Goal: Communication & Community: Answer question/provide support

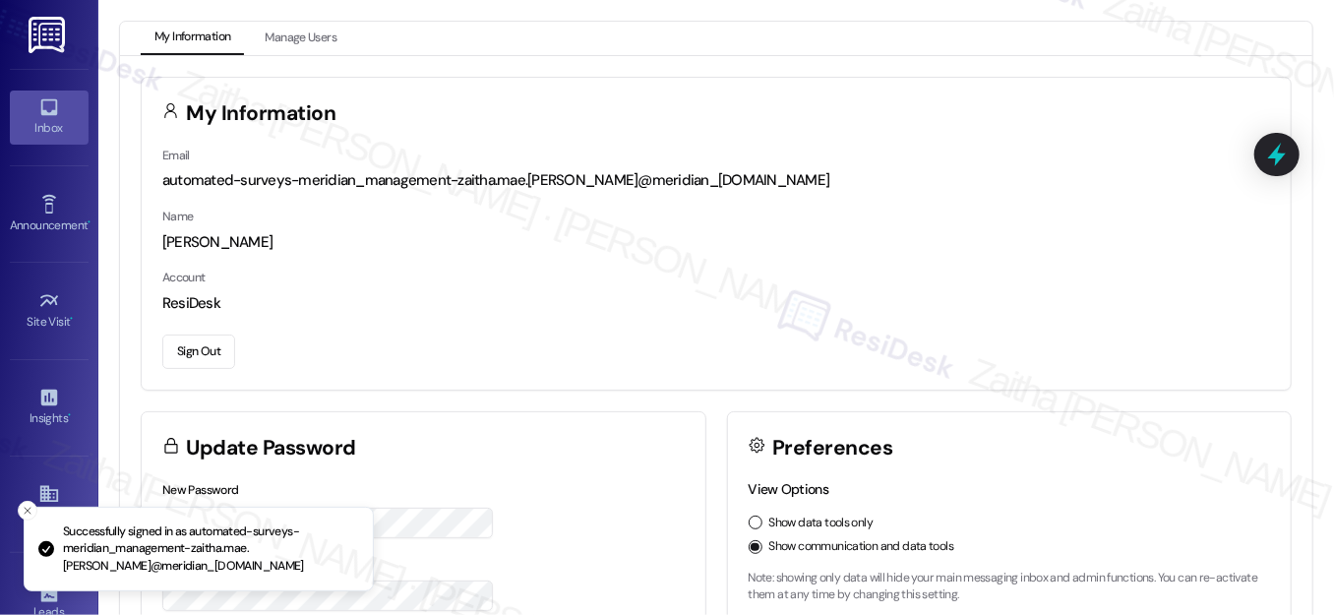
click at [57, 116] on link "Inbox" at bounding box center [49, 116] width 79 height 53
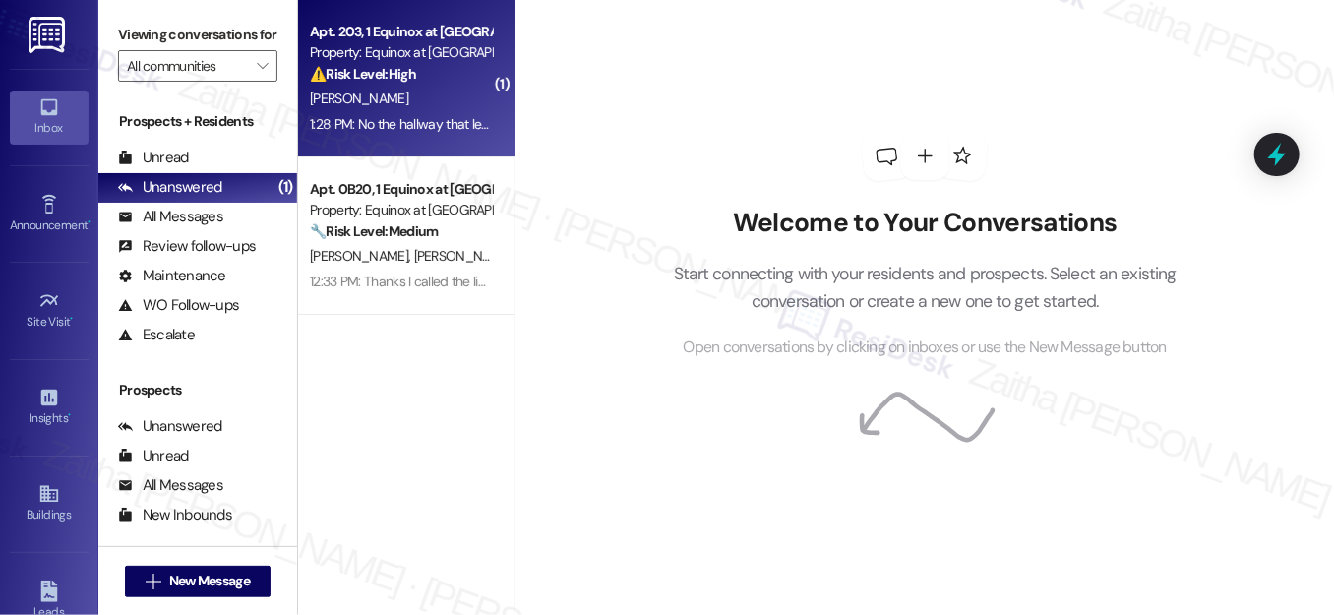
click at [433, 85] on div "Apt. 203, 1 Equinox at [GEOGRAPHIC_DATA] Property: Equinox at [GEOGRAPHIC_DATA]…" at bounding box center [401, 53] width 186 height 67
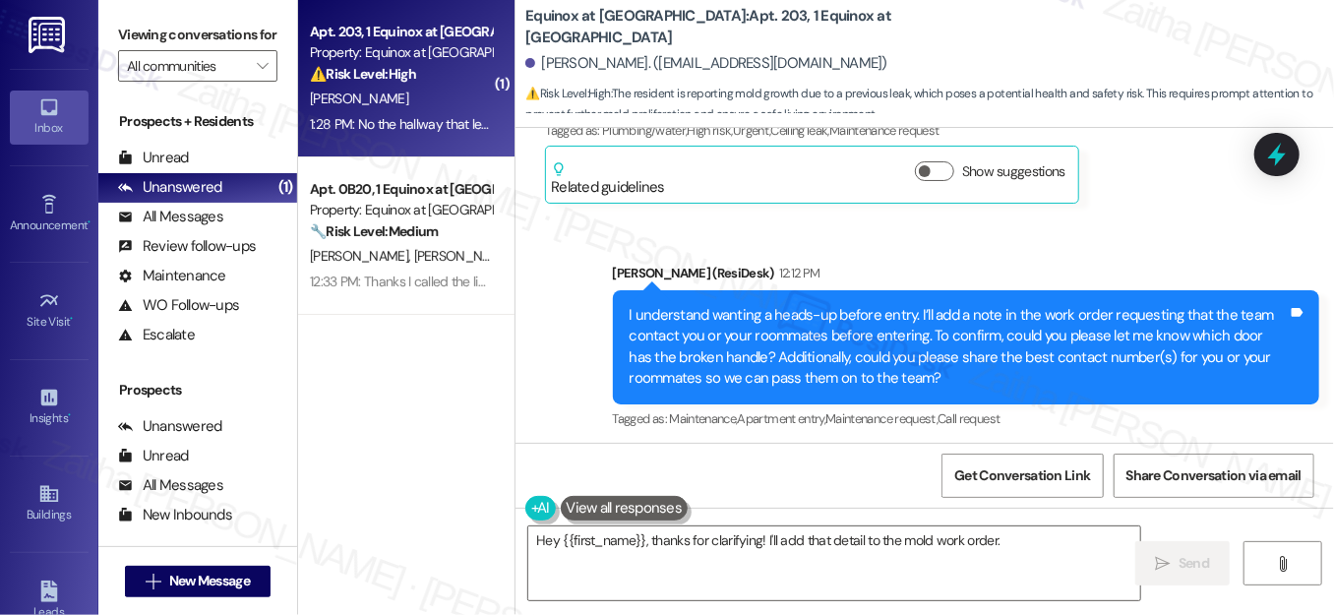
scroll to position [5494, 0]
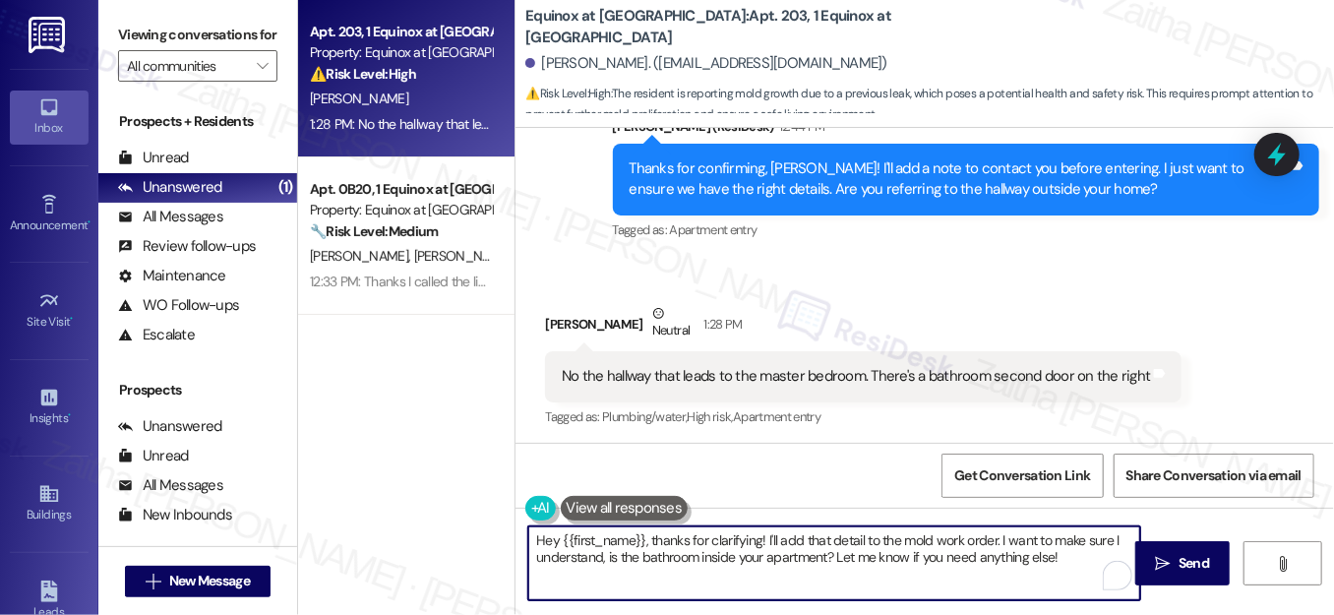
drag, startPoint x: 647, startPoint y: 540, endPoint x: 524, endPoint y: 538, distance: 123.0
click at [528, 538] on textarea "Hey {{first_name}}, thanks for clarifying! I'll add that detail to the mold wor…" at bounding box center [834, 563] width 612 height 74
click at [792, 540] on textarea "Thanks for clarifying! I'll add that detail to the mold work order. I want to m…" at bounding box center [834, 563] width 612 height 74
drag, startPoint x: 851, startPoint y: 538, endPoint x: 986, endPoint y: 562, distance: 136.8
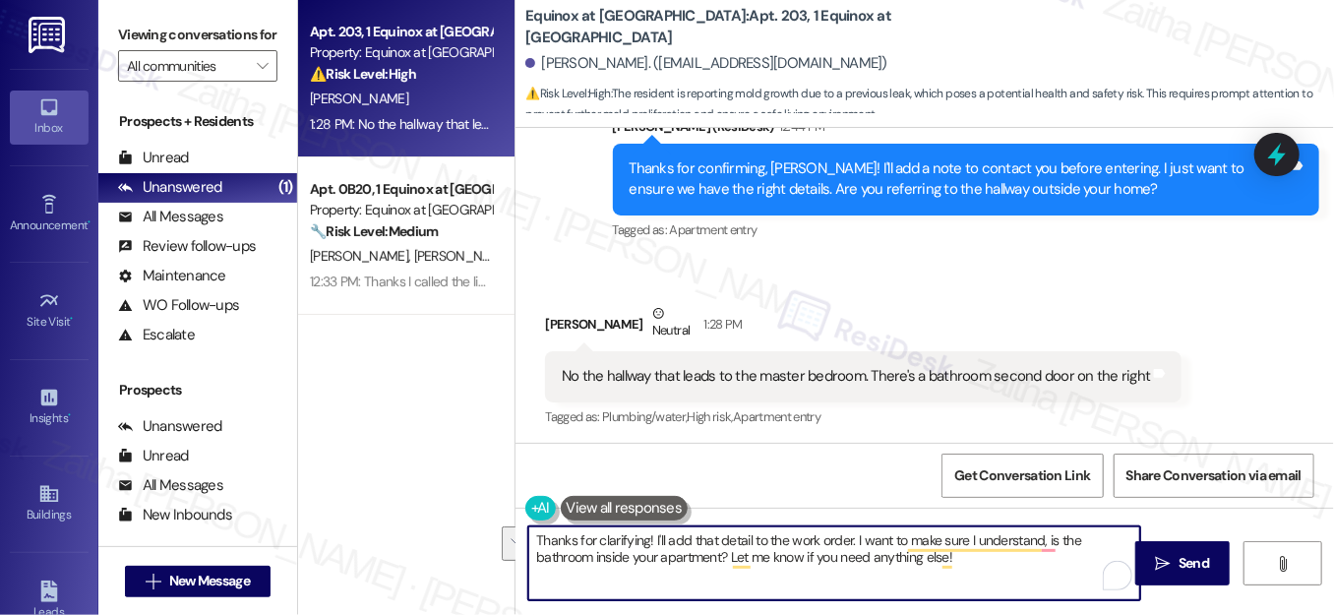
click at [986, 562] on textarea "Thanks for clarifying! I'll add that detail to the work order. I want to make s…" at bounding box center [834, 563] width 612 height 74
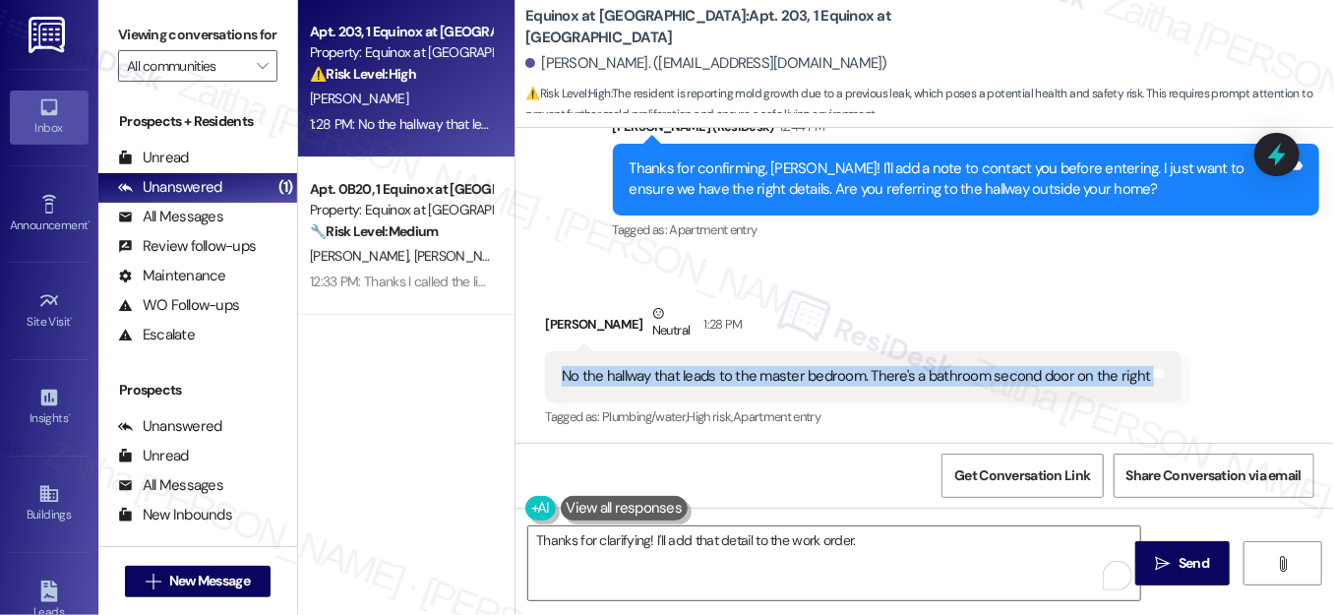
drag, startPoint x: 551, startPoint y: 365, endPoint x: 1159, endPoint y: 382, distance: 608.1
click at [1159, 382] on div "No the hallway that leads to the master bedroom. There's a bathroom second door…" at bounding box center [863, 376] width 636 height 50
copy div "No the hallway that leads to the master bedroom. There's a bathroom second door…"
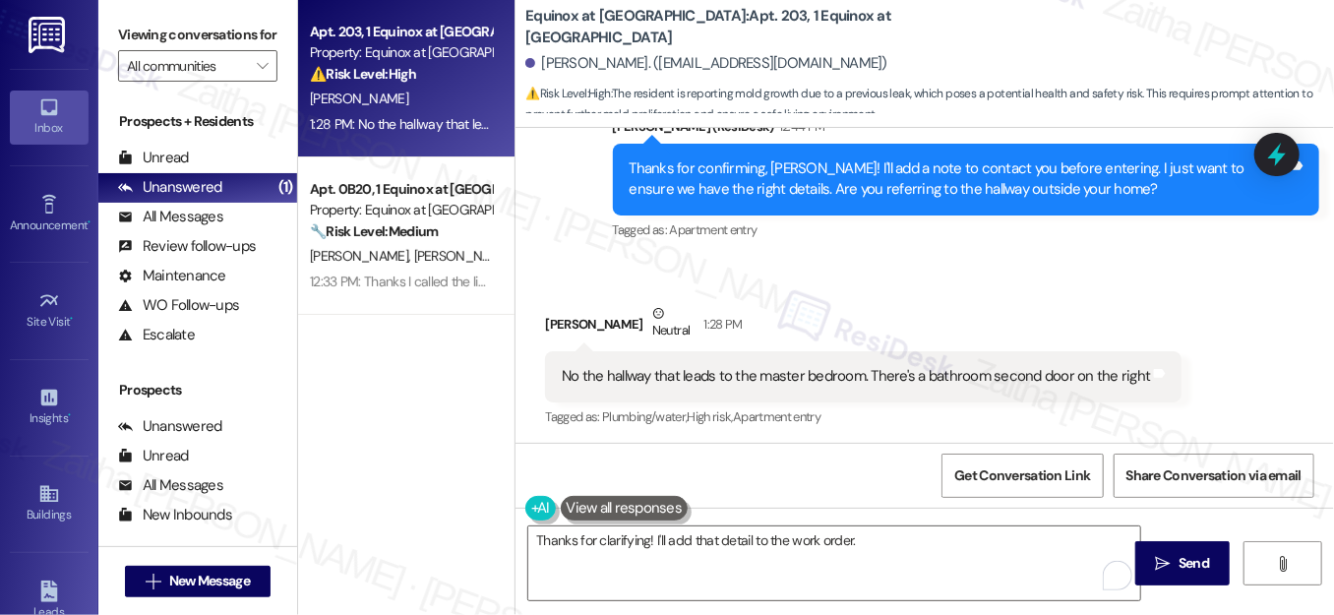
click at [1053, 313] on div "[PERSON_NAME] Neutral 1:28 PM" at bounding box center [863, 327] width 636 height 48
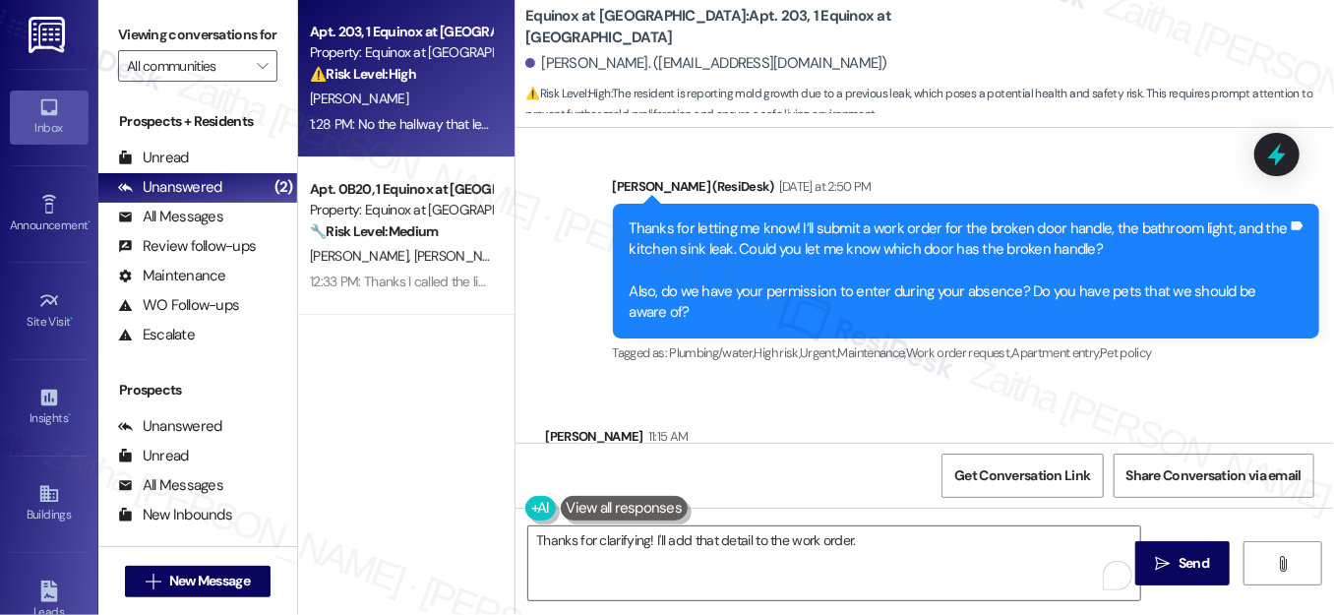
scroll to position [3886, 0]
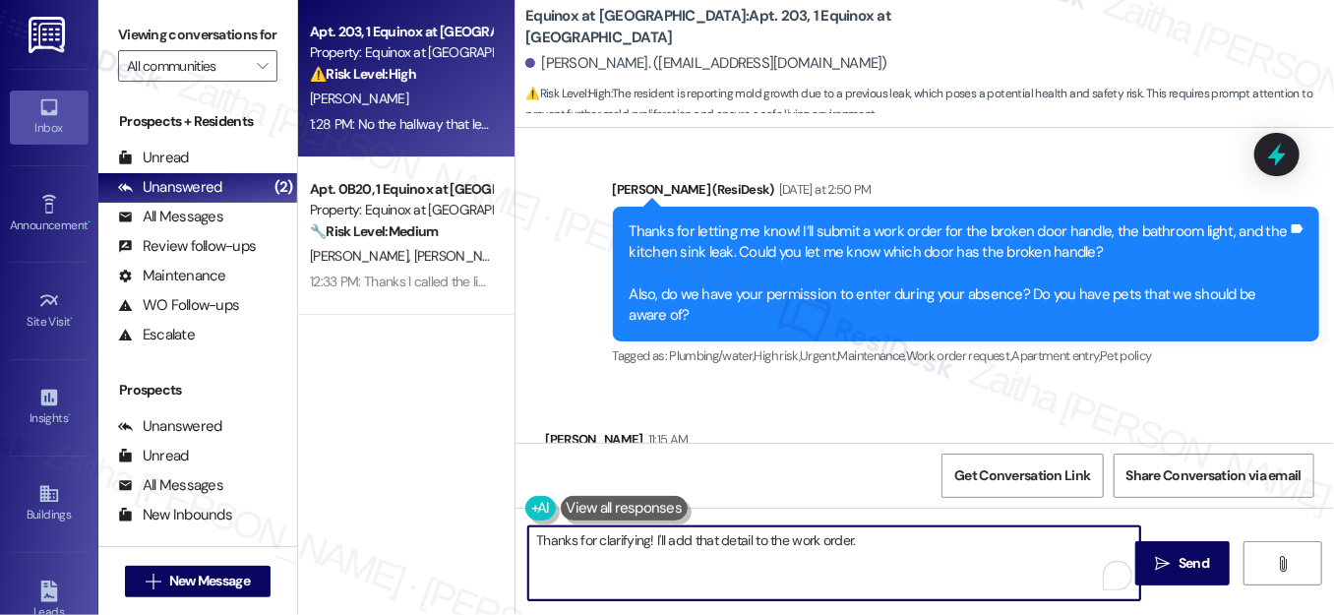
click at [902, 546] on textarea "Thanks for clarifying! I'll add that detail to the work order." at bounding box center [834, 563] width 612 height 74
paste textarea "Is there anything else I can assist you with?"
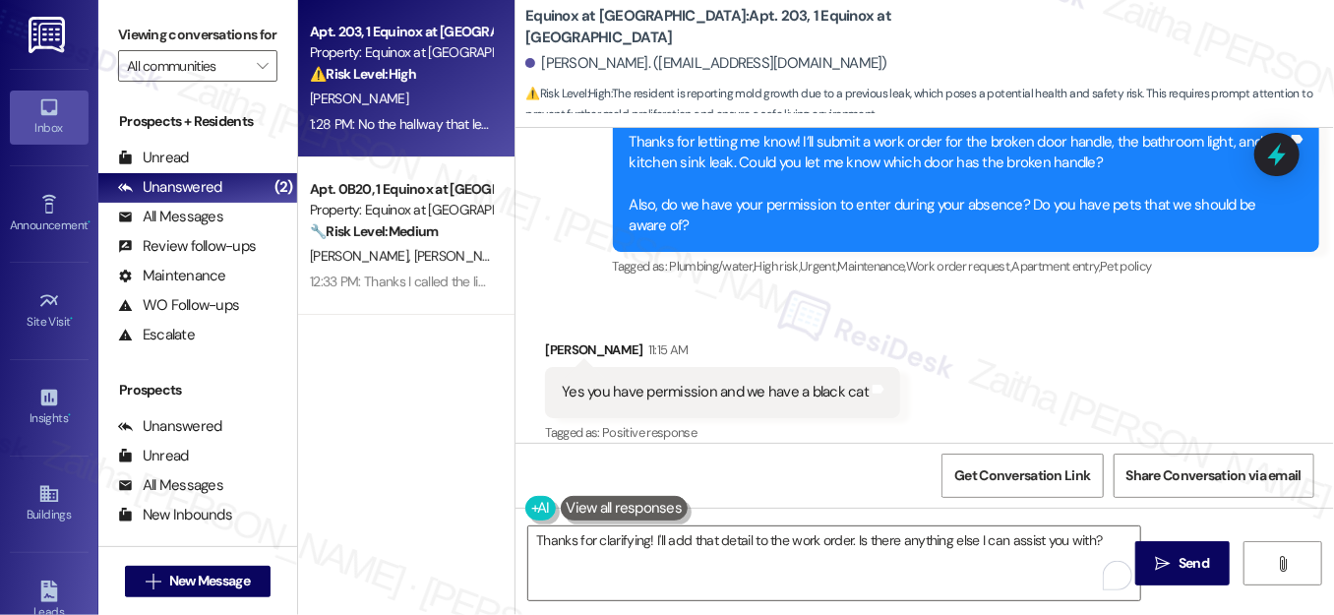
click at [560, 345] on div "[PERSON_NAME] 11:15 AM" at bounding box center [722, 353] width 355 height 28
click at [561, 345] on div "[PERSON_NAME] 11:15 AM" at bounding box center [722, 353] width 355 height 28
copy div "[PERSON_NAME]"
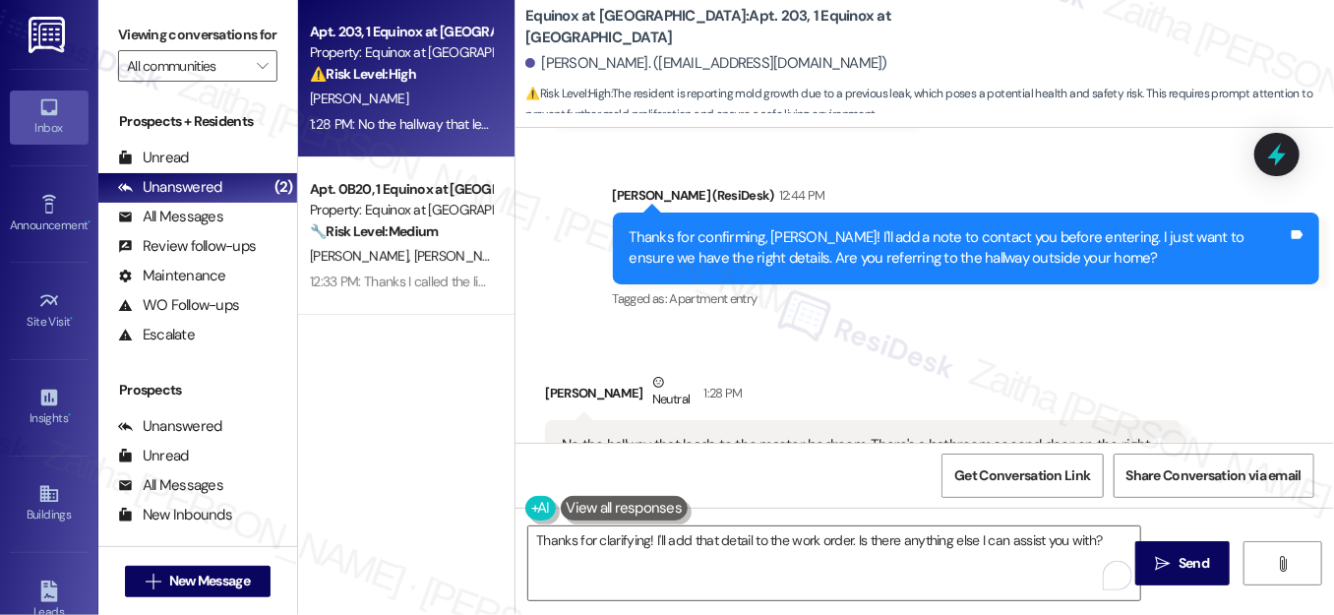
scroll to position [5495, 0]
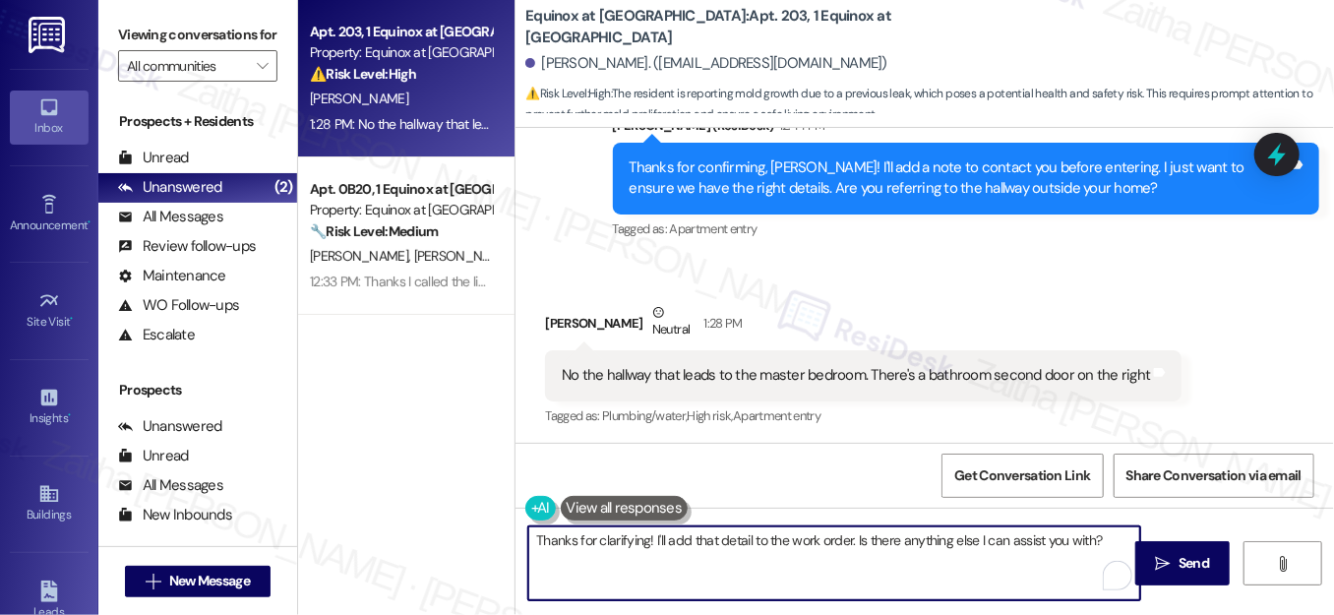
click at [644, 543] on textarea "Thanks for clarifying! I'll add that detail to the work order. Is there anythin…" at bounding box center [834, 563] width 612 height 74
paste textarea "[PERSON_NAME]"
click at [1122, 537] on textarea "Thanks for clarifying, [PERSON_NAME]! I'll add that detail to the work order. I…" at bounding box center [834, 563] width 612 height 74
type textarea "Thanks for clarifying, [PERSON_NAME]! I'll add that detail to the work order. I…"
drag, startPoint x: 1185, startPoint y: 558, endPoint x: 1172, endPoint y: 550, distance: 15.0
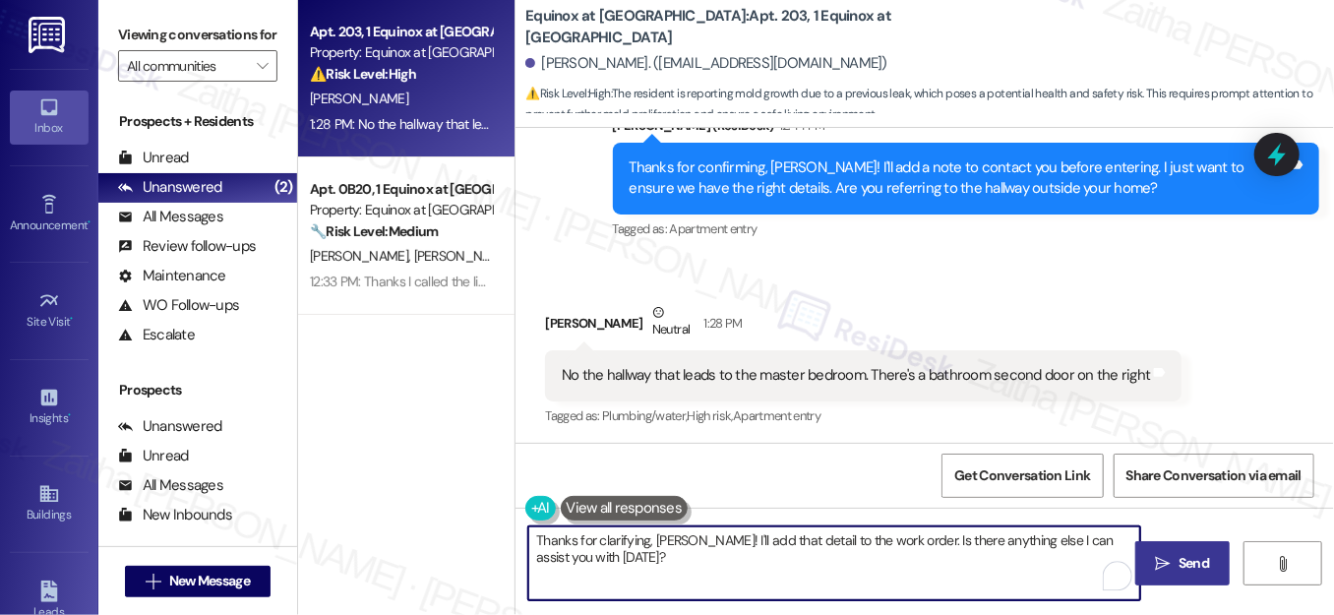
click at [1185, 558] on span "Send" at bounding box center [1193, 563] width 30 height 21
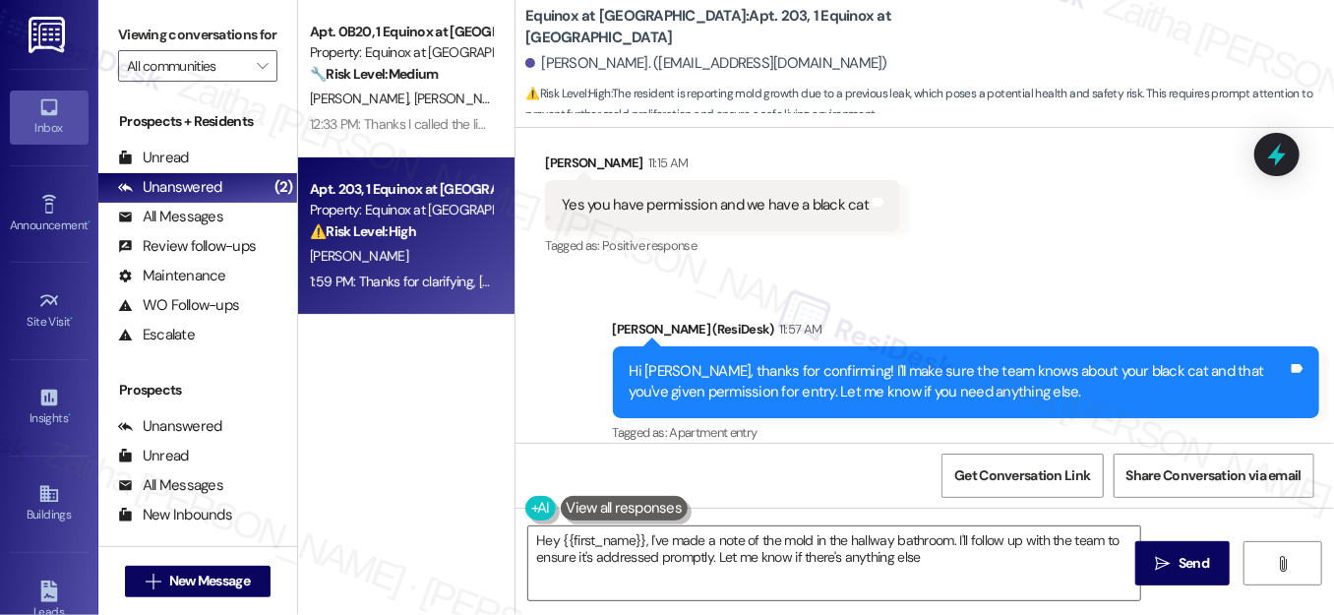
type textarea "Hey {{first_name}}, I've made a note of the mold in the hallway bathroom. I'll …"
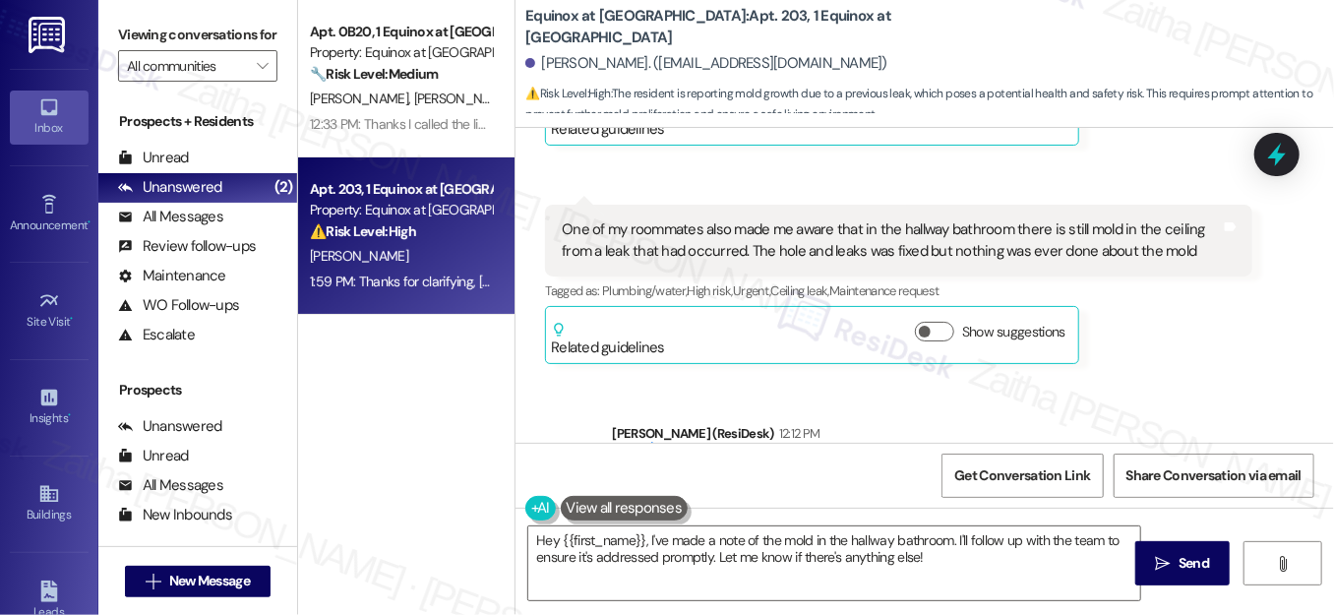
scroll to position [4690, 0]
drag, startPoint x: 892, startPoint y: 228, endPoint x: 1003, endPoint y: 227, distance: 111.1
click at [1003, 227] on div "One of my roommates also made me aware that in the hallway bathroom there is st…" at bounding box center [891, 242] width 658 height 42
copy div "hallway bathroom"
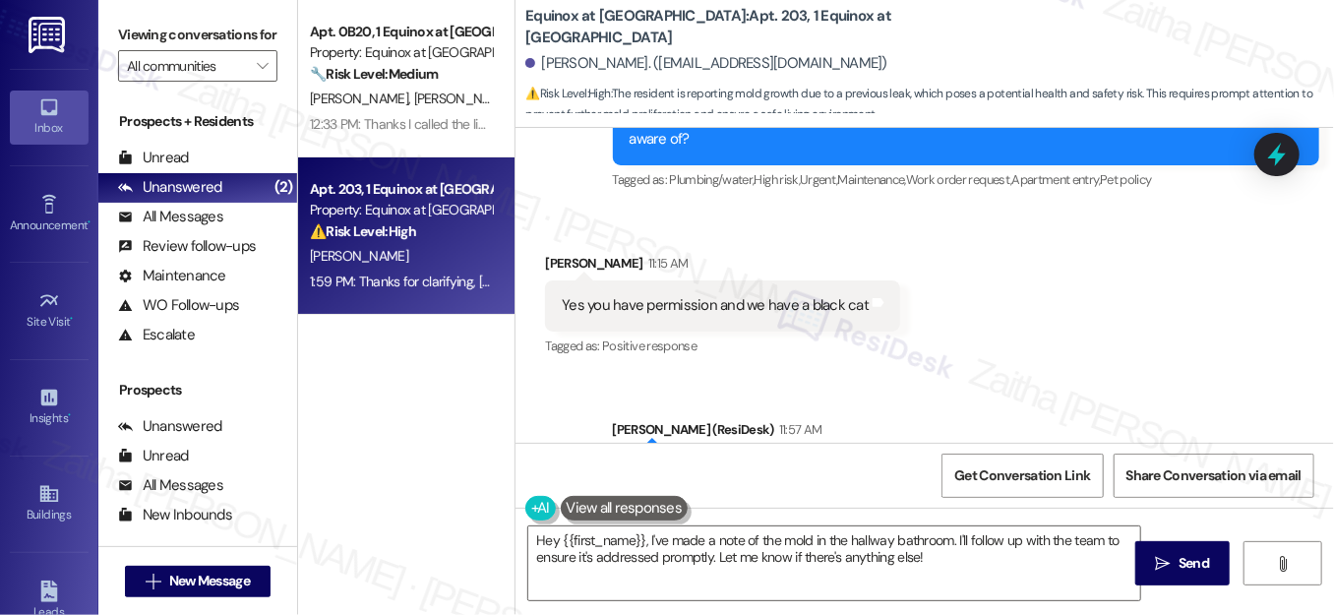
scroll to position [4064, 0]
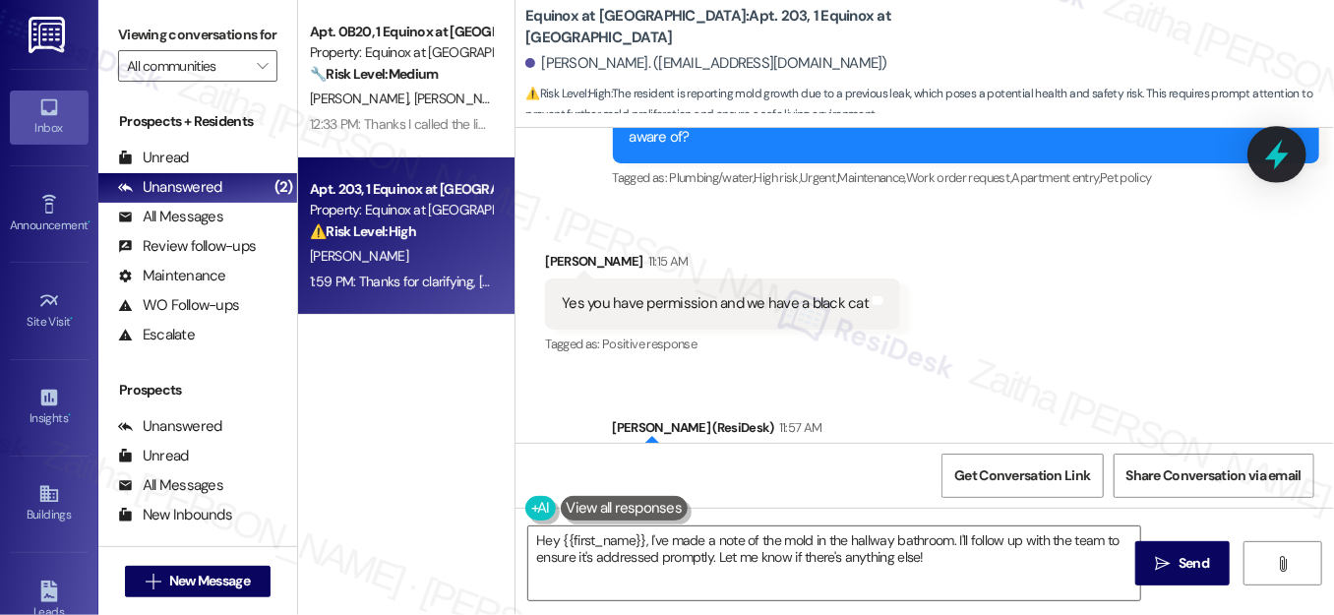
click at [1269, 166] on icon at bounding box center [1276, 154] width 33 height 33
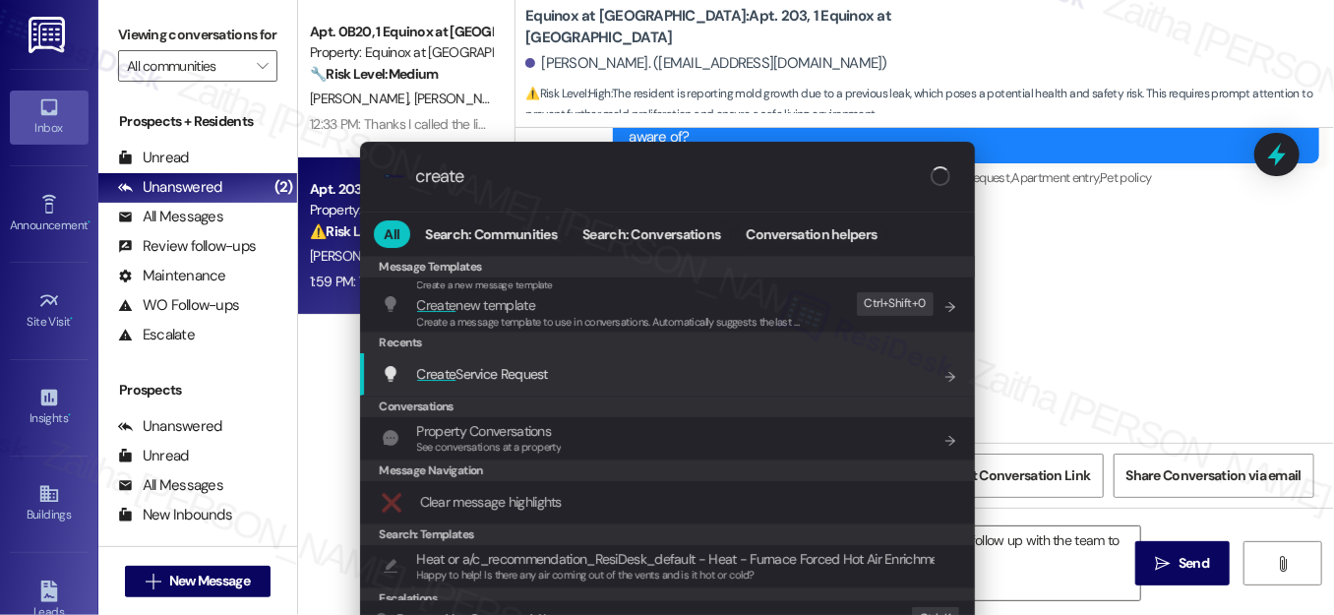
type input "create"
click at [495, 366] on span "Create Service Request" at bounding box center [482, 374] width 131 height 18
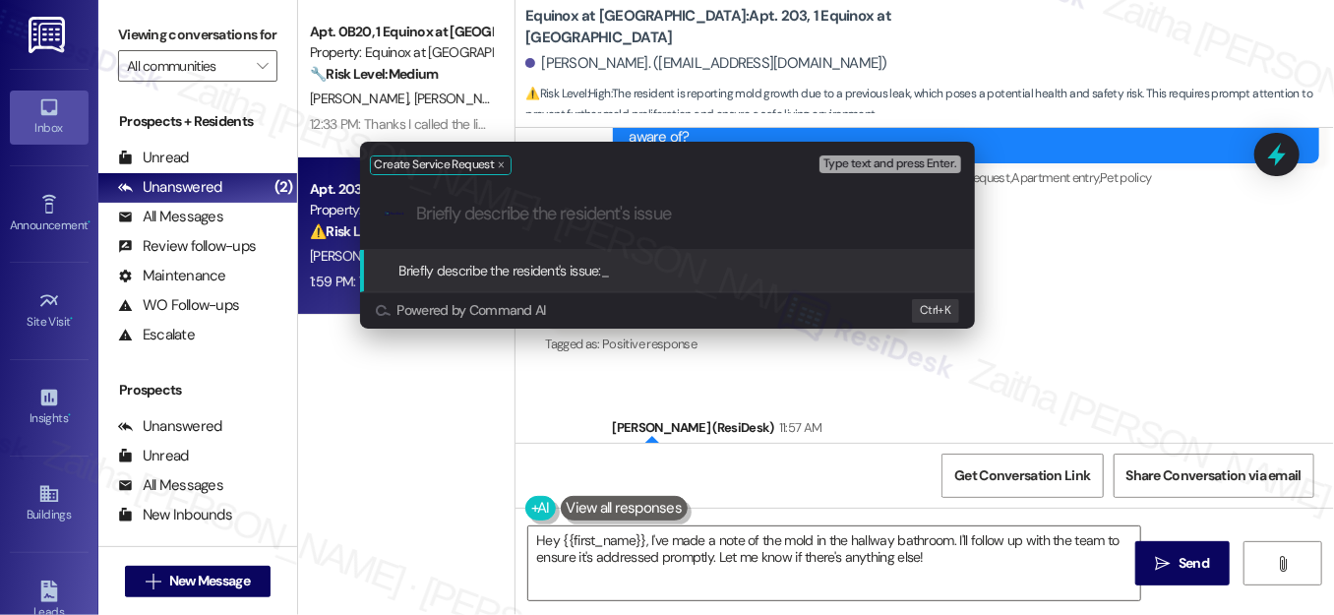
paste input "hallway bathroom"
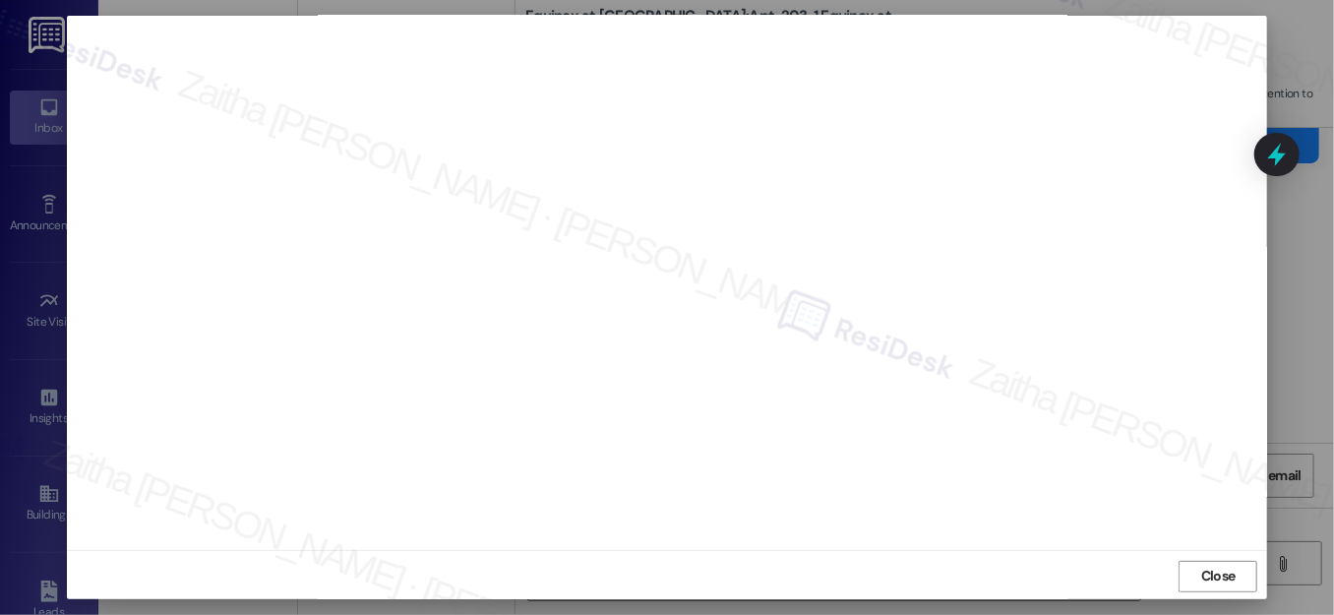
scroll to position [22, 0]
click at [1206, 578] on span "Close" at bounding box center [1218, 574] width 34 height 21
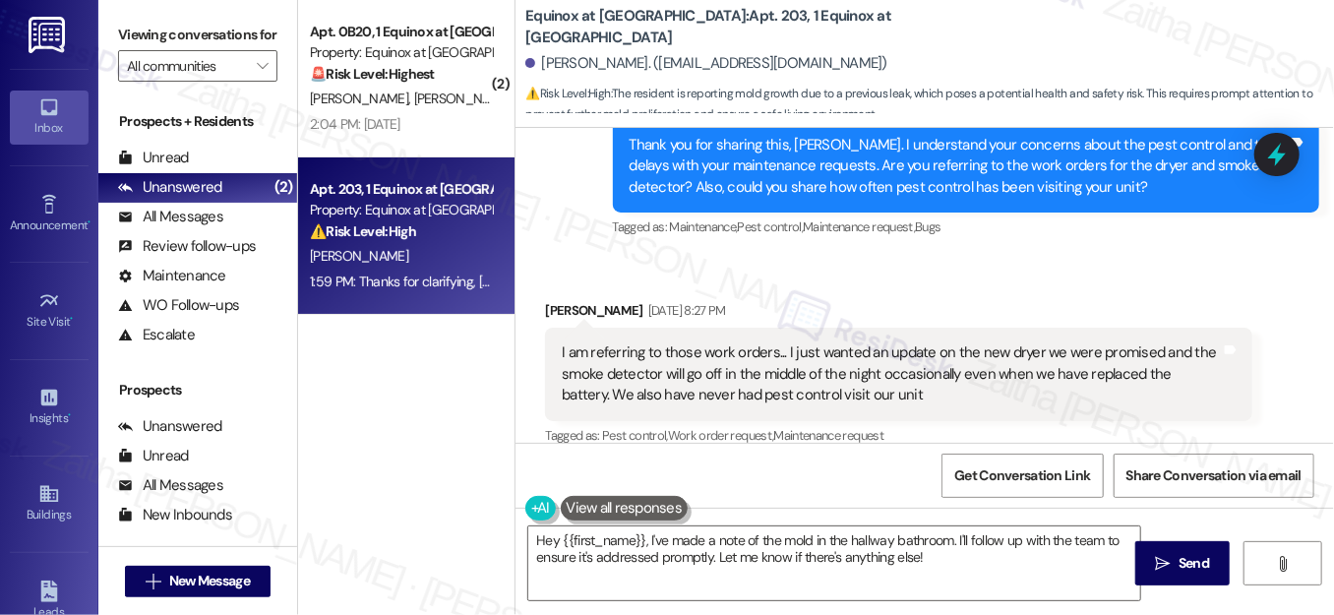
scroll to position [2613, 0]
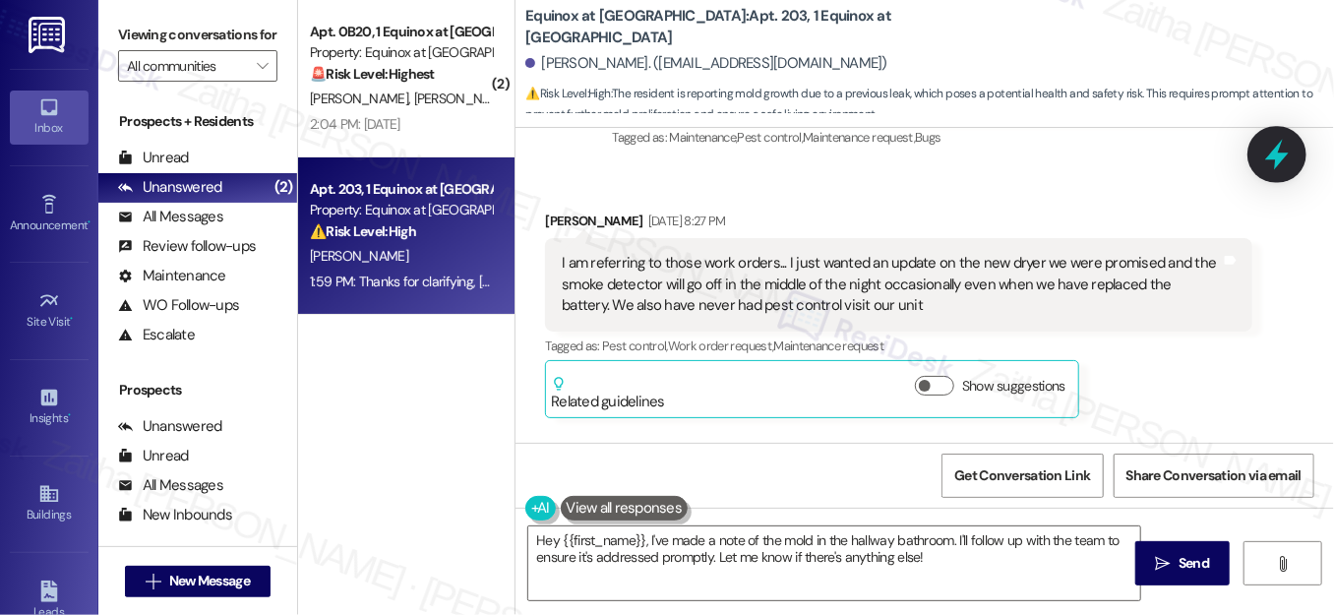
click at [1273, 156] on icon at bounding box center [1277, 155] width 24 height 30
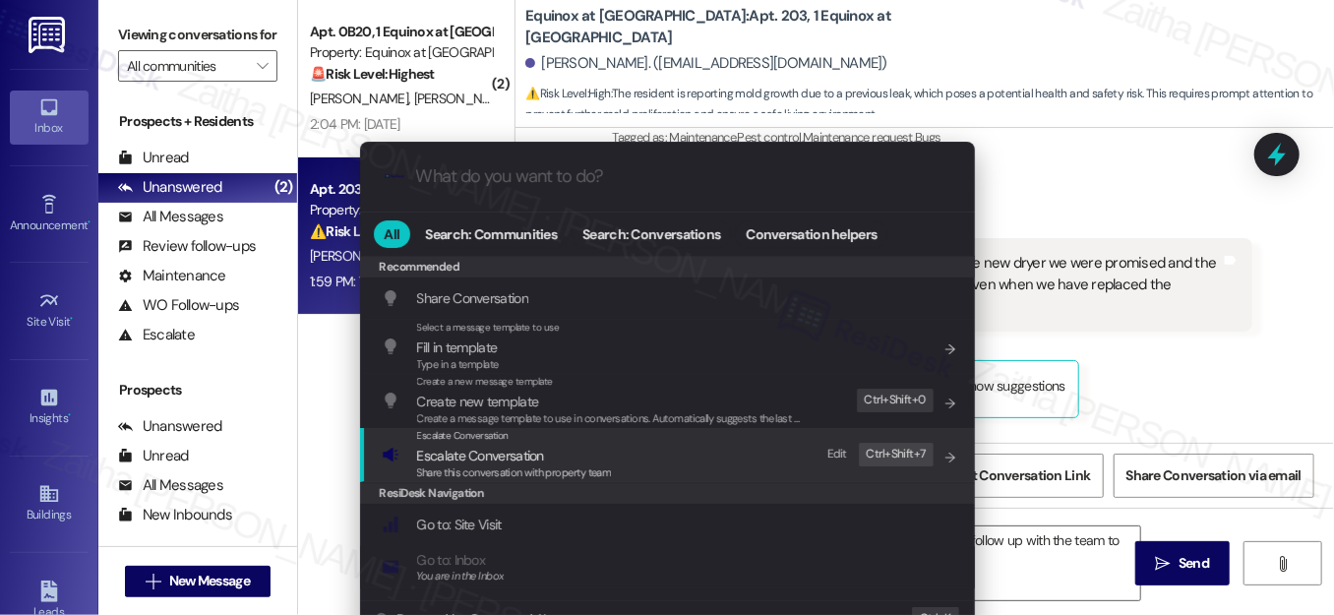
click at [508, 457] on span "Escalate Conversation" at bounding box center [480, 456] width 127 height 18
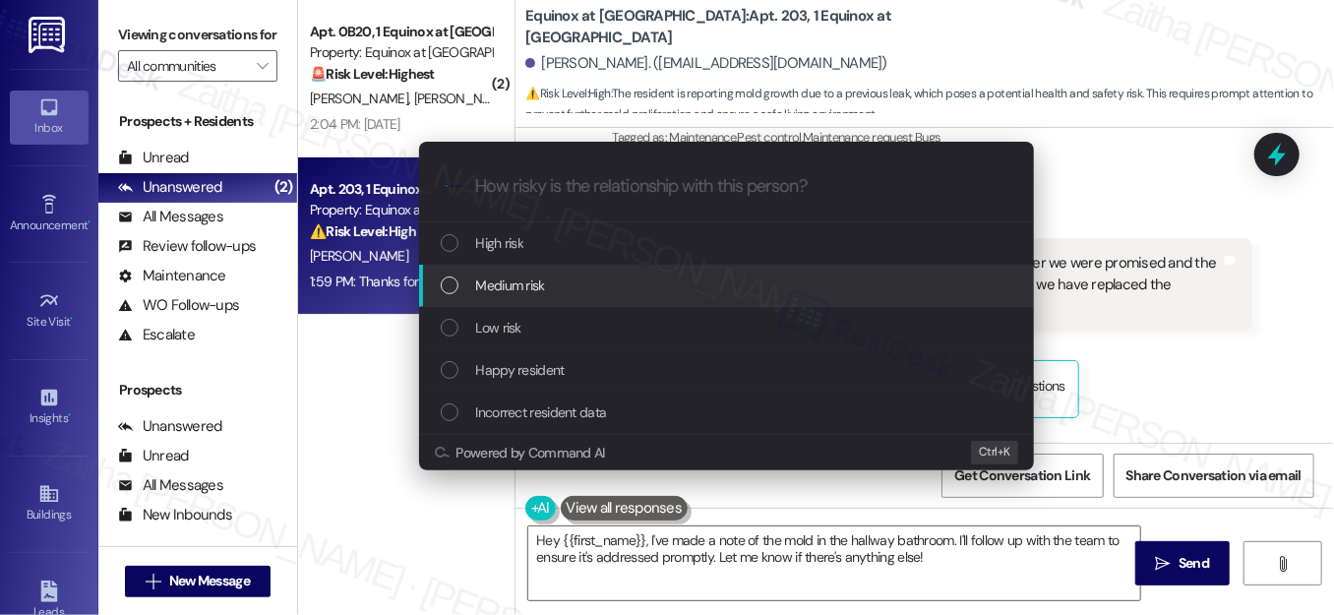
click at [522, 286] on span "Medium risk" at bounding box center [510, 285] width 69 height 22
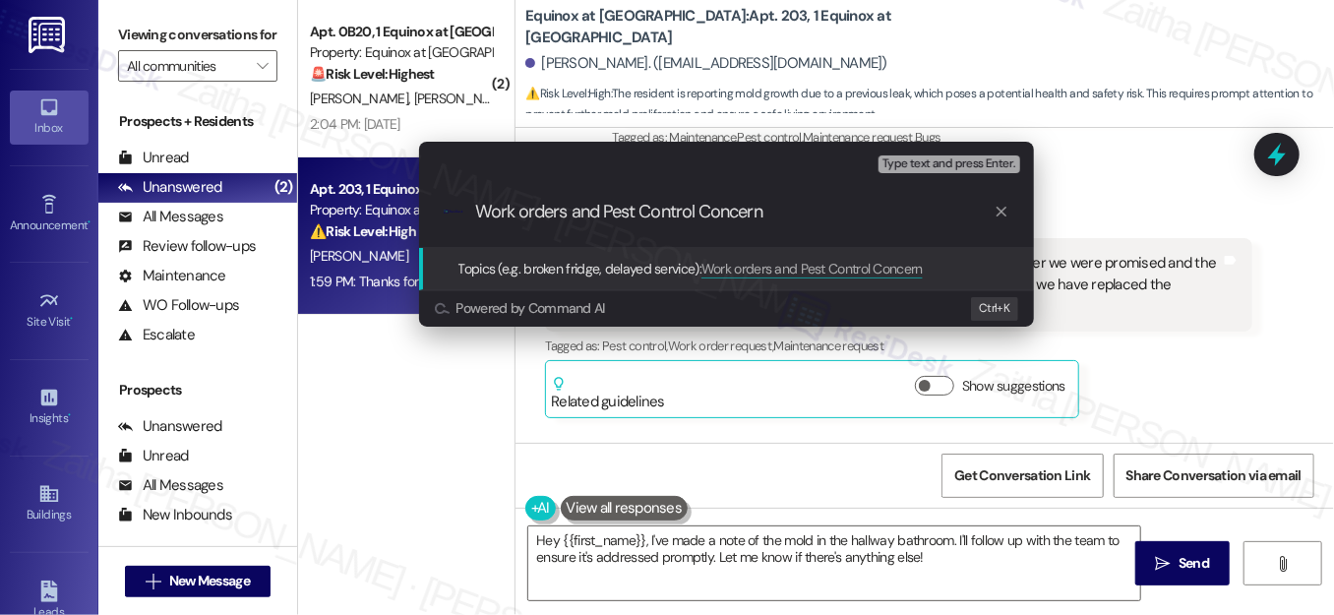
type input "Work orders and Pest Control Concerns"
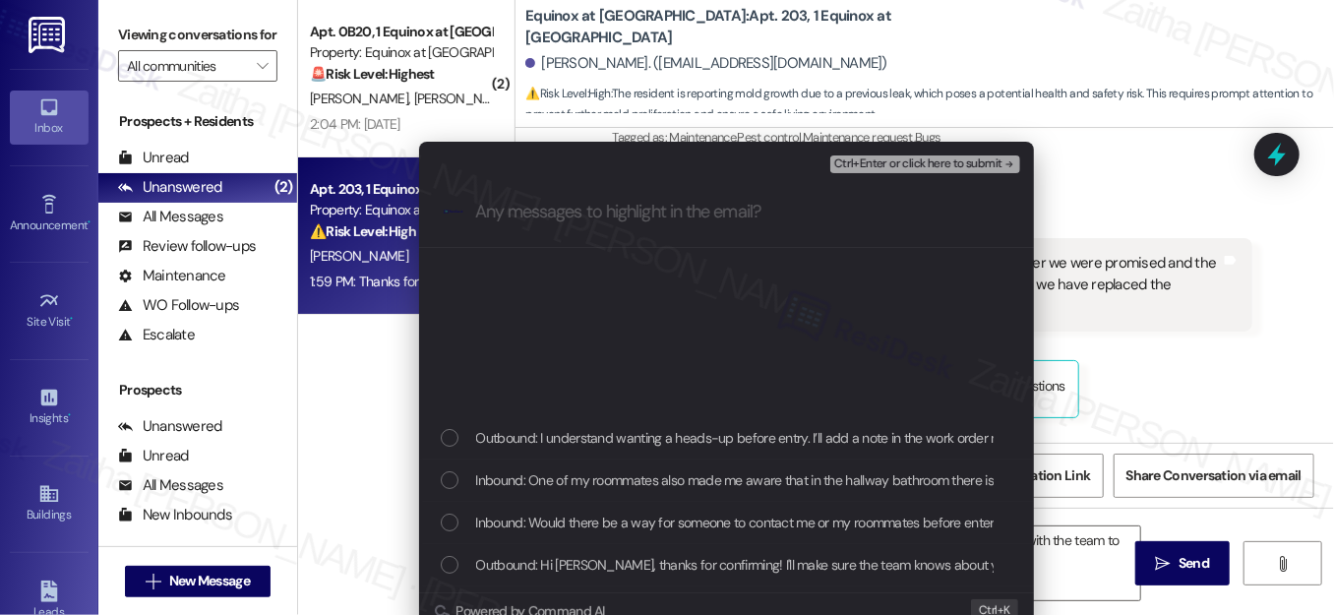
scroll to position [447, 0]
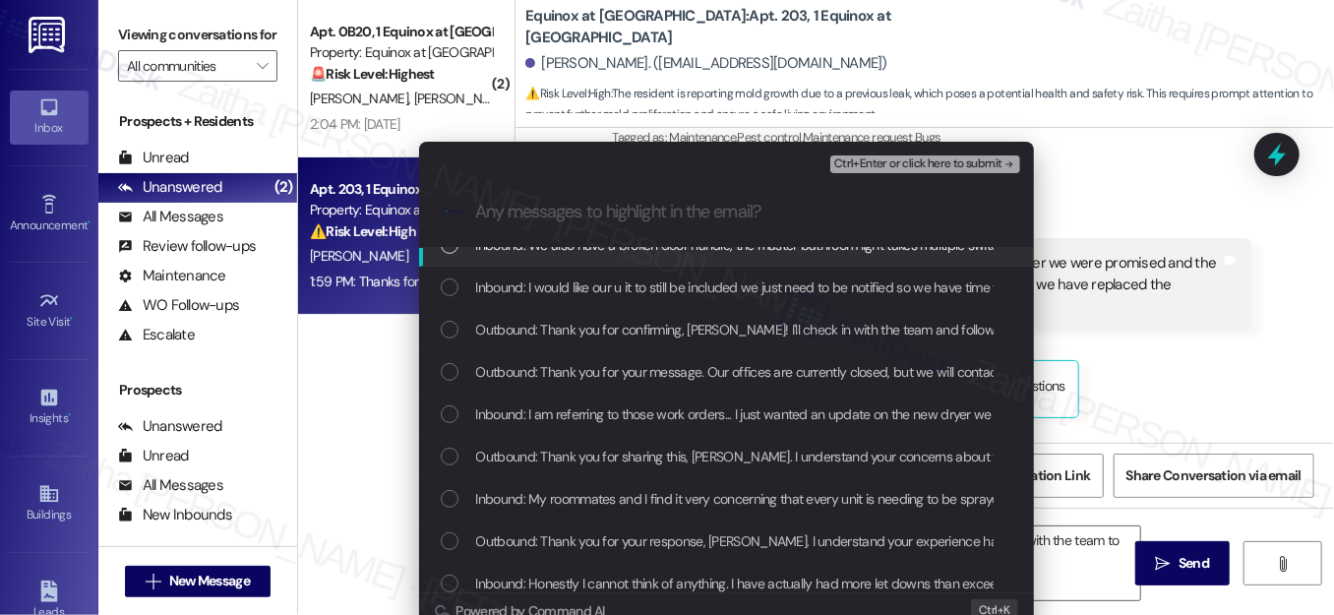
click at [1196, 161] on div "Escalate Conversation Medium risk Work orders and Pest Control Concerns Any mes…" at bounding box center [667, 307] width 1334 height 615
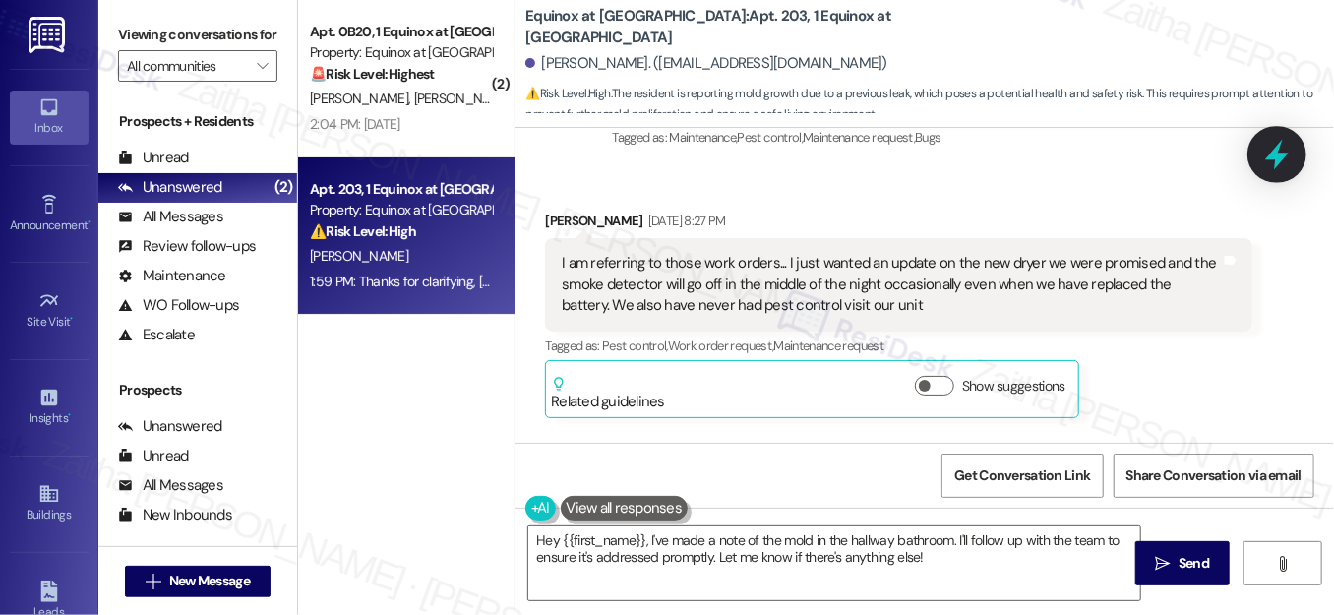
click at [1271, 159] on icon at bounding box center [1277, 155] width 24 height 30
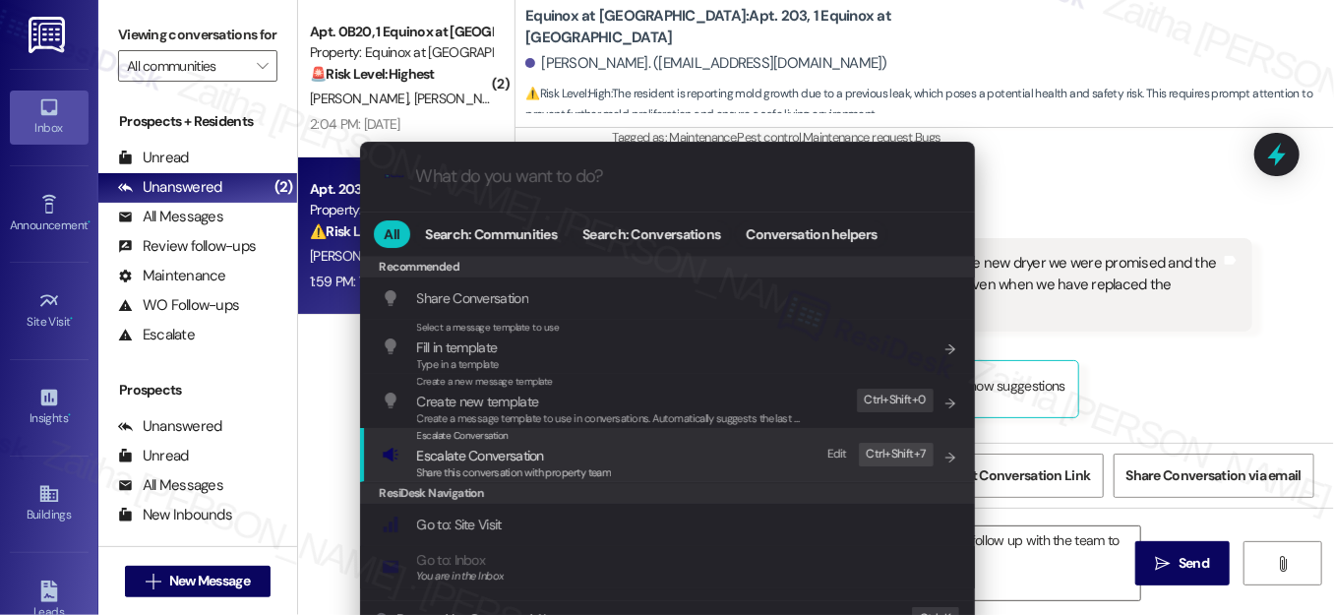
click at [482, 452] on span "Escalate Conversation" at bounding box center [480, 456] width 127 height 18
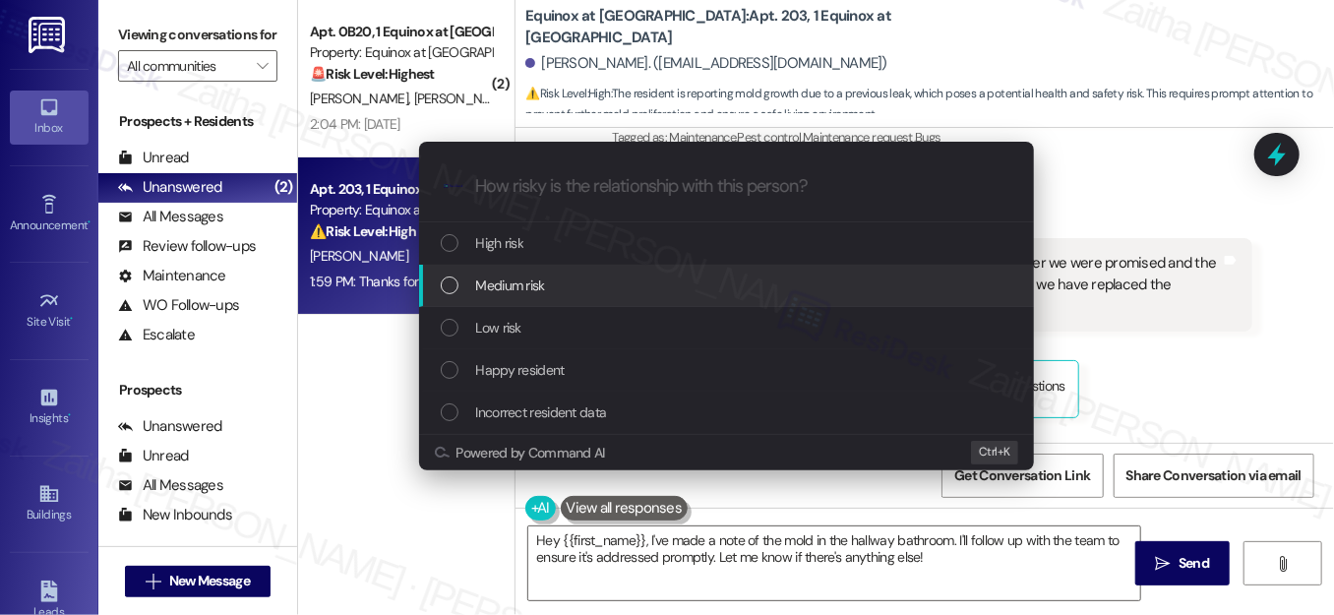
click at [521, 279] on span "Medium risk" at bounding box center [510, 285] width 69 height 22
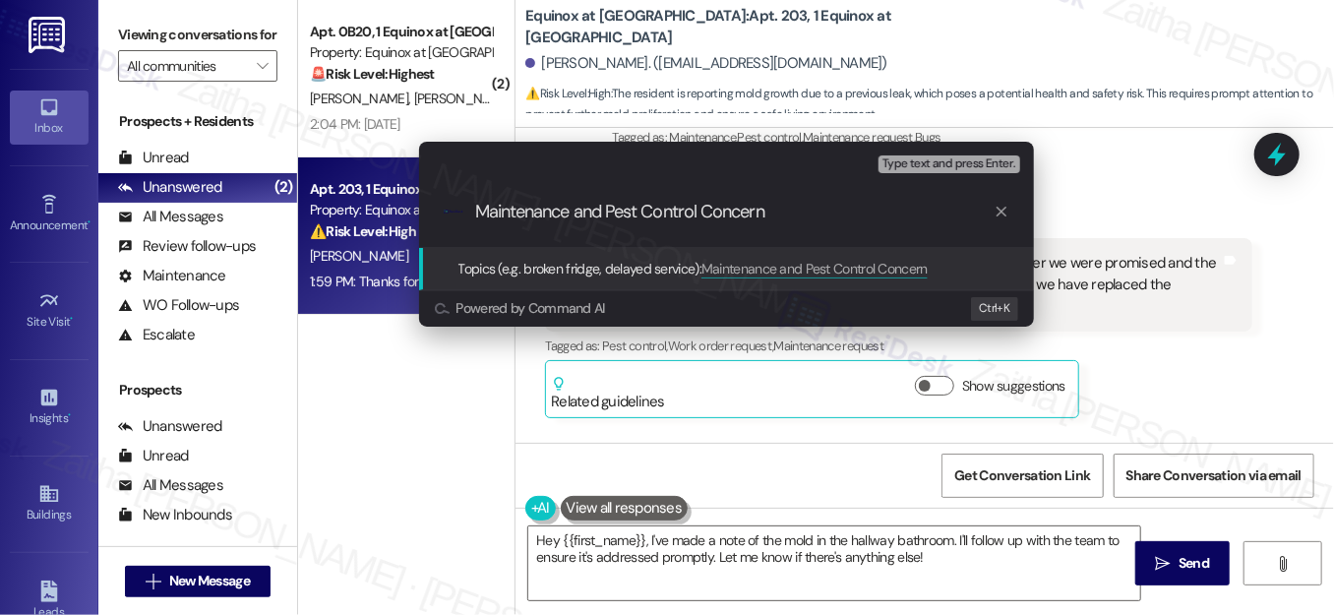
type input "Maintenance and Pest Control Concerns"
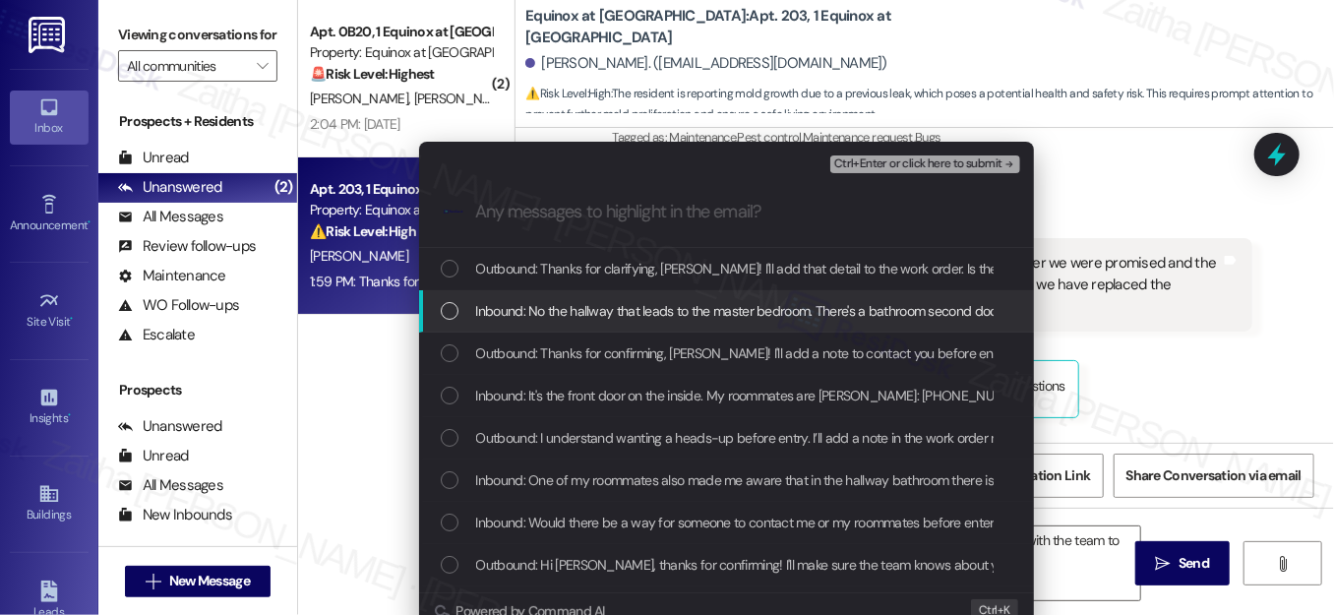
click at [443, 313] on div "List of options" at bounding box center [450, 311] width 18 height 18
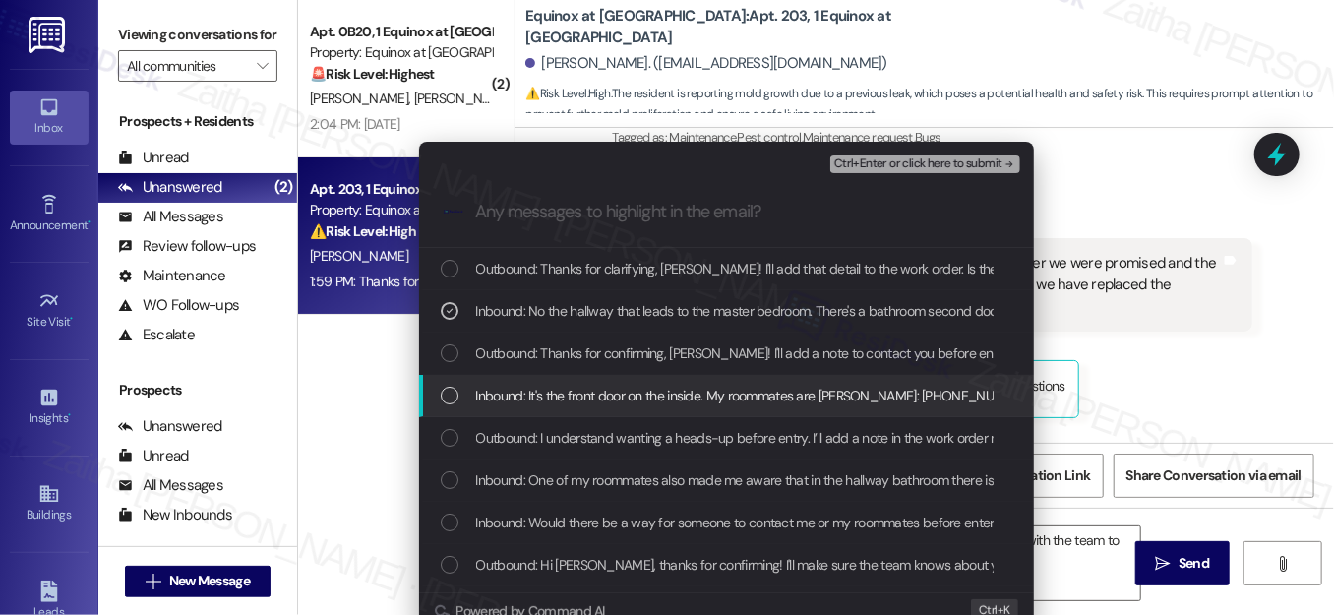
click at [446, 402] on div "List of options" at bounding box center [450, 396] width 18 height 18
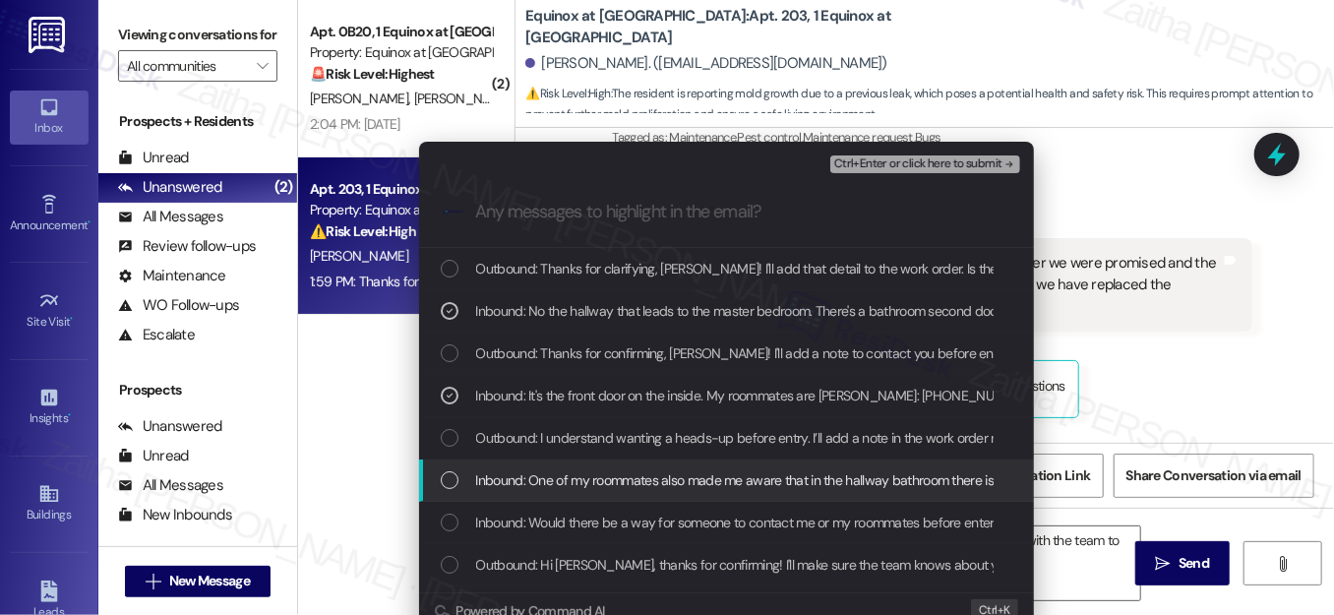
click at [443, 471] on div "List of options" at bounding box center [450, 480] width 18 height 18
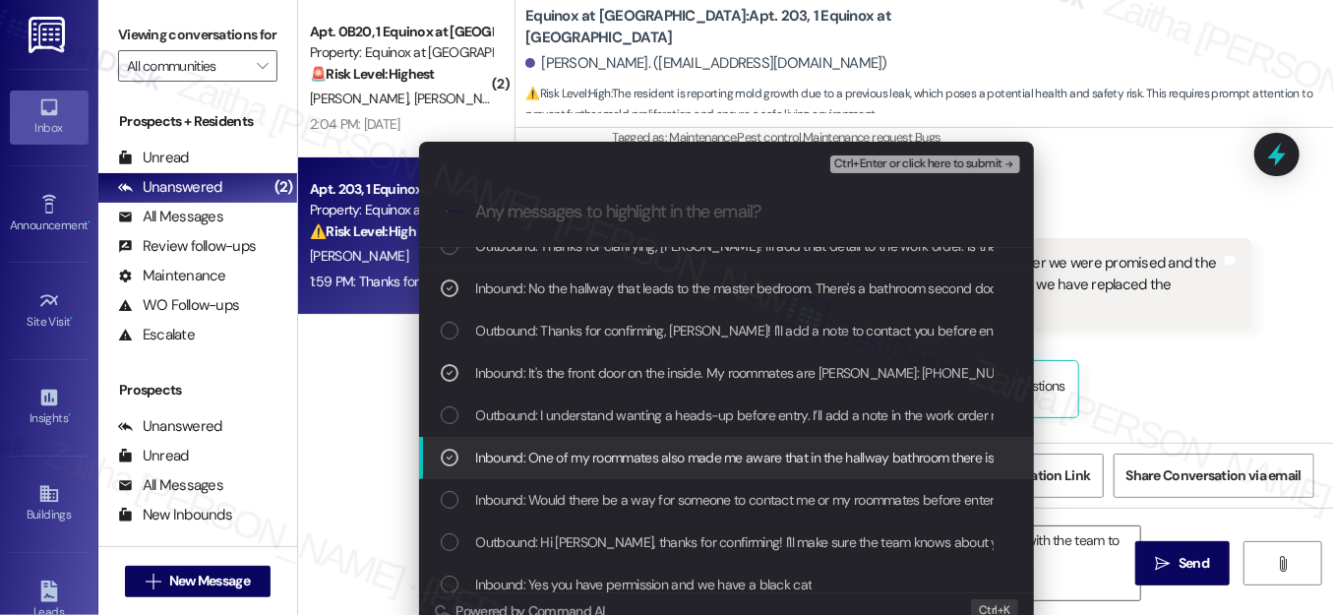
scroll to position [89, 0]
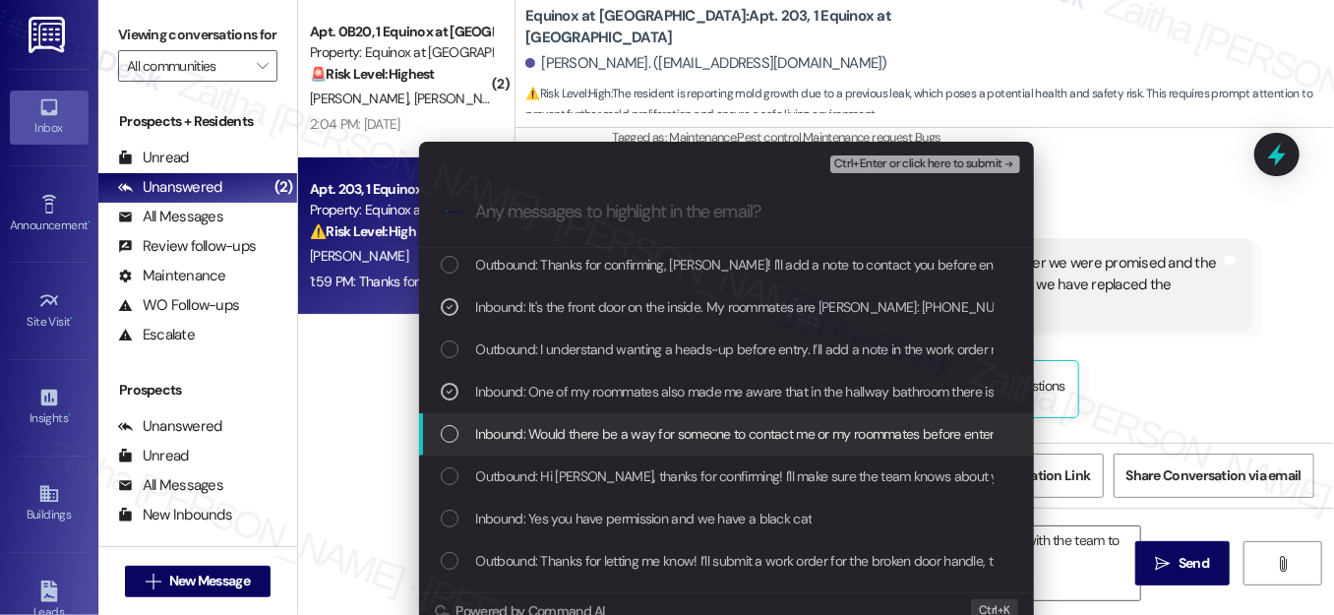
click at [444, 440] on div "List of options" at bounding box center [450, 434] width 18 height 18
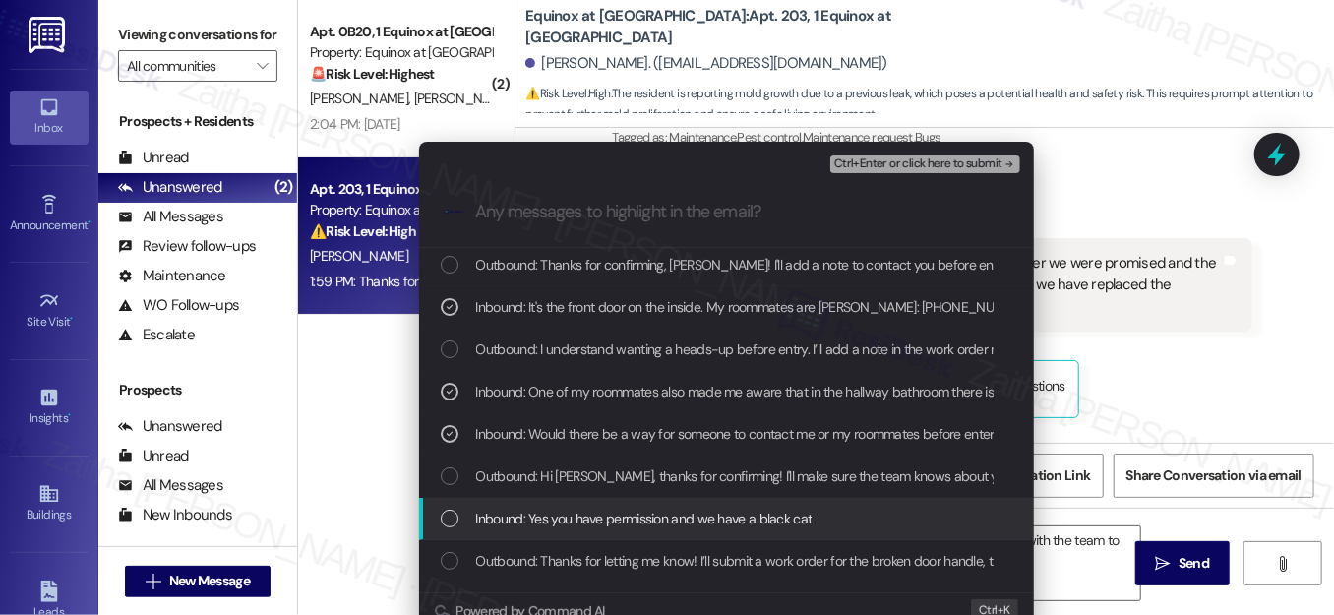
click at [449, 515] on div "List of options" at bounding box center [450, 518] width 18 height 18
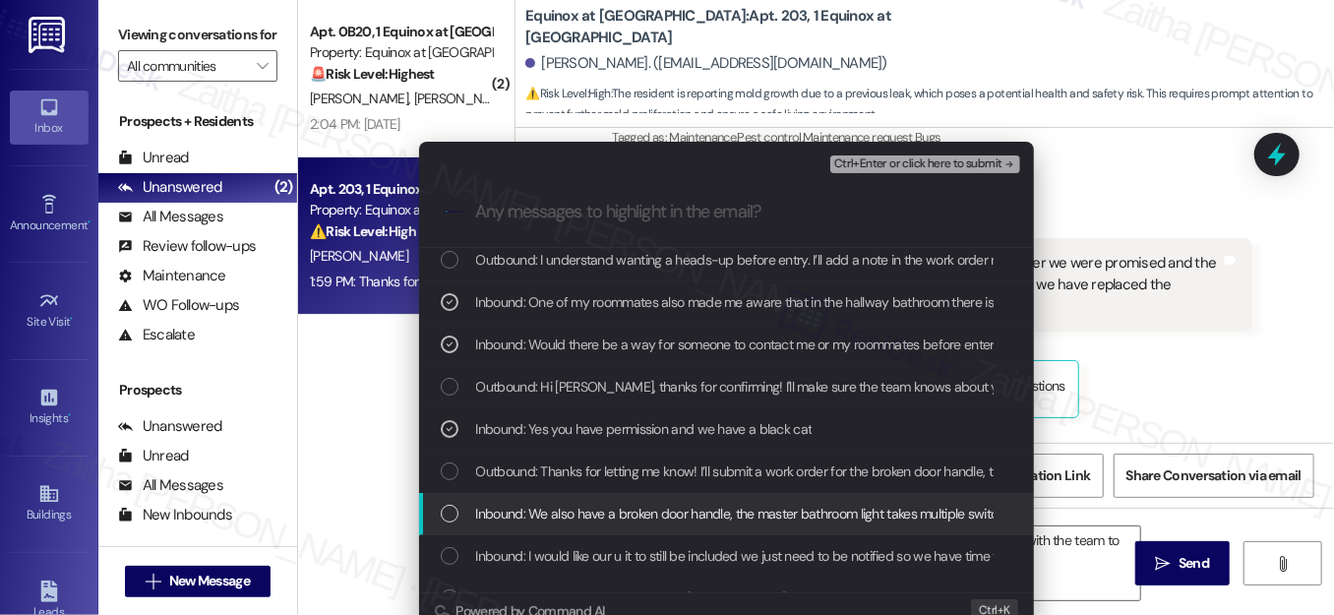
click at [442, 511] on div "List of options" at bounding box center [450, 514] width 18 height 18
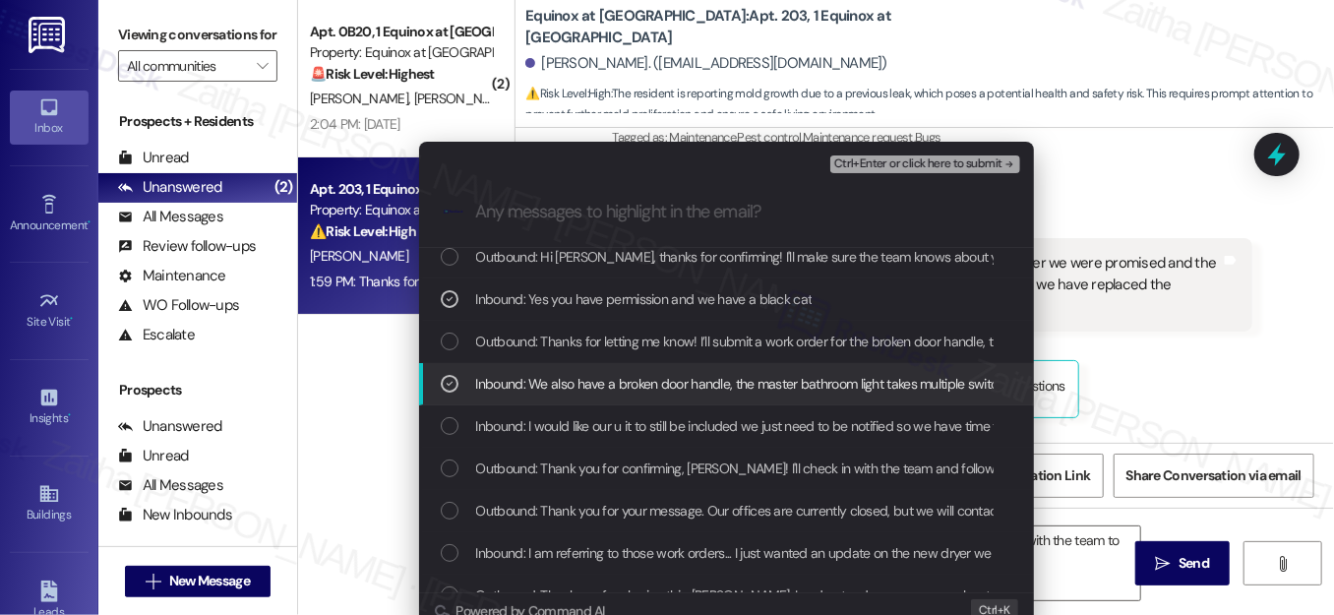
scroll to position [357, 0]
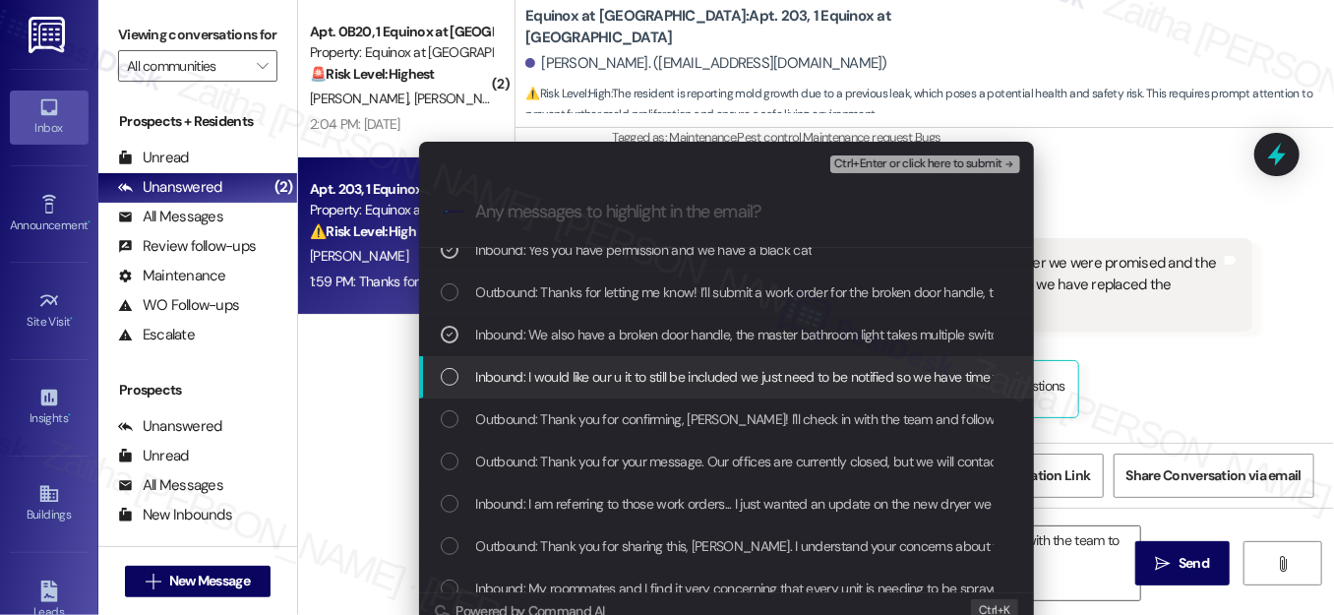
click at [446, 378] on div "List of options" at bounding box center [450, 377] width 18 height 18
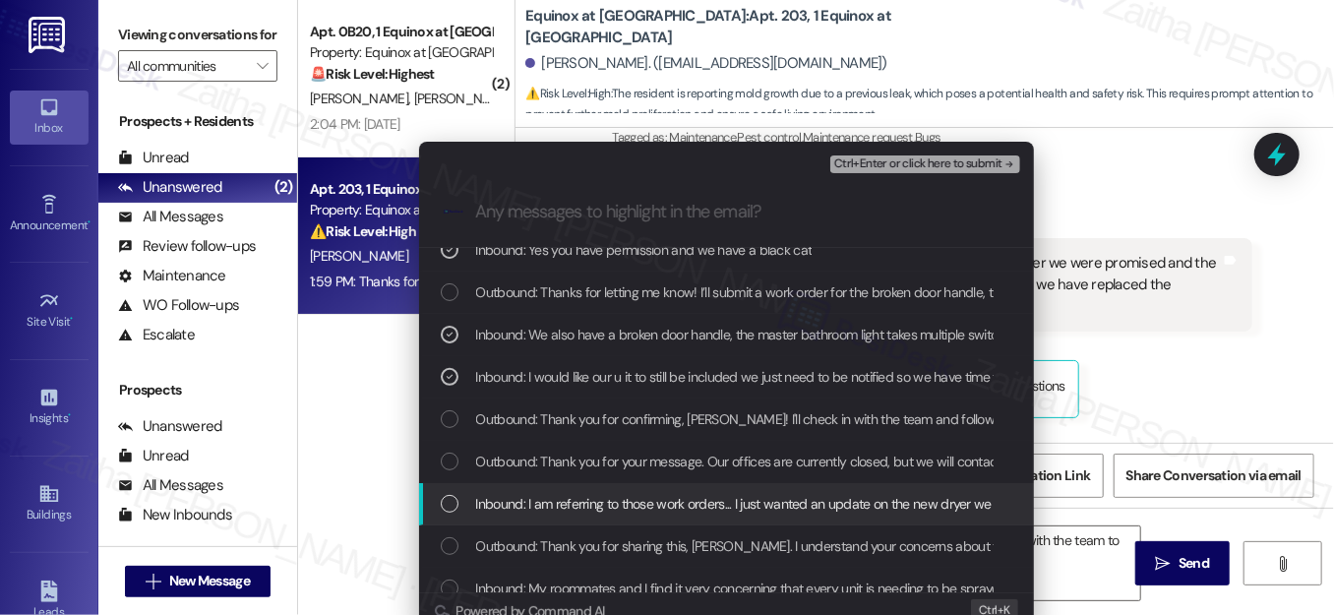
click at [453, 502] on div "List of options" at bounding box center [450, 504] width 18 height 18
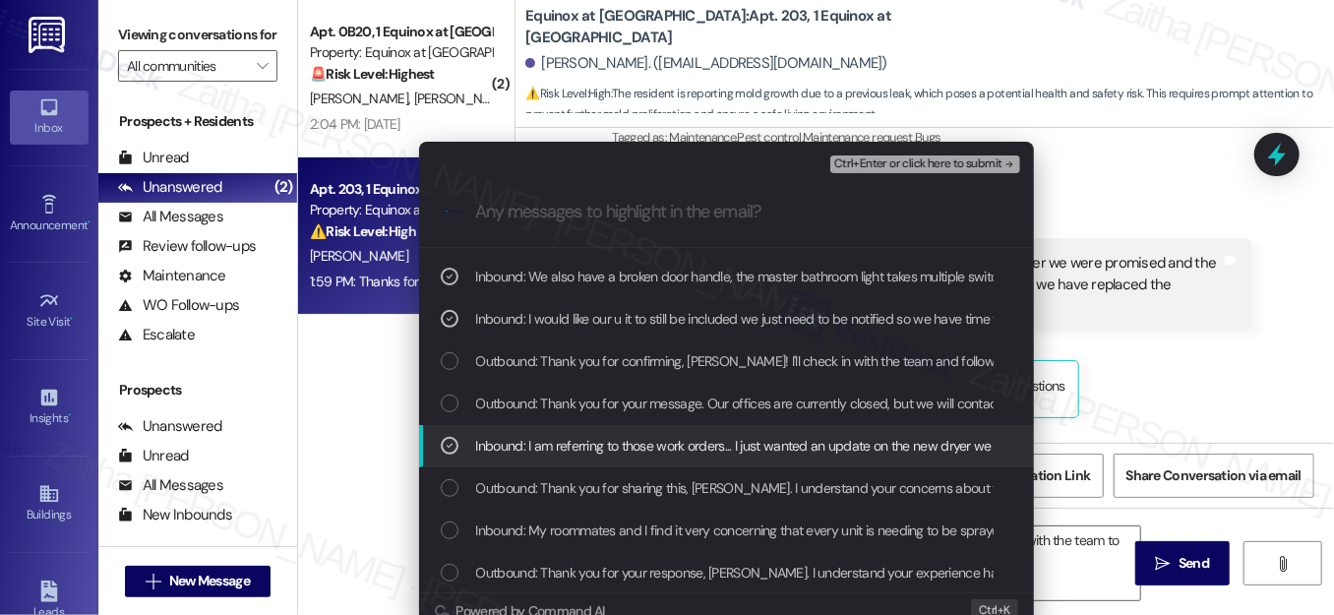
scroll to position [447, 0]
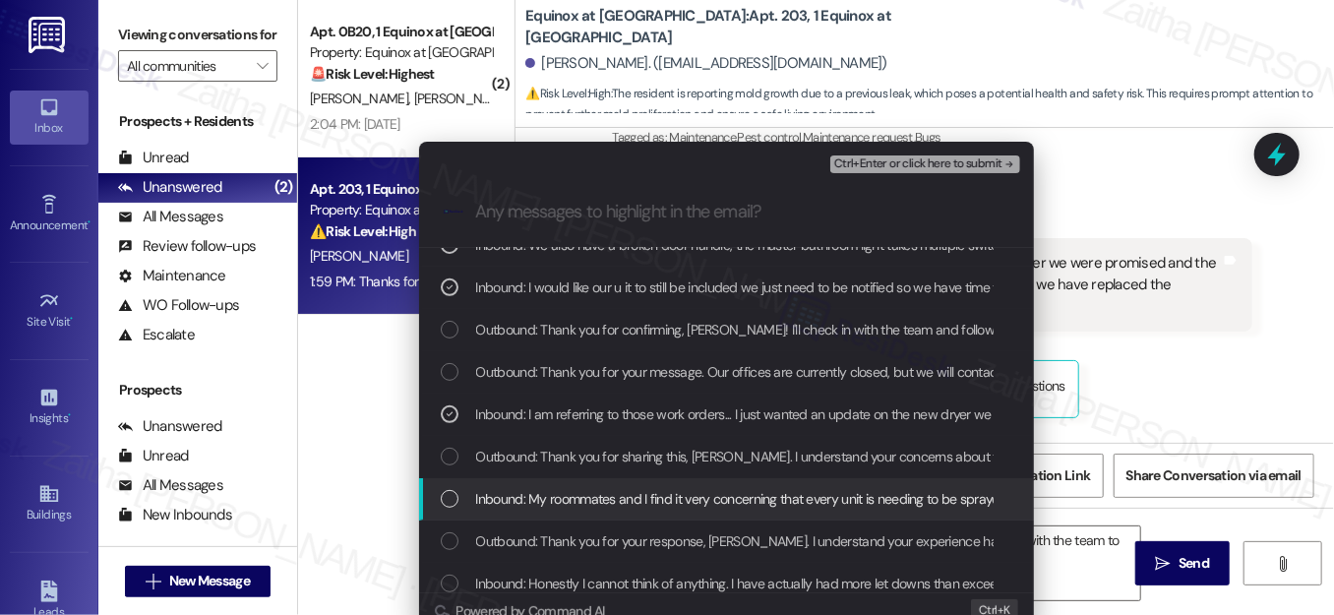
click at [448, 492] on div "List of options" at bounding box center [450, 499] width 18 height 18
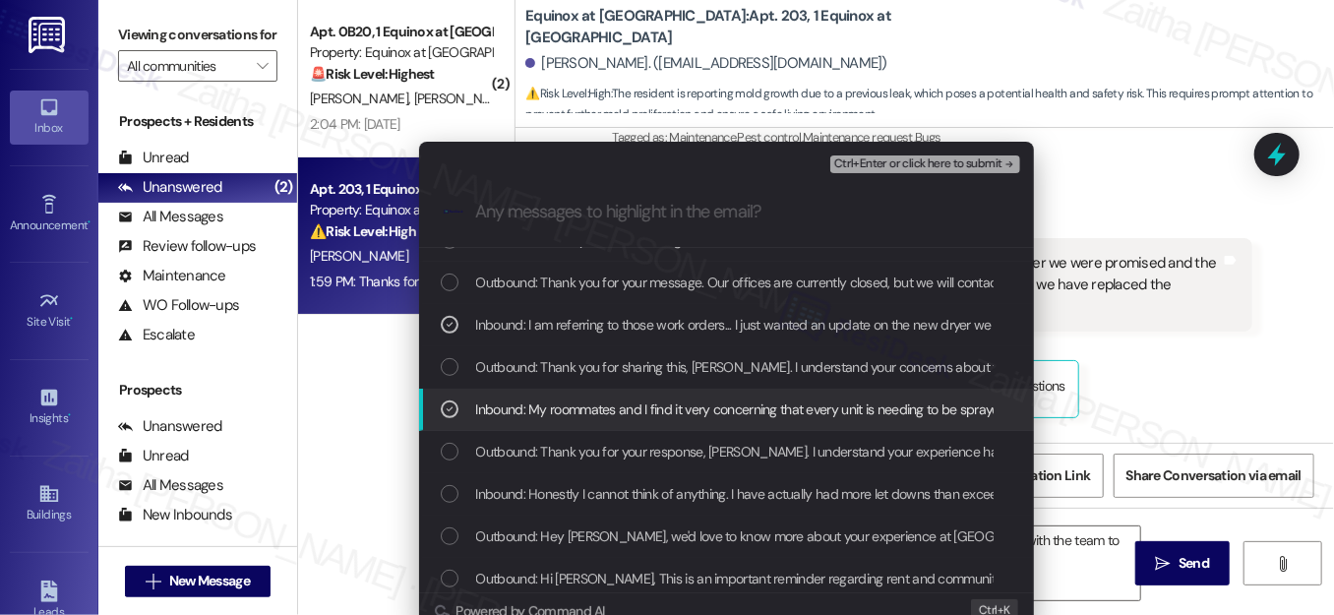
click at [448, 492] on div "List of options" at bounding box center [450, 494] width 18 height 18
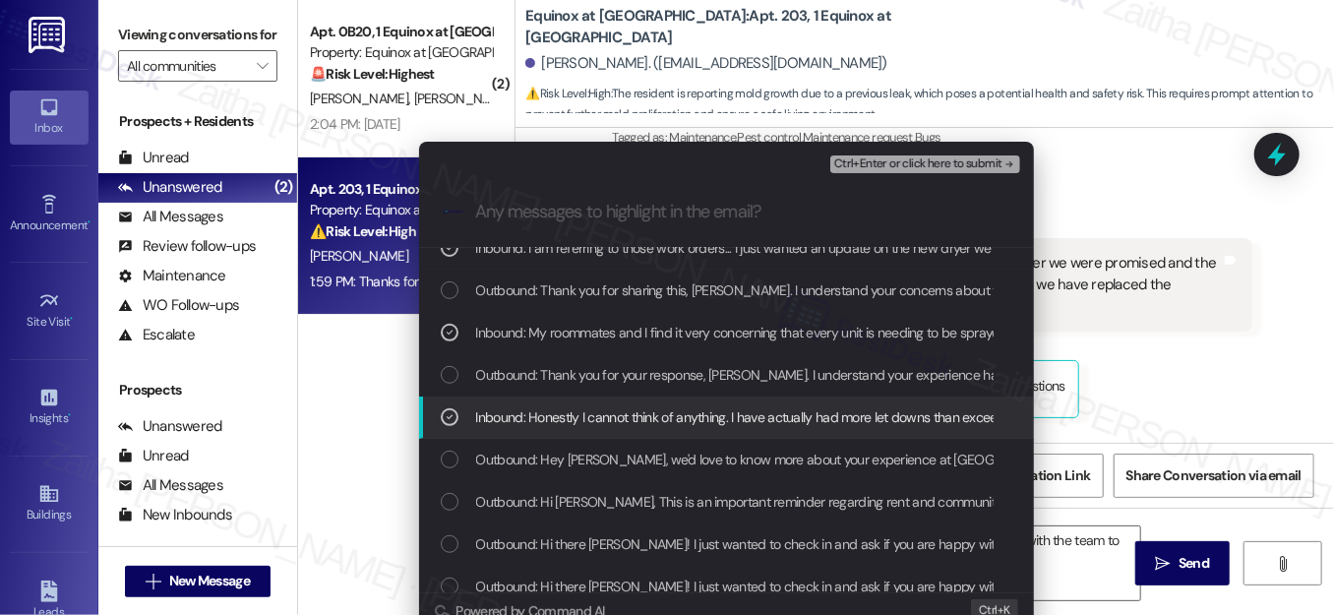
scroll to position [715, 0]
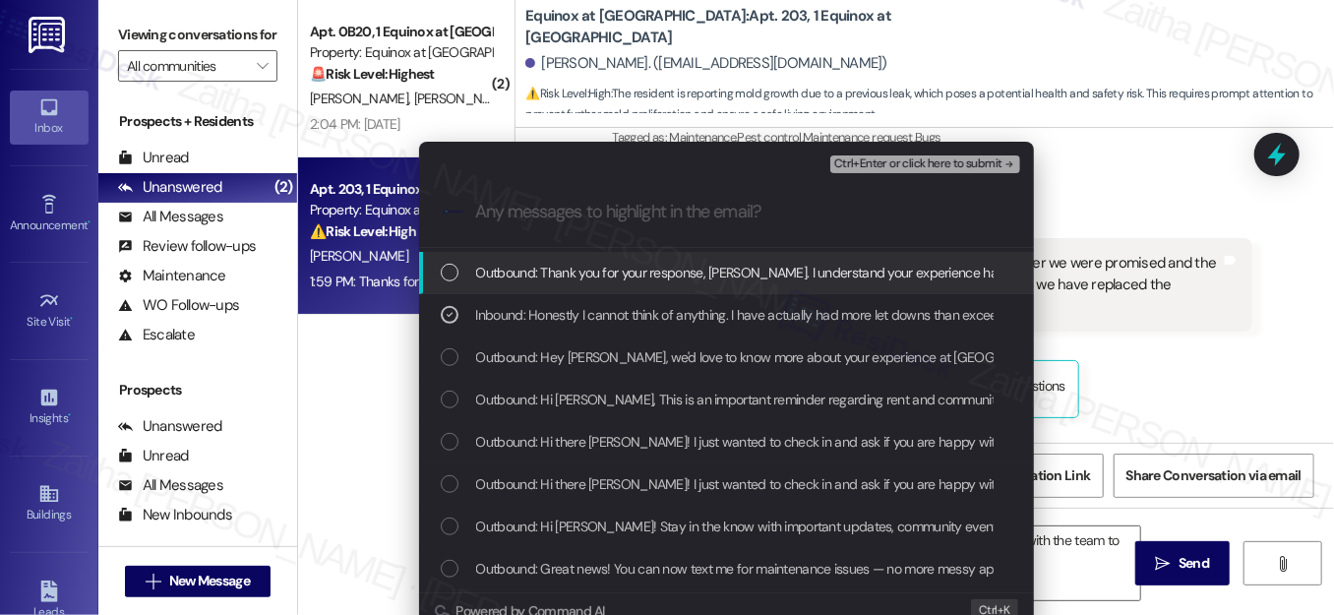
click at [874, 161] on span "Ctrl+Enter or click here to submit" at bounding box center [918, 164] width 168 height 14
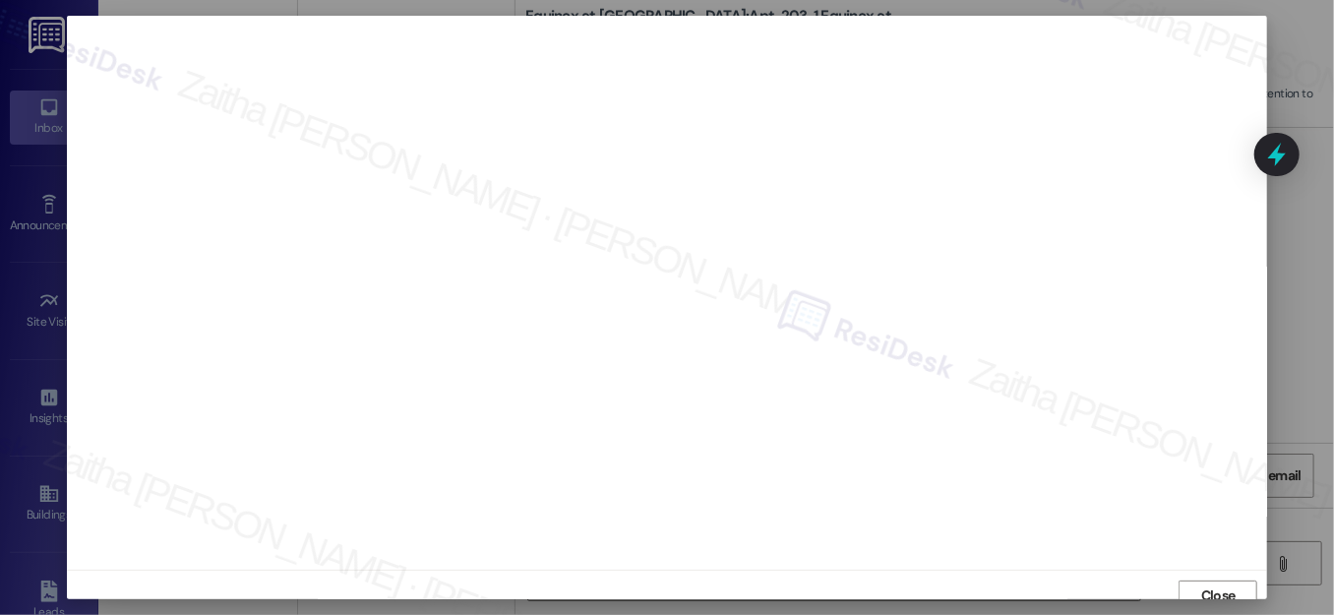
scroll to position [12, 0]
click at [1204, 589] on span "Close" at bounding box center [1218, 583] width 34 height 21
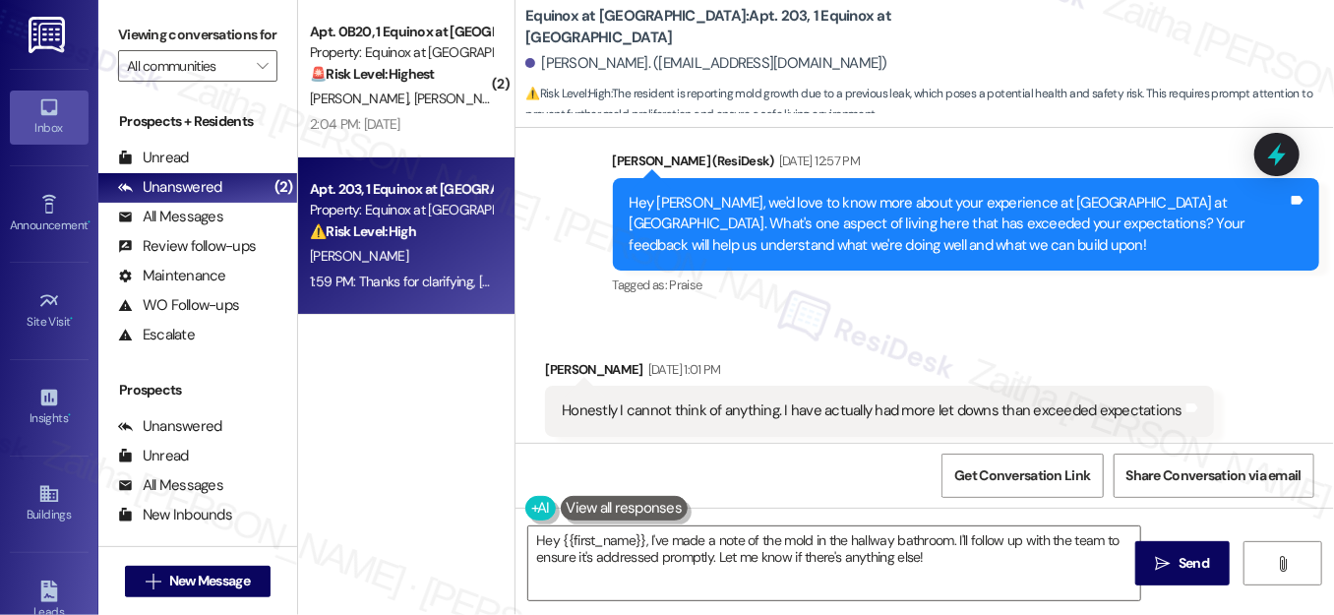
scroll to position [1540, 0]
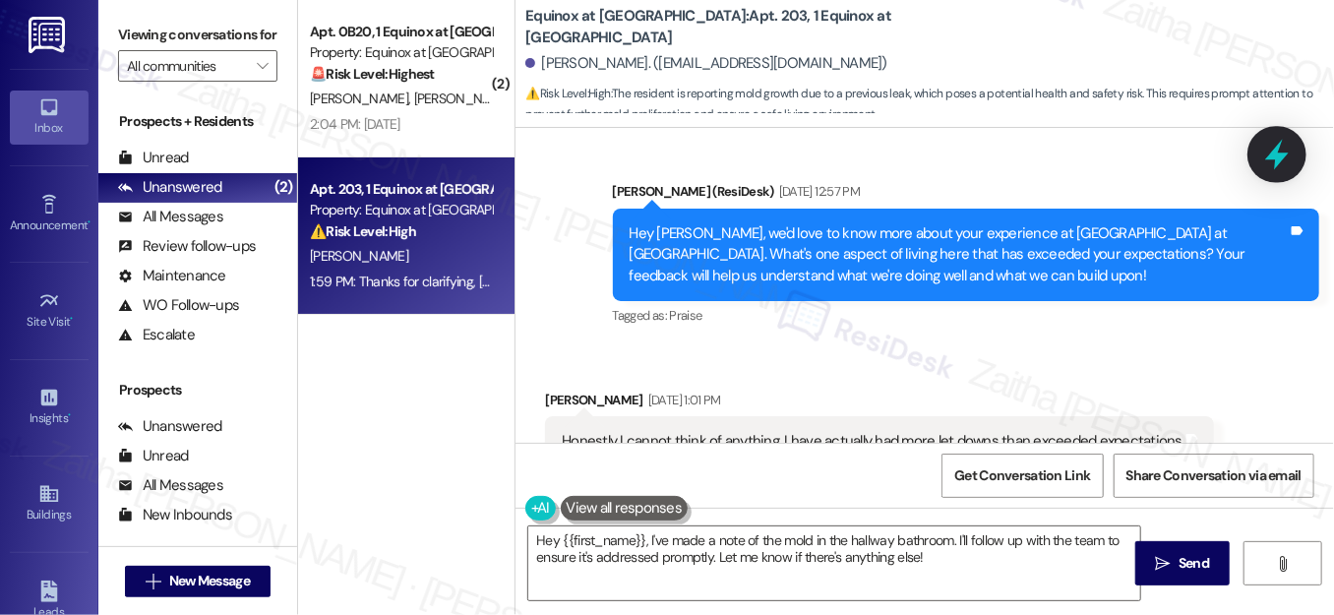
click at [1266, 156] on icon at bounding box center [1276, 154] width 33 height 33
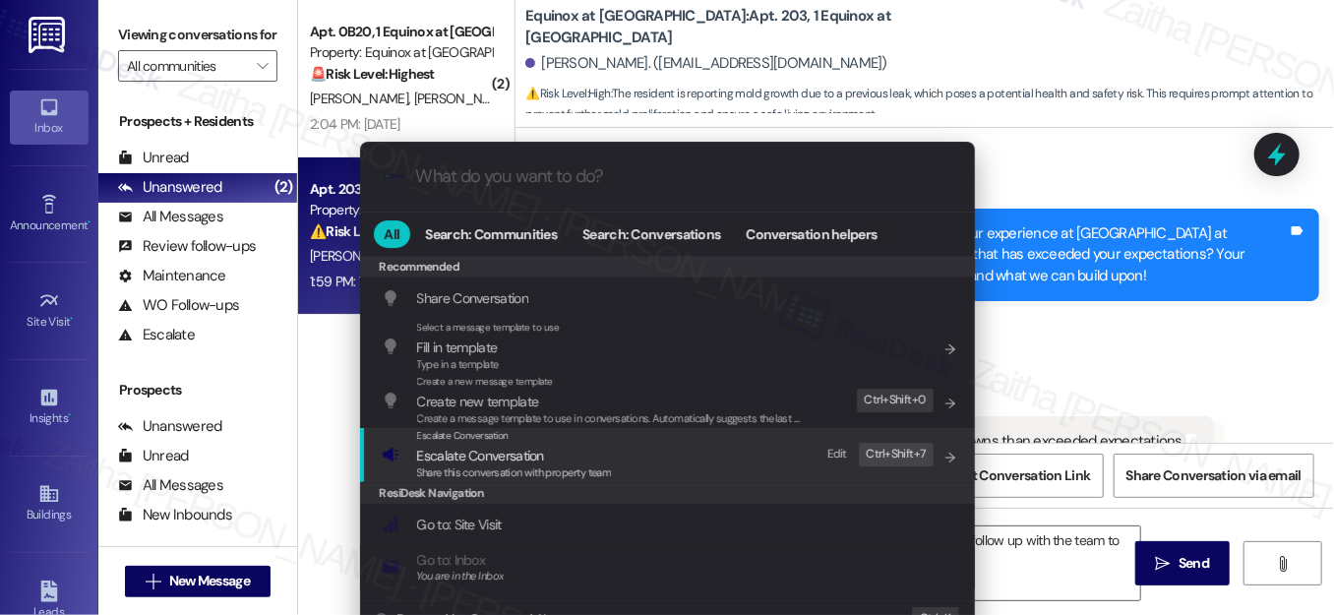
click at [479, 455] on span "Escalate Conversation" at bounding box center [480, 456] width 127 height 18
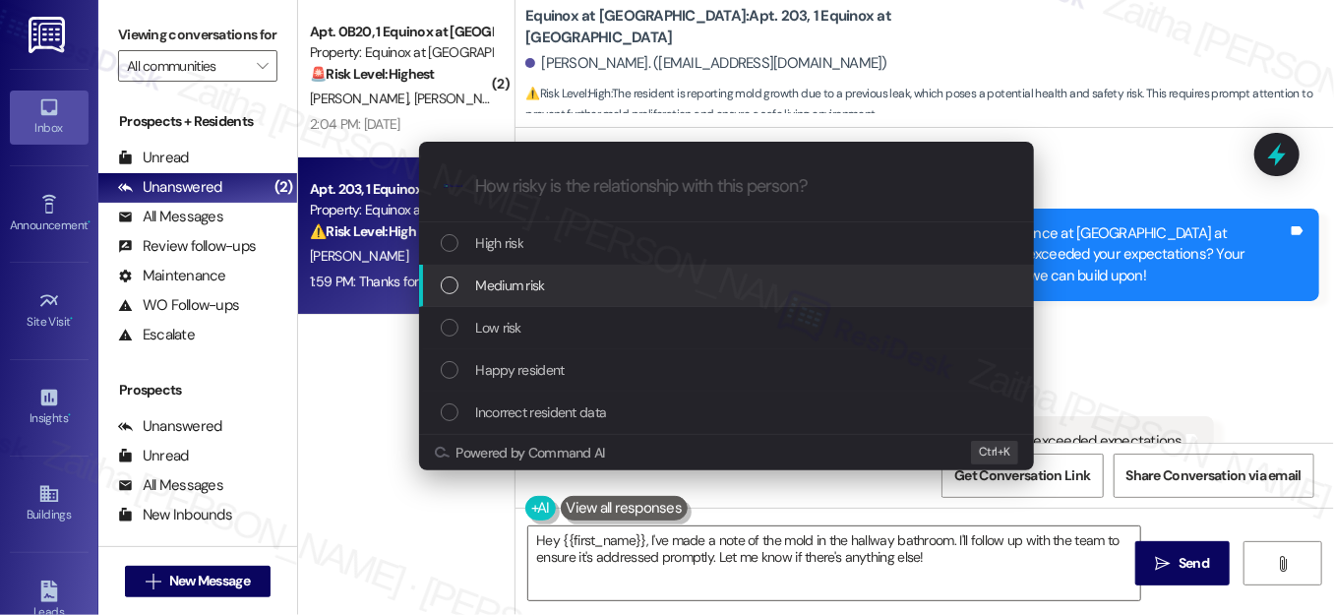
click at [493, 290] on span "Medium risk" at bounding box center [510, 285] width 69 height 22
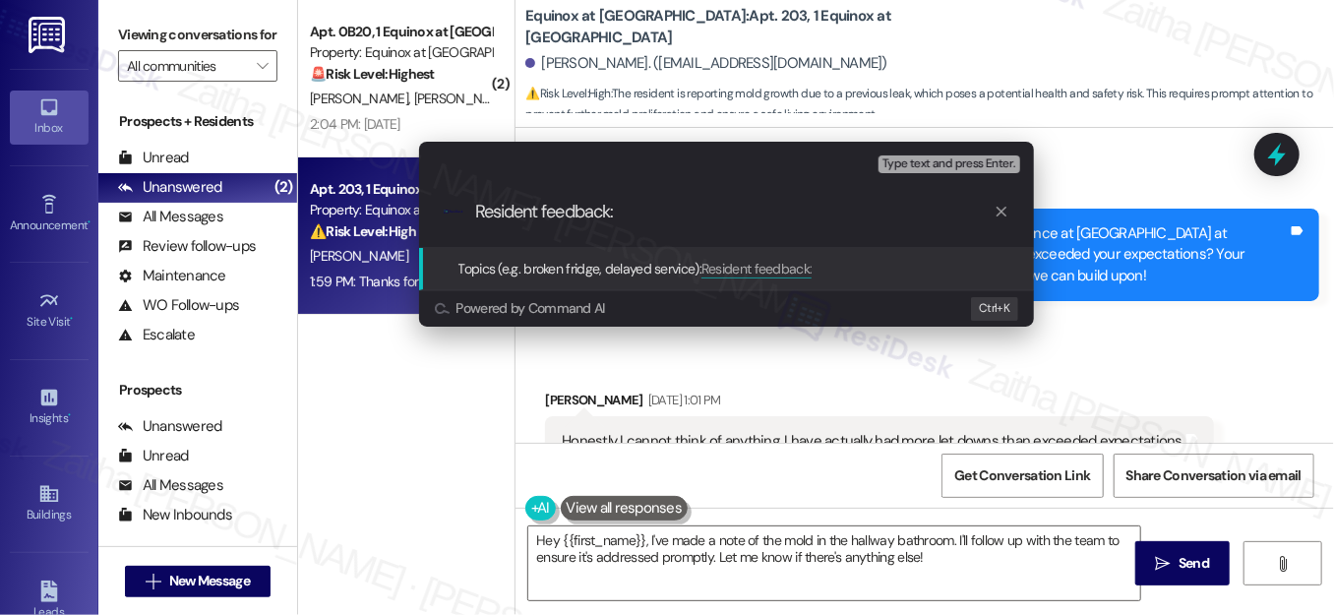
paste input "Maintenance and Pest Control Concerns"
type input "Resident feedback: Maintenance and Pest Control Concerns"
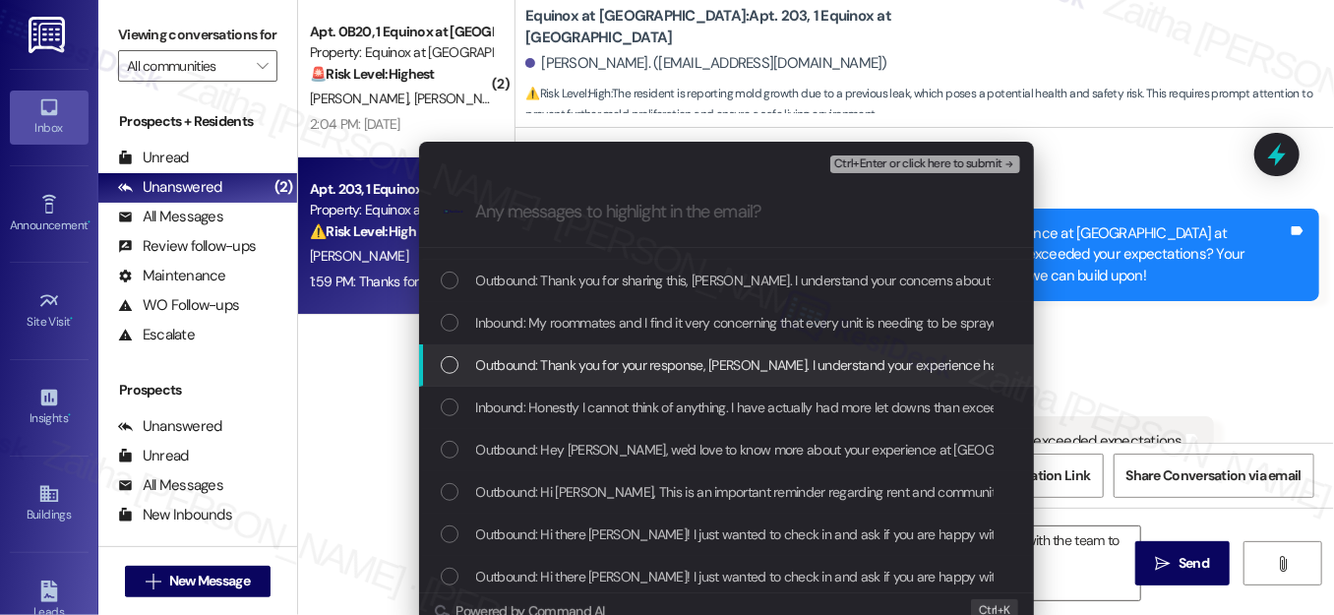
scroll to position [626, 0]
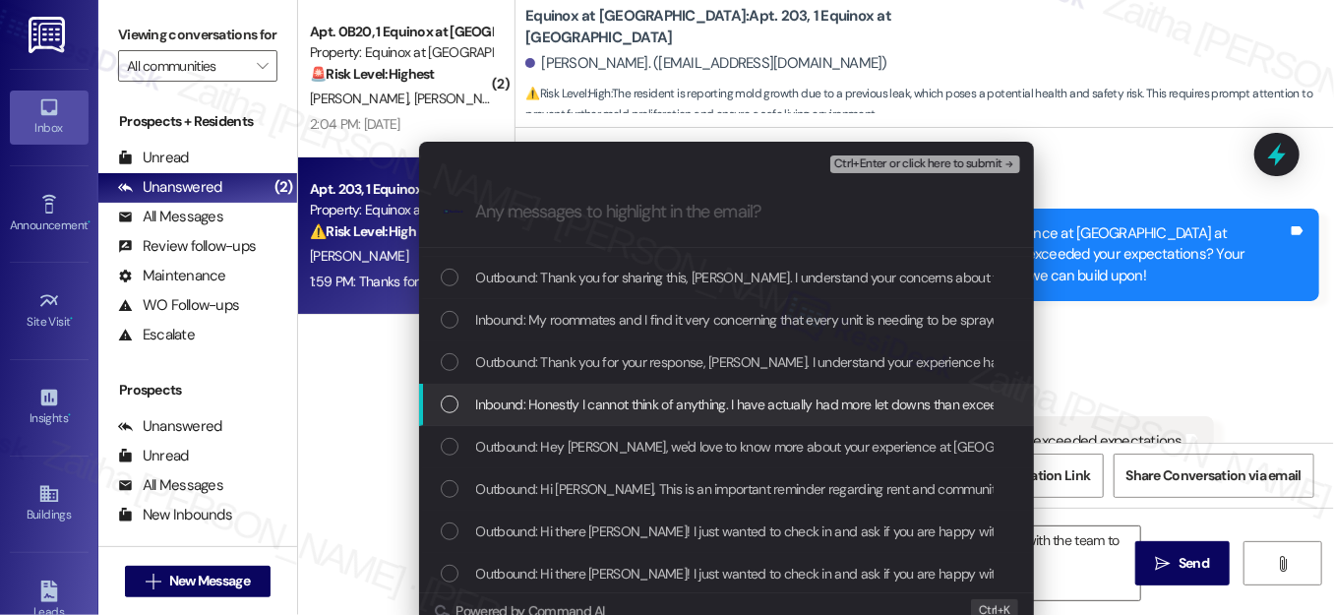
click at [446, 399] on div "List of options" at bounding box center [450, 404] width 18 height 18
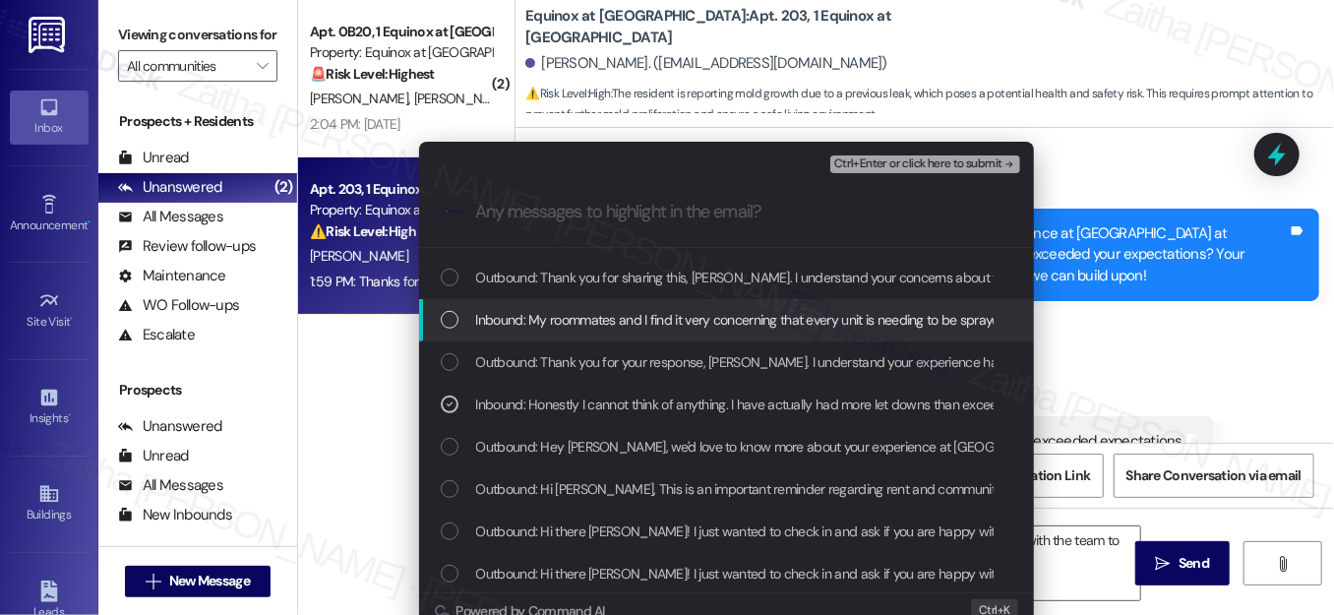
click at [444, 317] on div "List of options" at bounding box center [450, 320] width 18 height 18
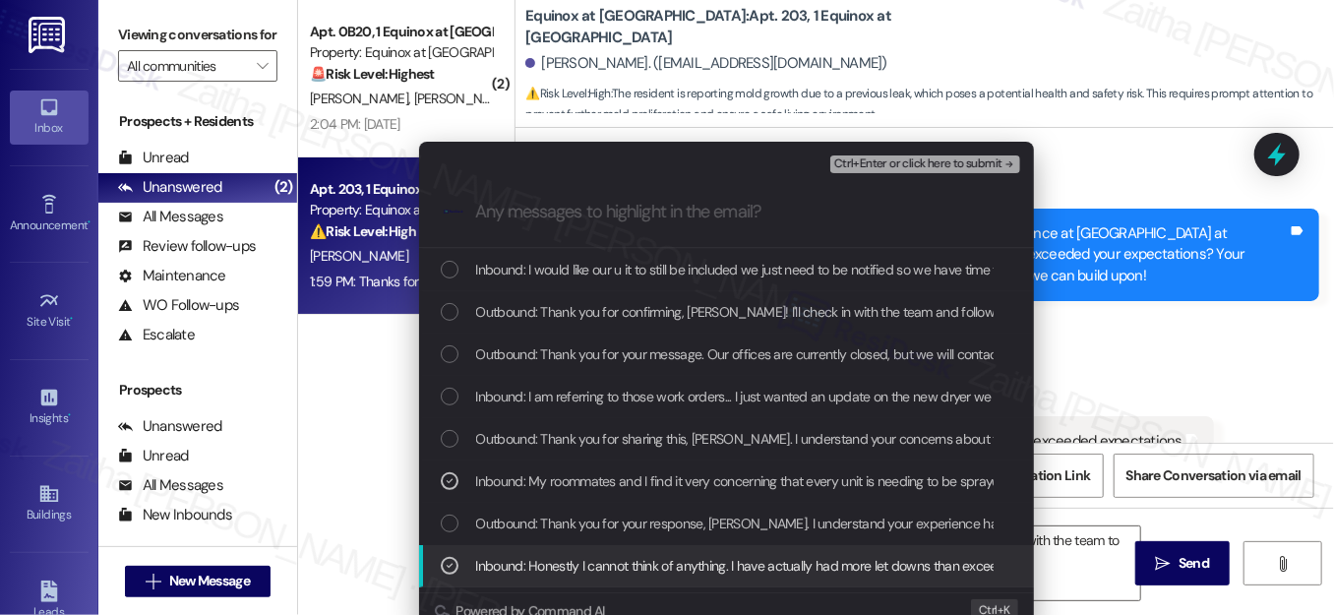
scroll to position [447, 0]
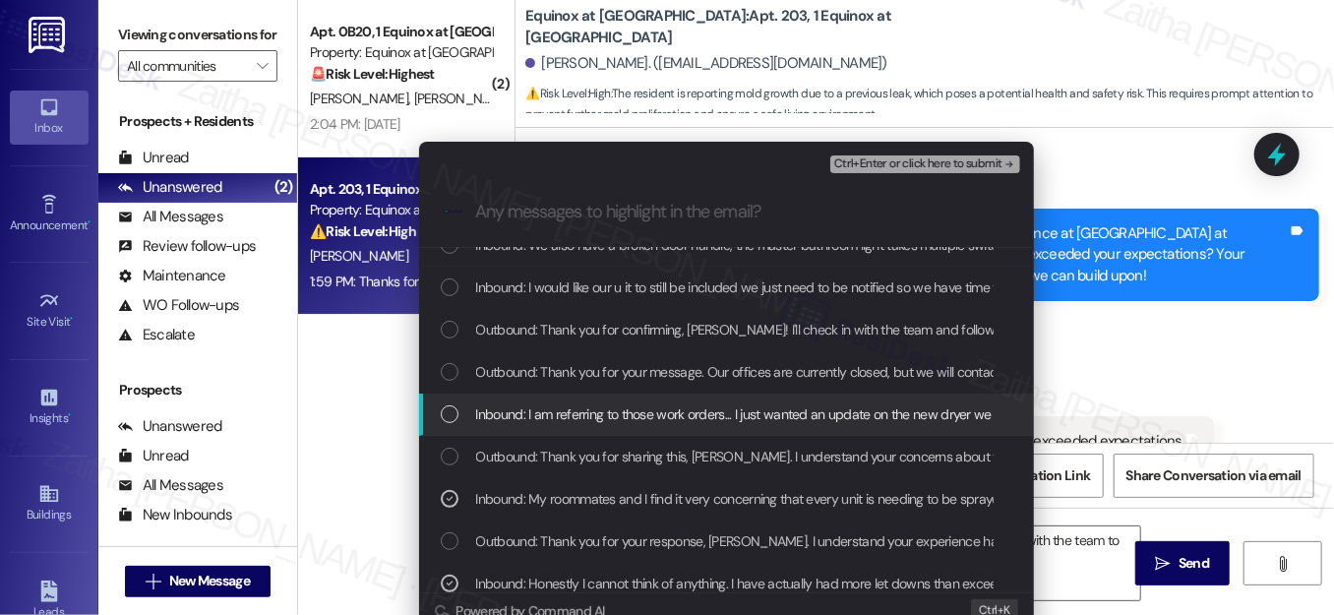
click at [441, 406] on div "List of options" at bounding box center [450, 414] width 18 height 18
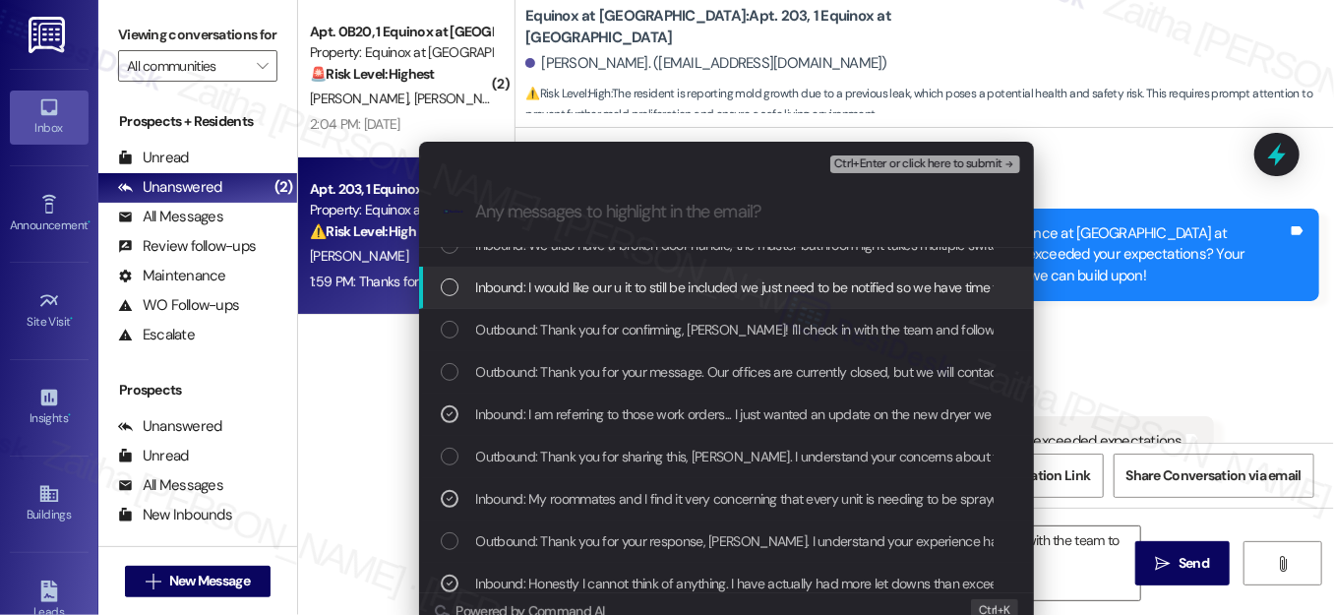
click at [450, 286] on div "List of options" at bounding box center [450, 287] width 18 height 18
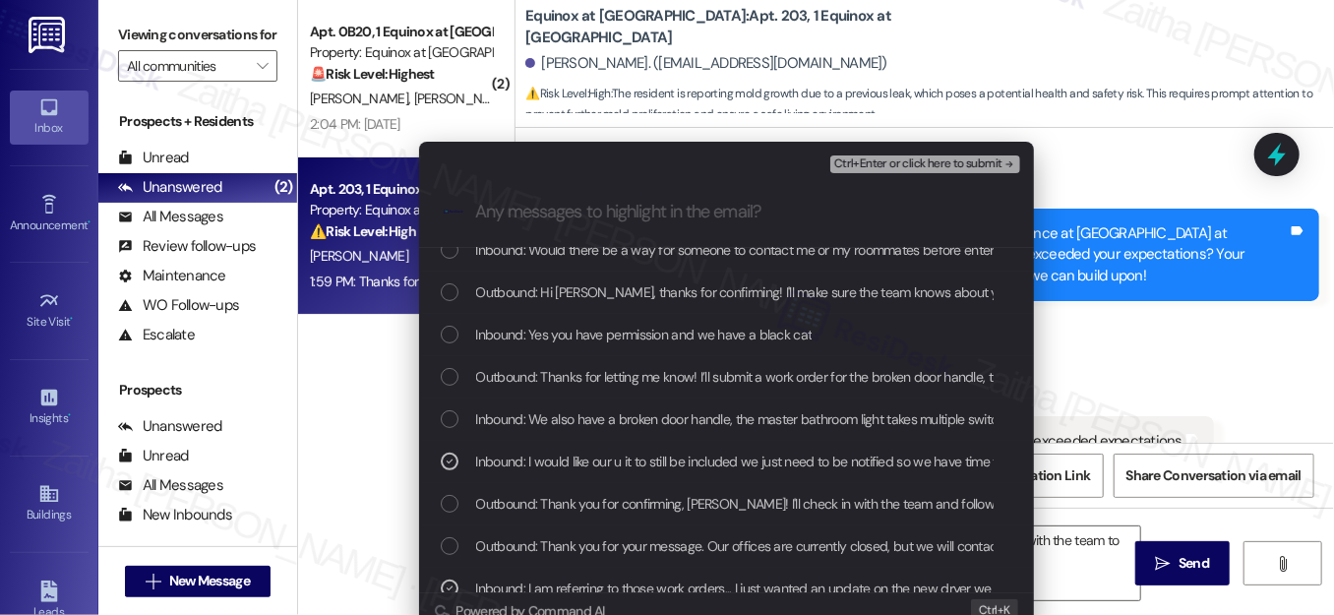
scroll to position [268, 0]
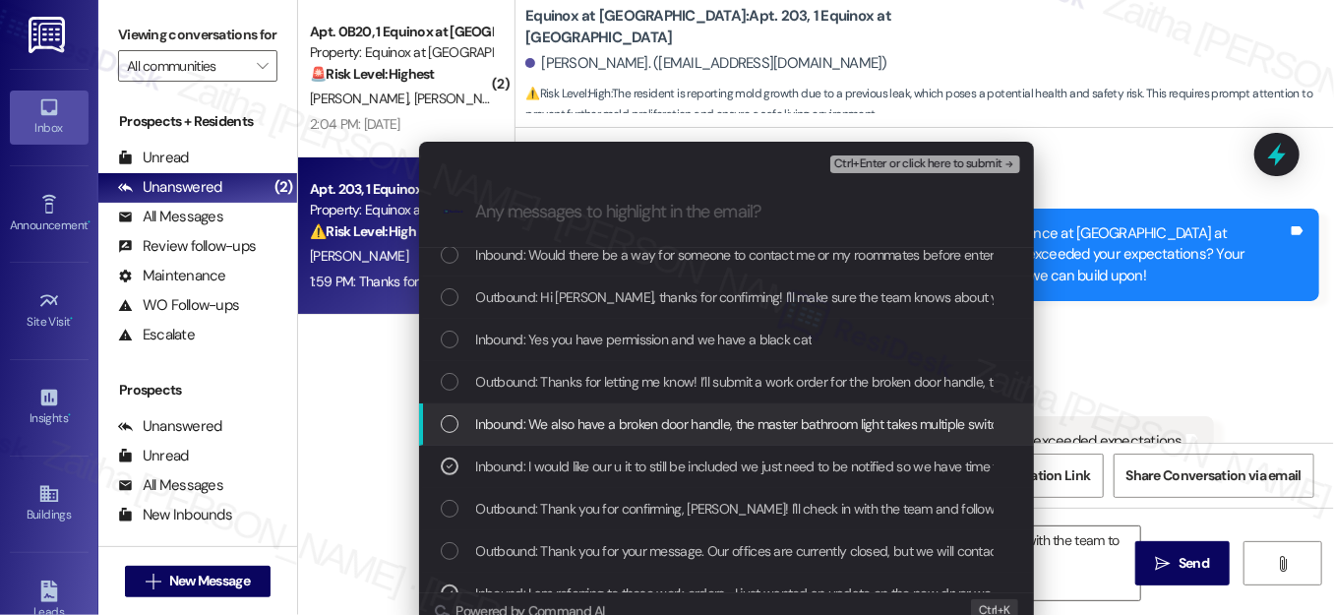
click at [443, 426] on div "List of options" at bounding box center [450, 424] width 18 height 18
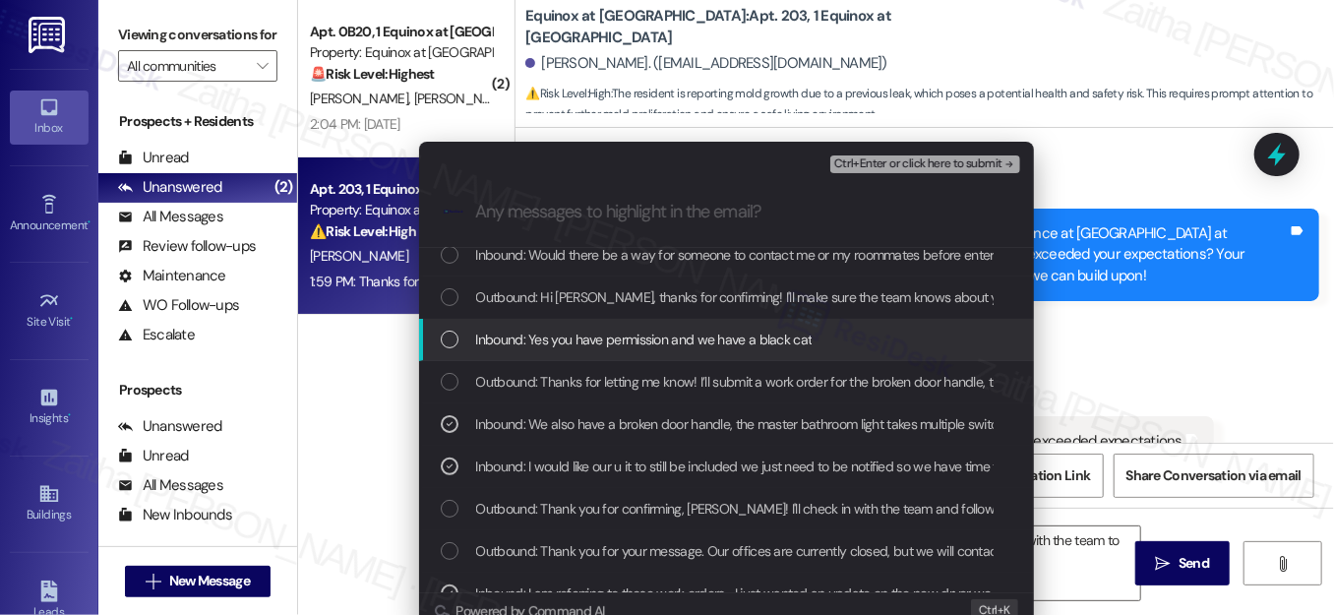
click at [448, 337] on div "List of options" at bounding box center [450, 339] width 18 height 18
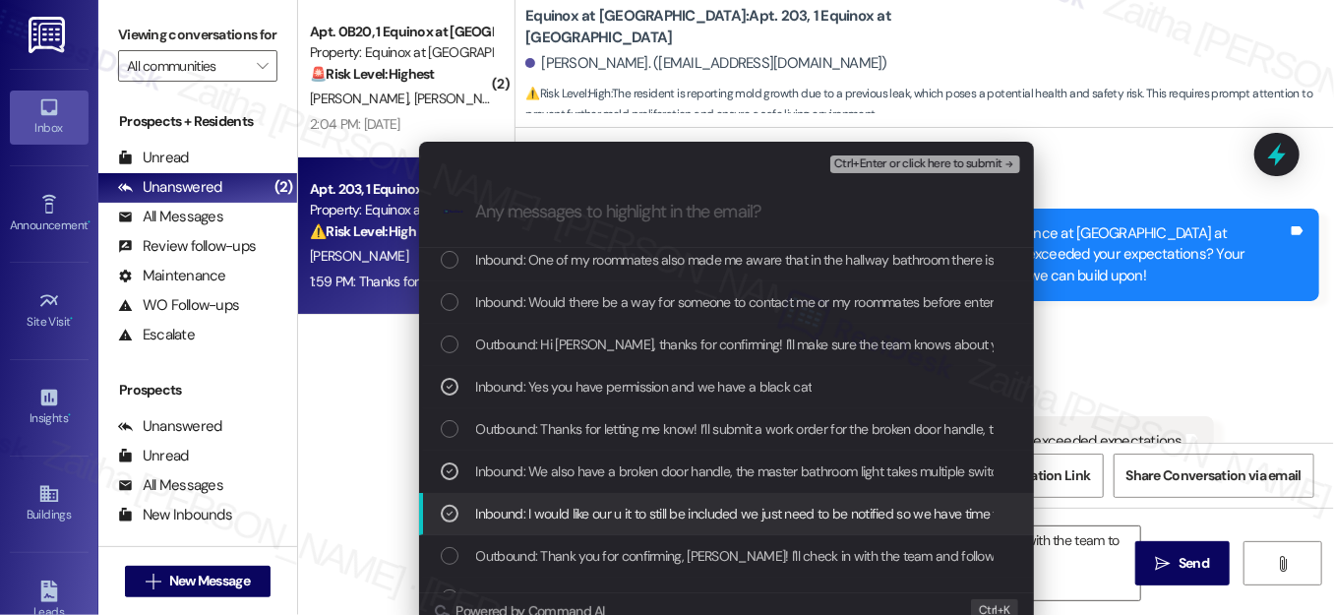
scroll to position [178, 0]
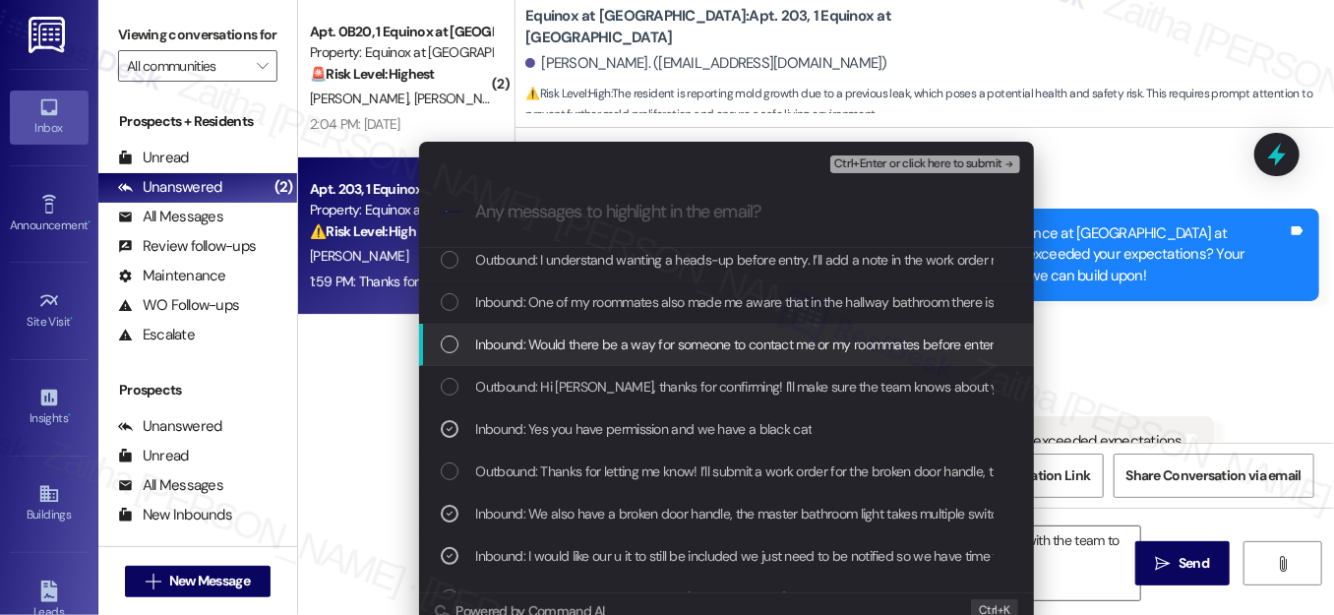
click at [443, 350] on div "List of options" at bounding box center [450, 344] width 18 height 18
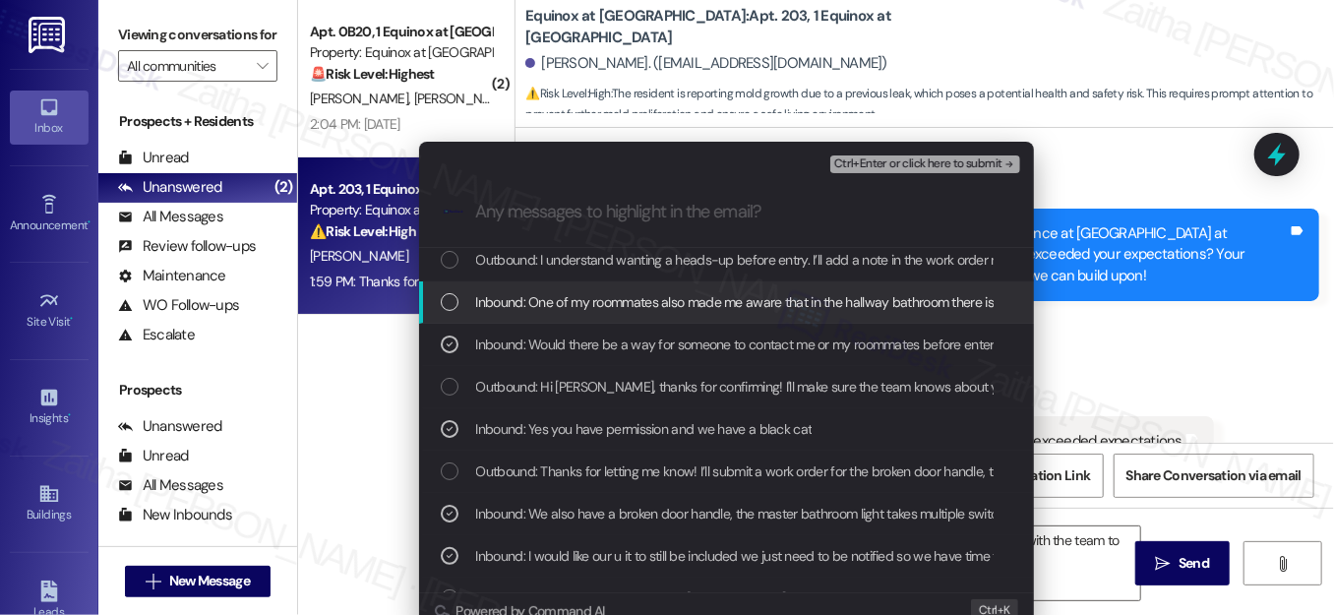
click at [446, 297] on div "List of options" at bounding box center [450, 302] width 18 height 18
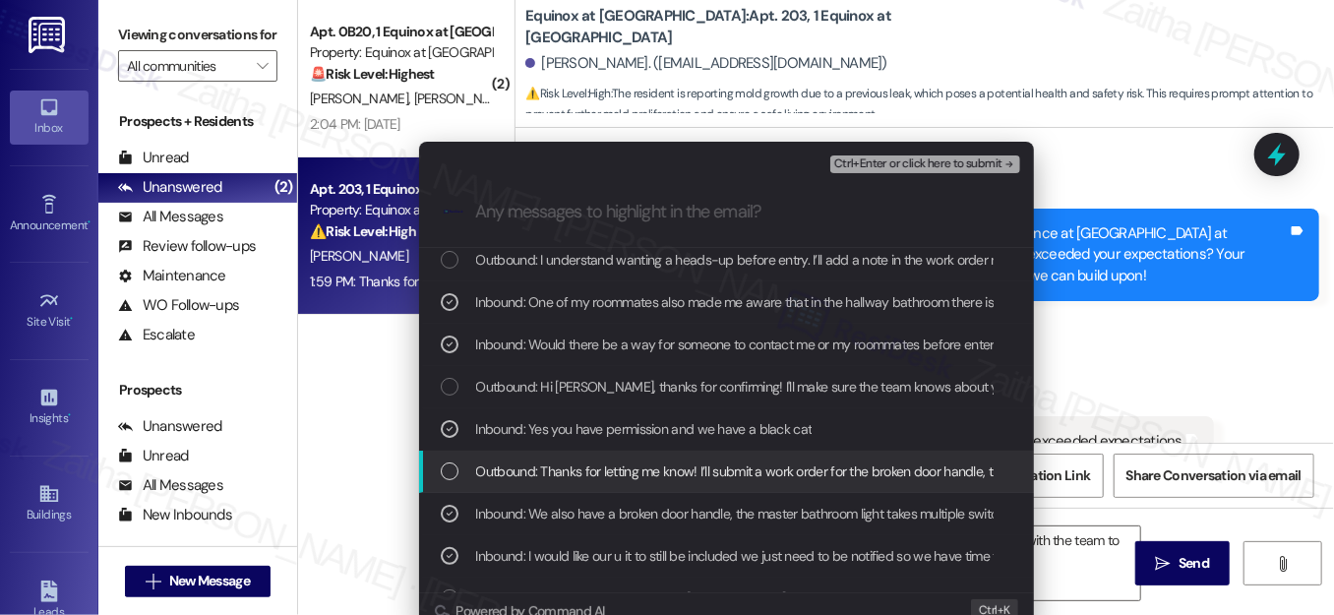
scroll to position [89, 0]
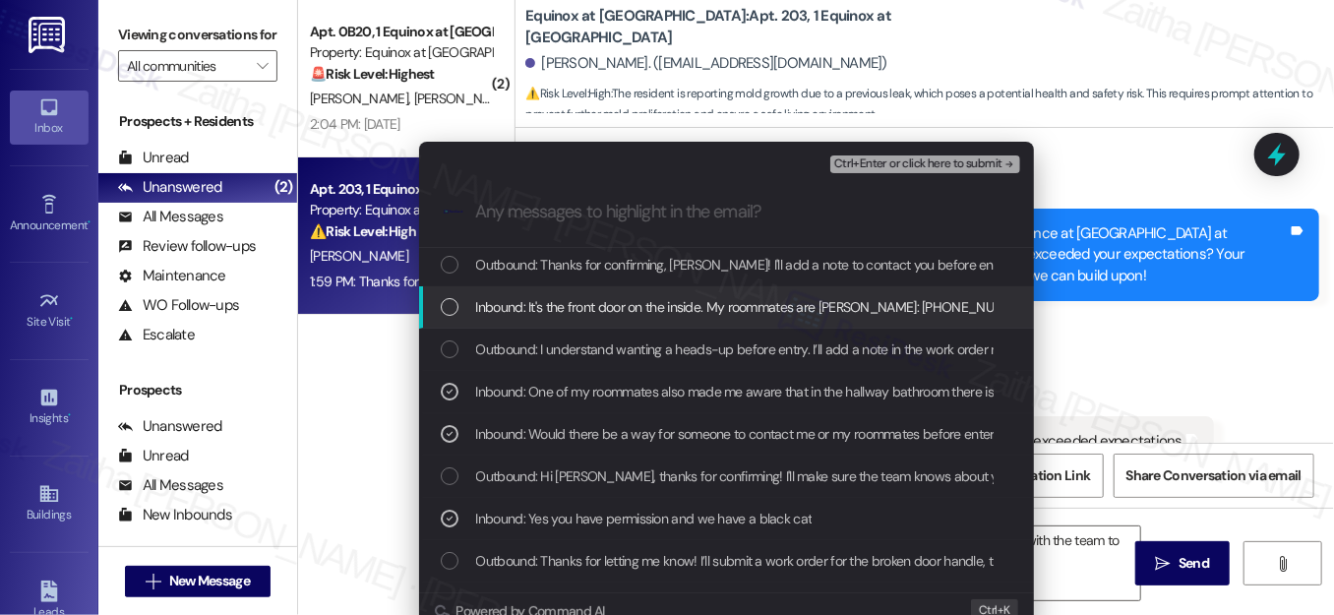
click at [444, 298] on div "List of options" at bounding box center [450, 307] width 18 height 18
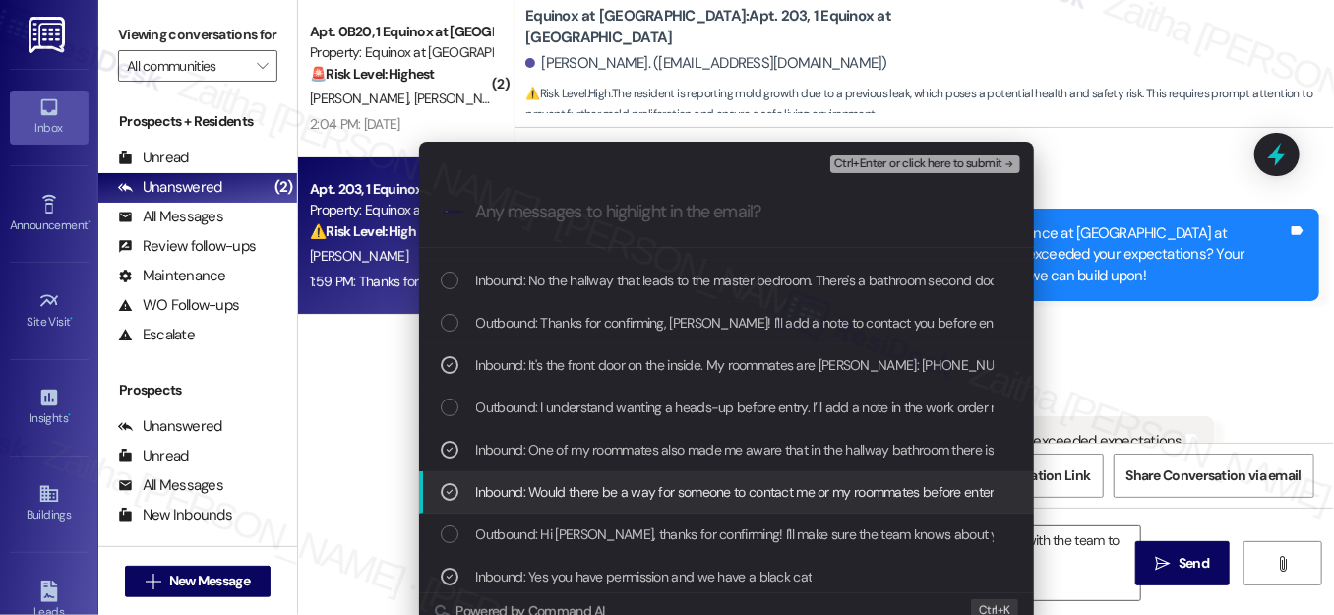
scroll to position [0, 0]
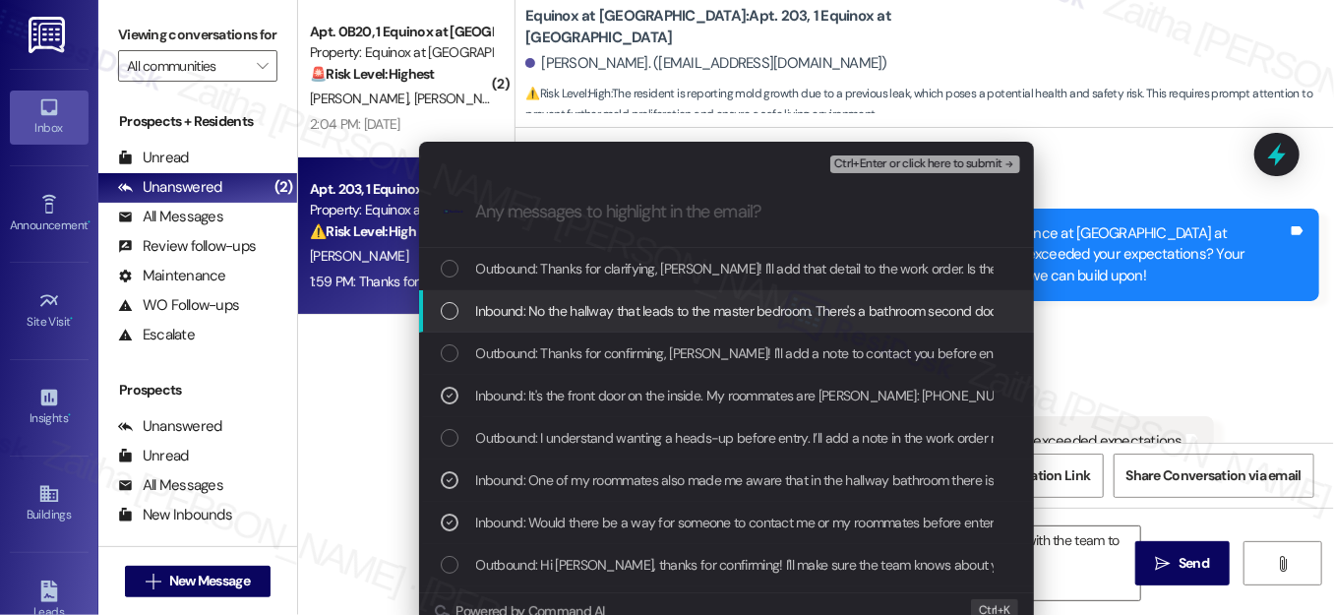
click at [441, 310] on div "List of options" at bounding box center [450, 311] width 18 height 18
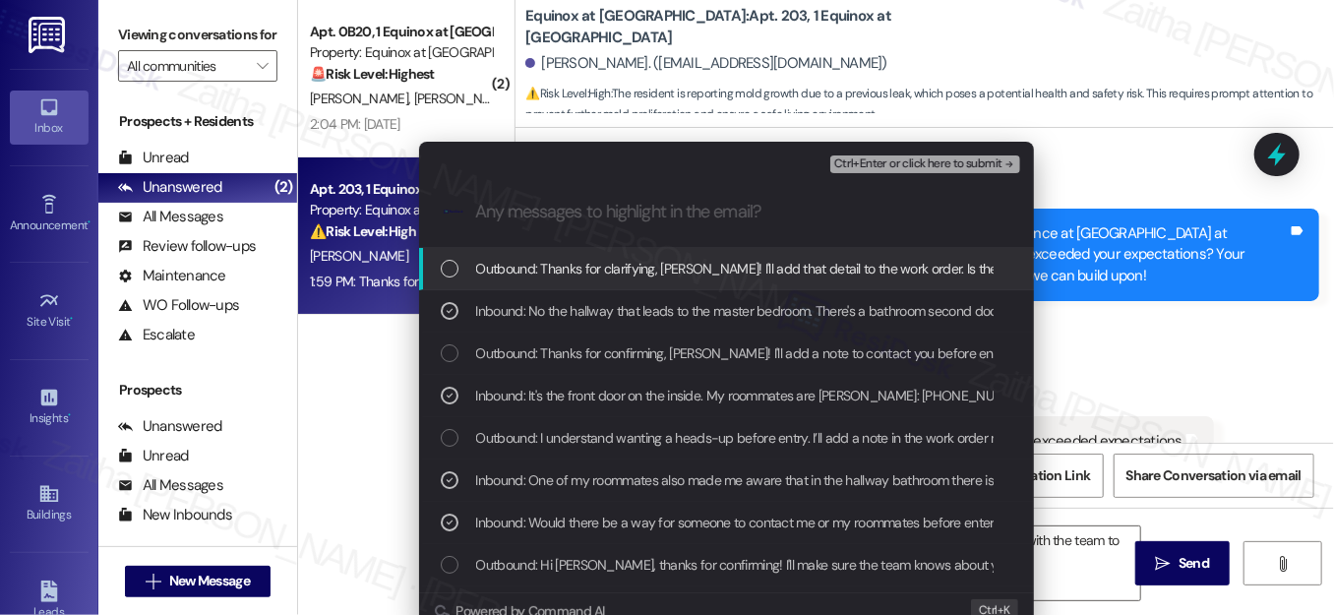
click at [892, 157] on span "Ctrl+Enter or click here to submit" at bounding box center [918, 164] width 168 height 14
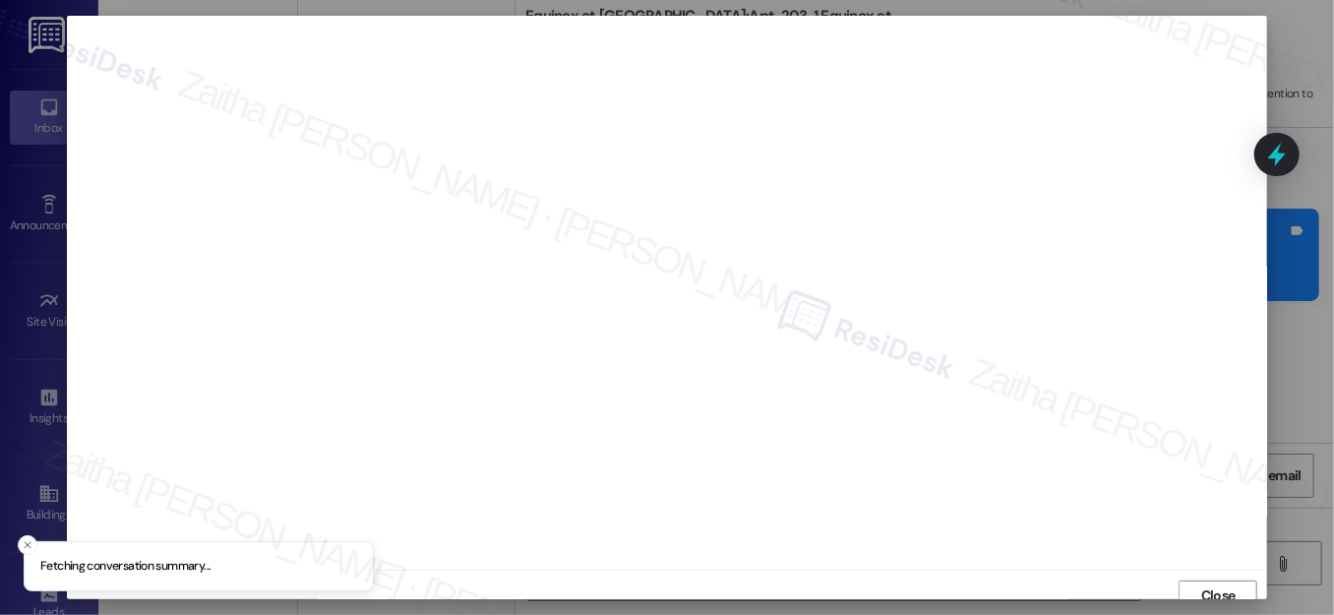
scroll to position [12, 0]
click at [1201, 578] on span "Close" at bounding box center [1218, 583] width 34 height 21
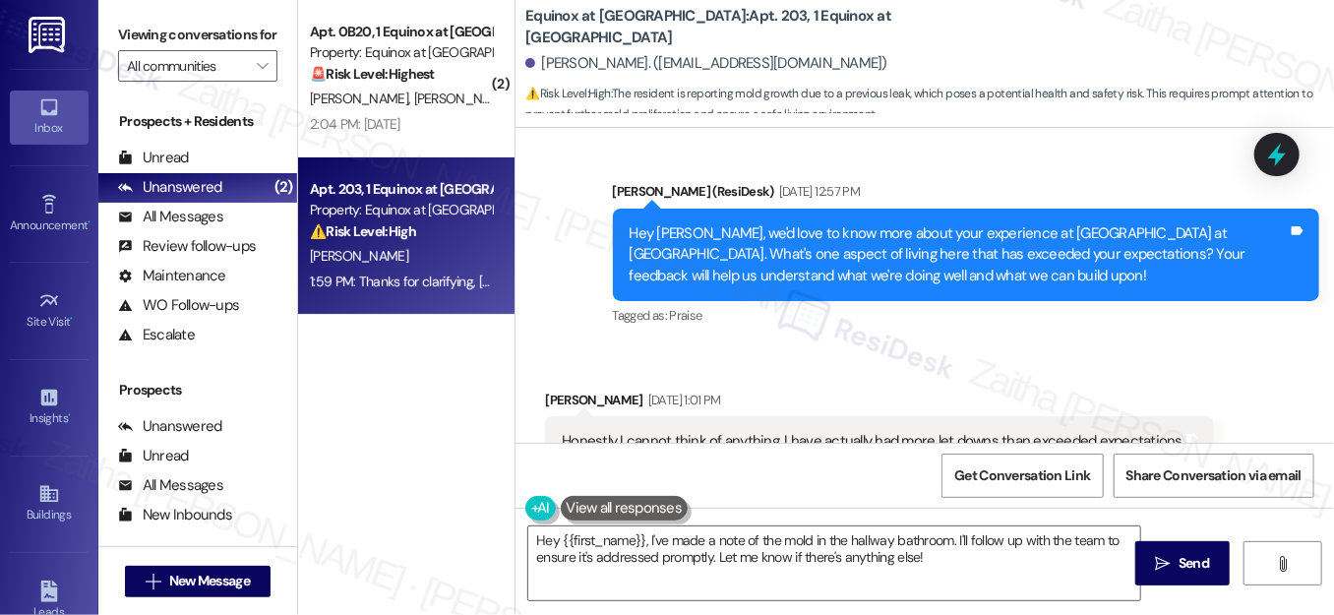
click at [1272, 148] on icon at bounding box center [1277, 155] width 26 height 26
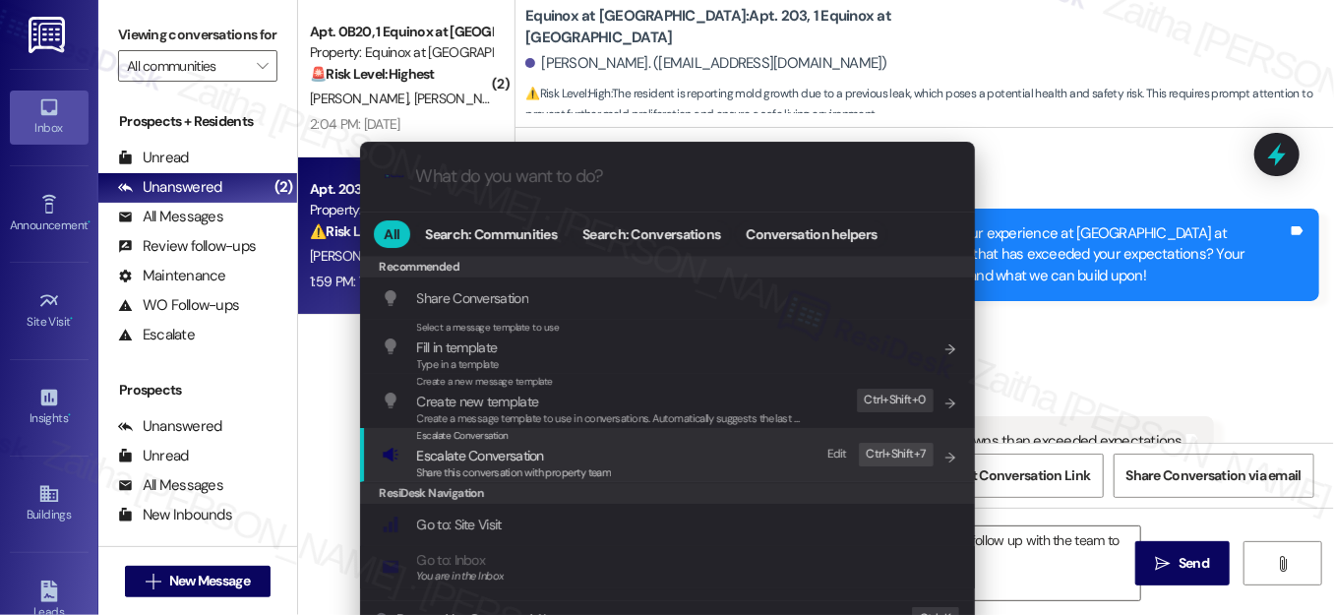
click at [480, 454] on span "Escalate Conversation" at bounding box center [480, 456] width 127 height 18
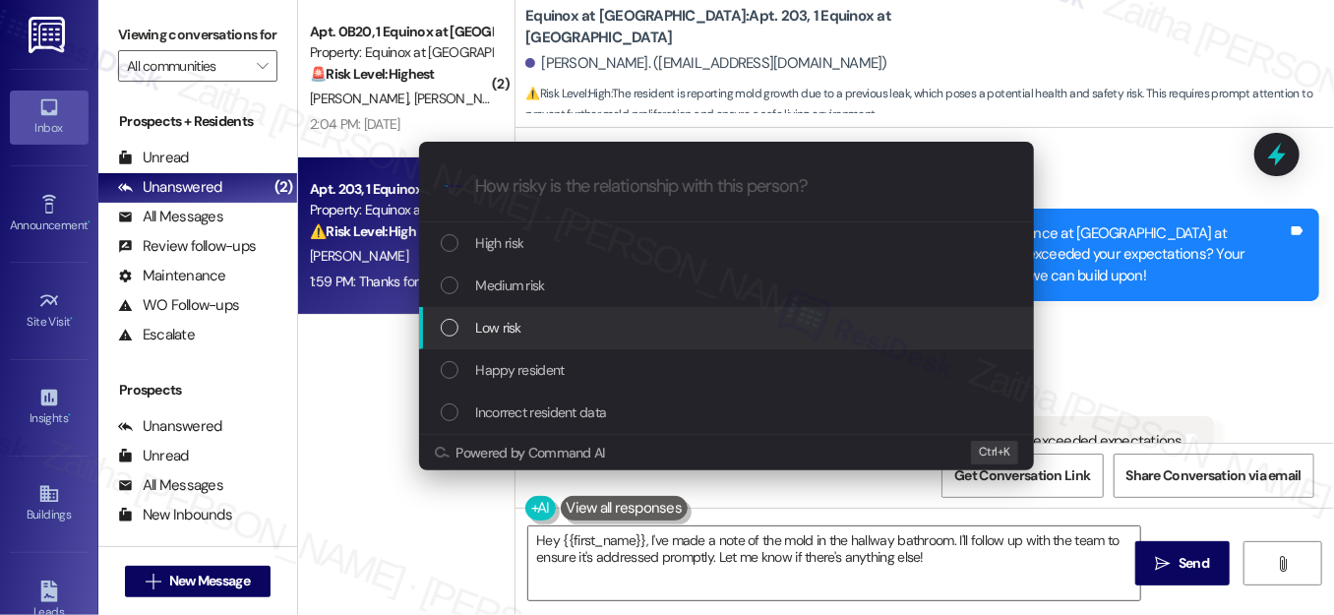
click at [1130, 319] on div "Escalate Conversation How risky is the relationship with this person? Topics (e…" at bounding box center [667, 307] width 1334 height 615
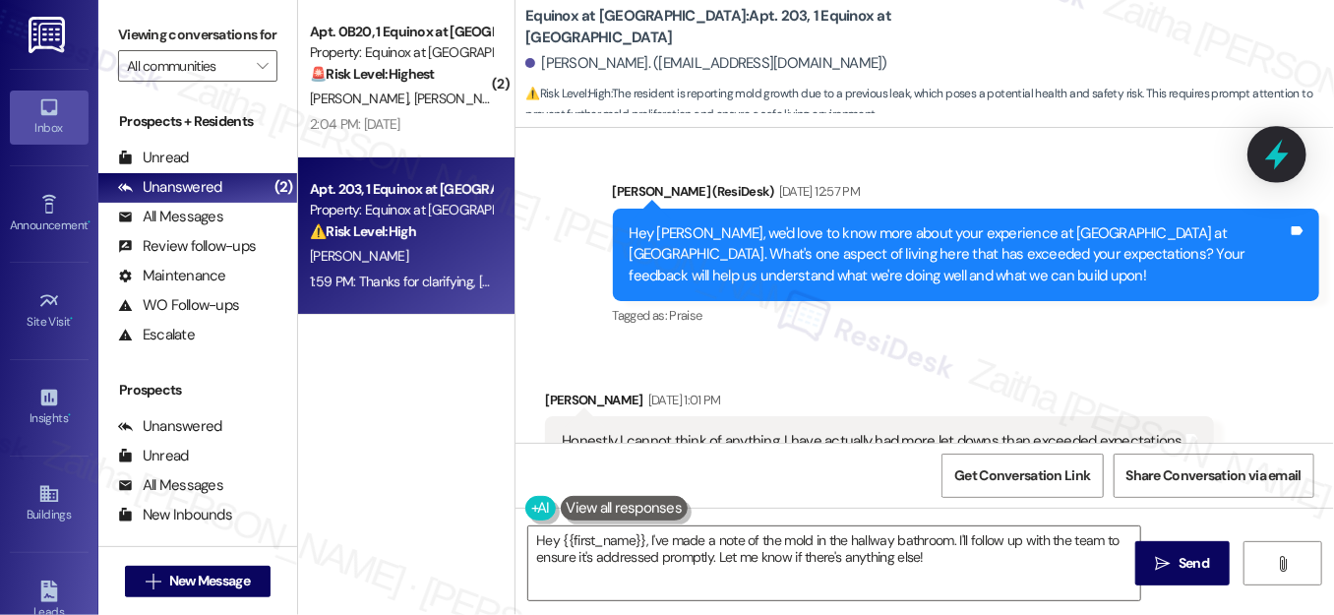
click at [1260, 159] on icon at bounding box center [1276, 154] width 33 height 33
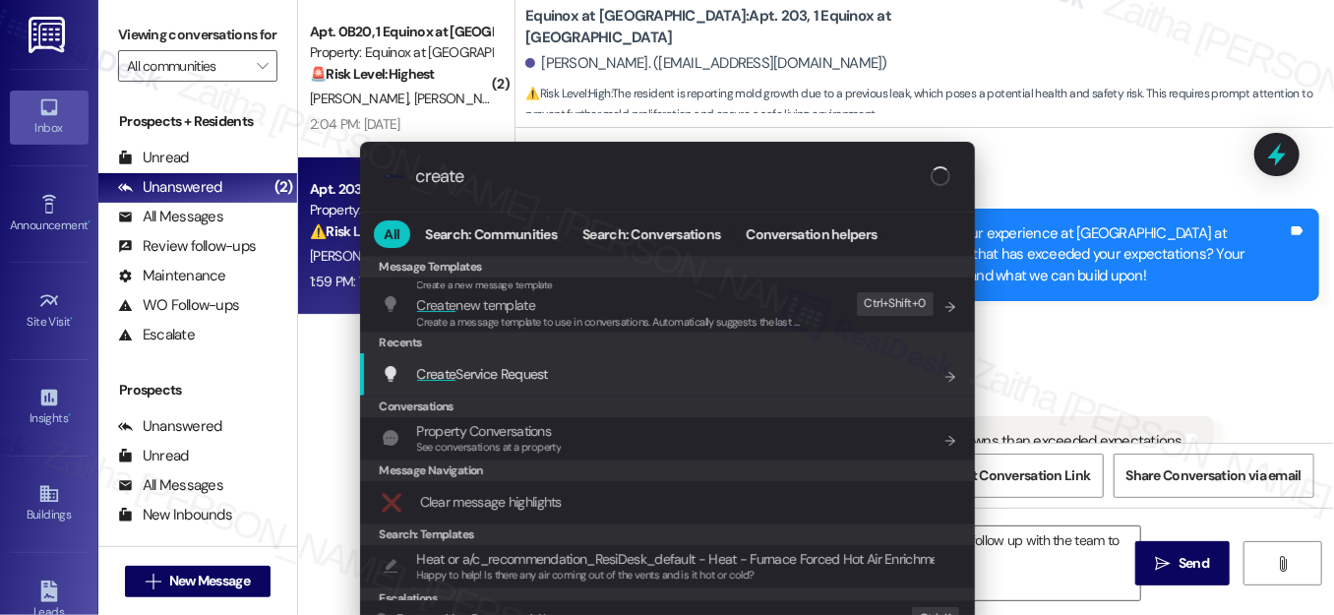
type input "create"
click at [511, 368] on span "Create Service Request" at bounding box center [482, 374] width 131 height 18
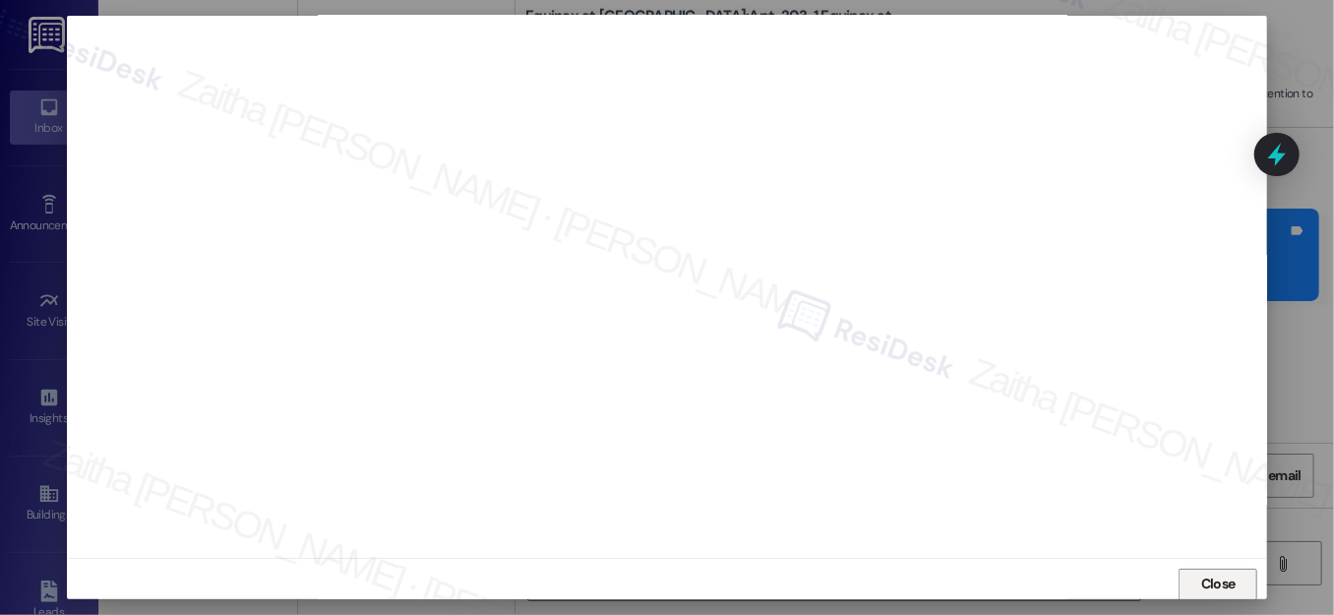
click at [1206, 589] on span "Close" at bounding box center [1218, 583] width 34 height 21
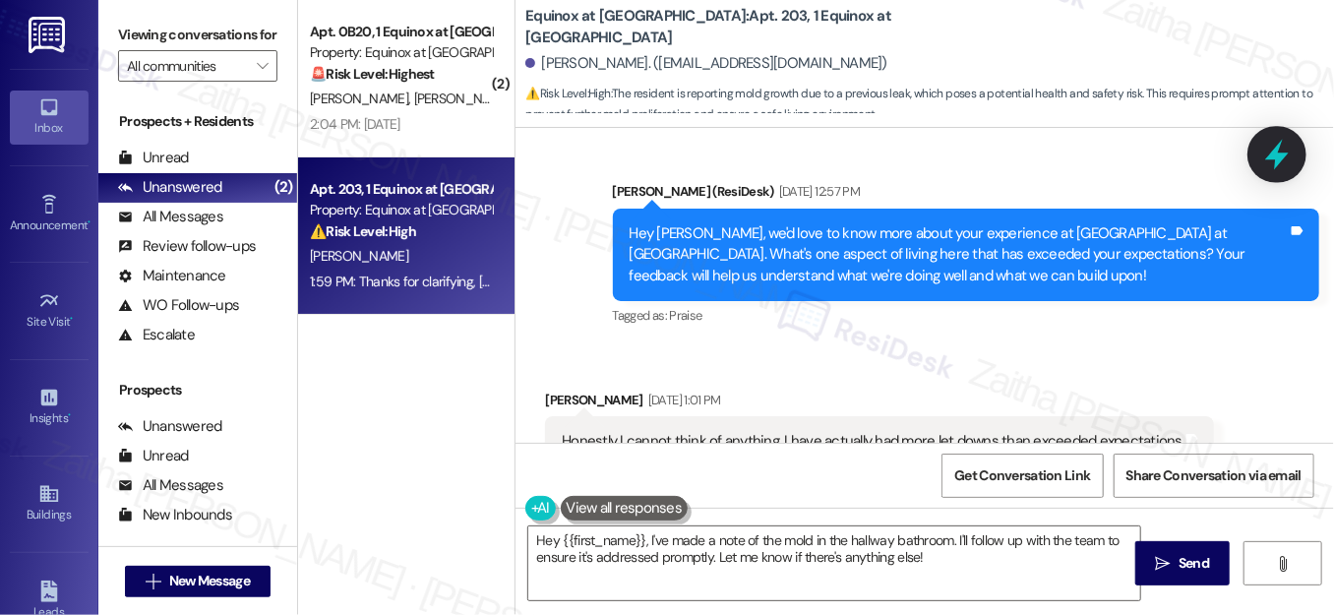
click at [1283, 159] on icon at bounding box center [1276, 154] width 33 height 33
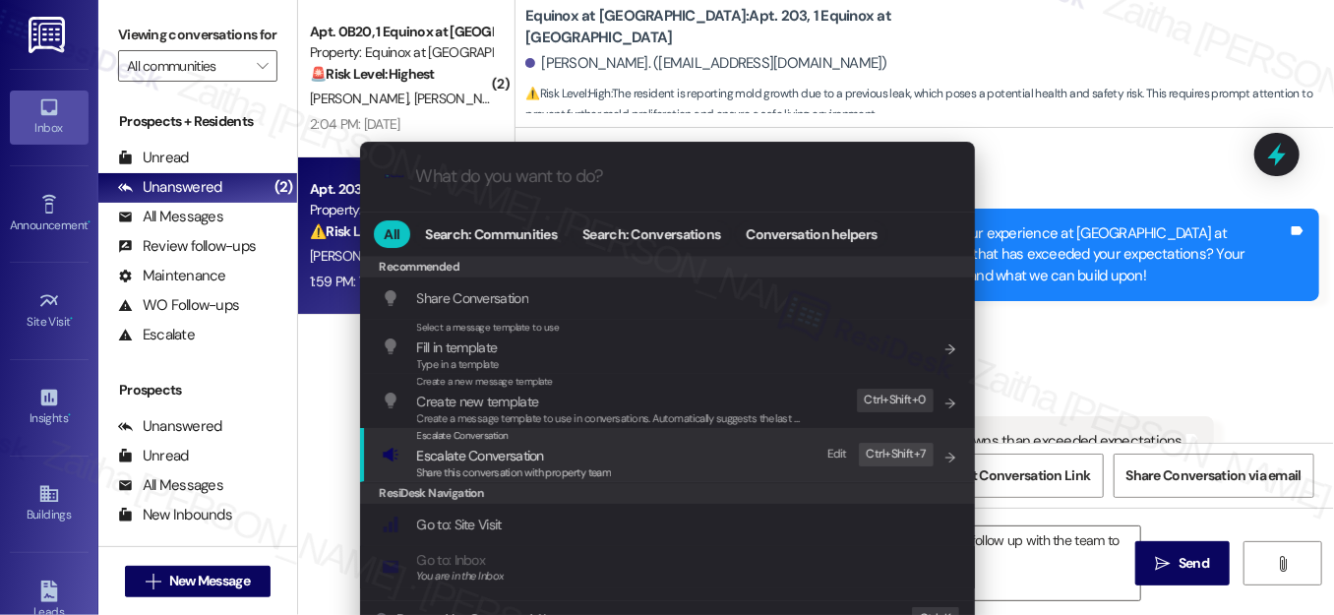
click at [513, 455] on span "Escalate Conversation" at bounding box center [480, 456] width 127 height 18
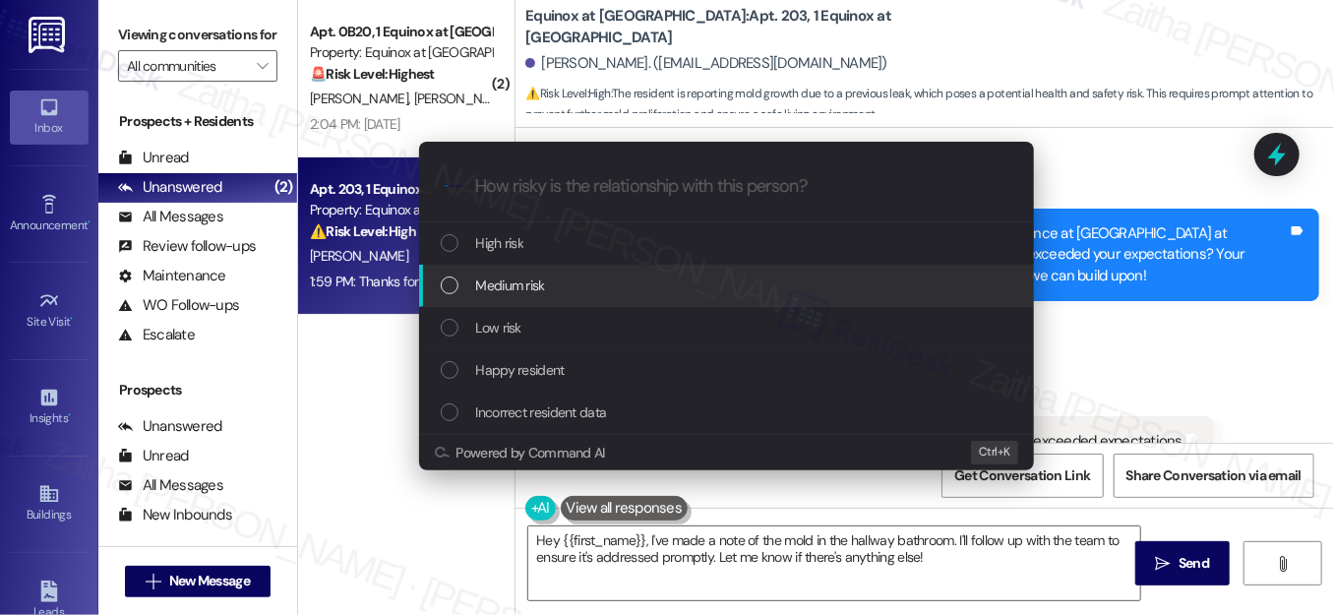
click at [587, 281] on div "Medium risk" at bounding box center [728, 285] width 575 height 22
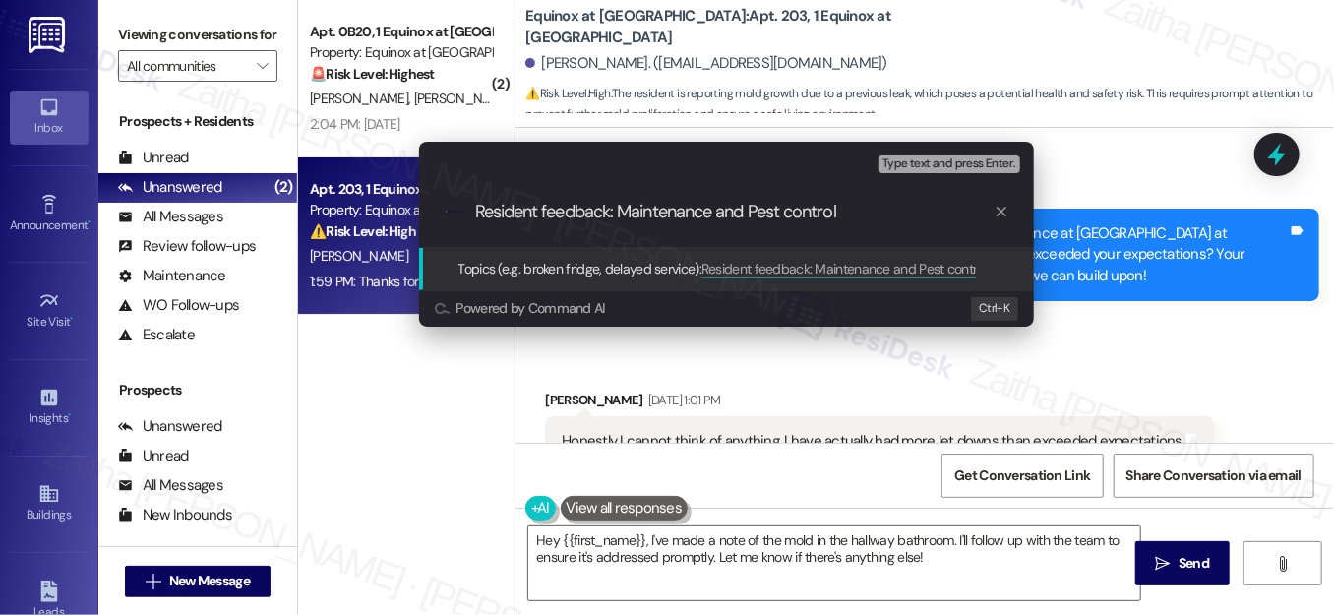
drag, startPoint x: 721, startPoint y: 212, endPoint x: 897, endPoint y: 211, distance: 176.1
click at [897, 211] on input "Resident feedback: Maintenance and Pest control" at bounding box center [734, 212] width 518 height 21
click at [877, 211] on input "Resident feedback: Maintenance and Pest control" at bounding box center [734, 212] width 518 height 21
click at [859, 215] on input "Resident feedback: Maintenance and Pest Control concerns" at bounding box center [734, 212] width 518 height 21
type input "Resident feedback: Maintenance and Pest Control Concerns"
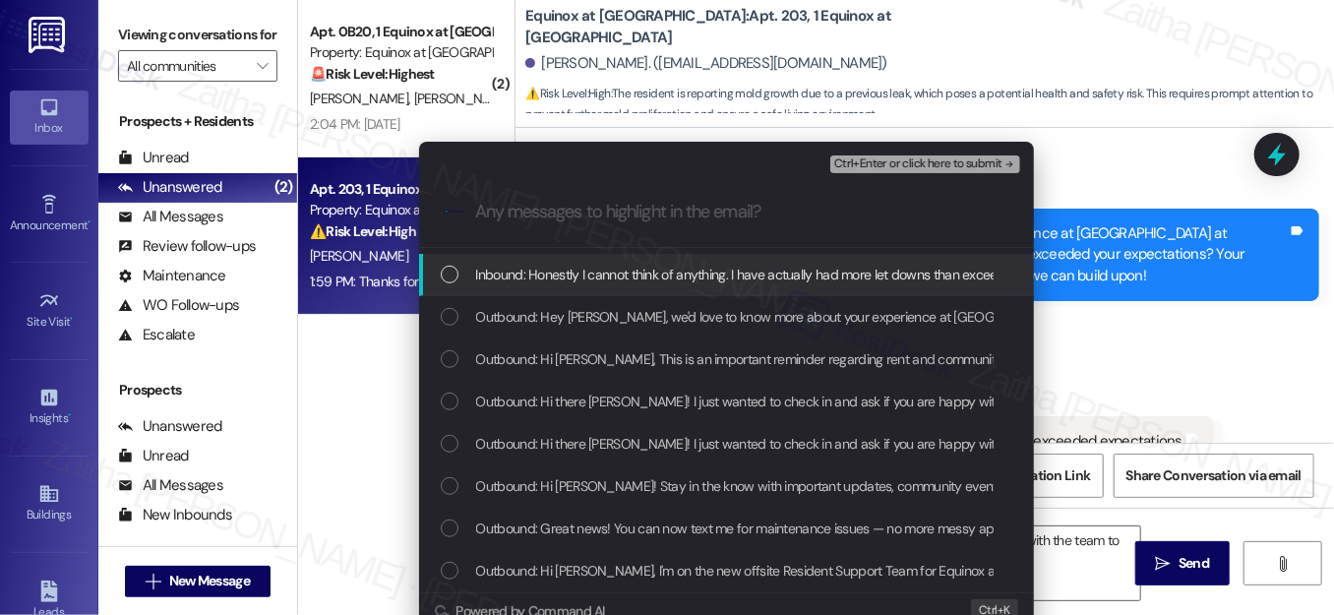
scroll to position [666, 0]
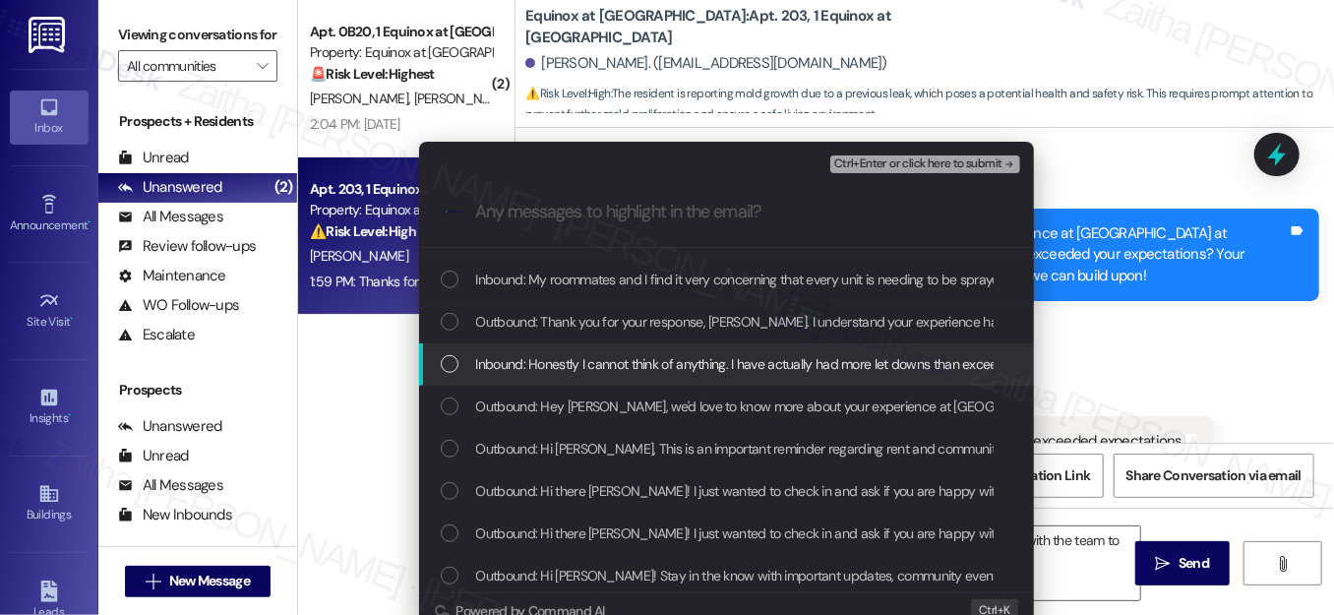
click at [448, 360] on div "List of options" at bounding box center [450, 364] width 18 height 18
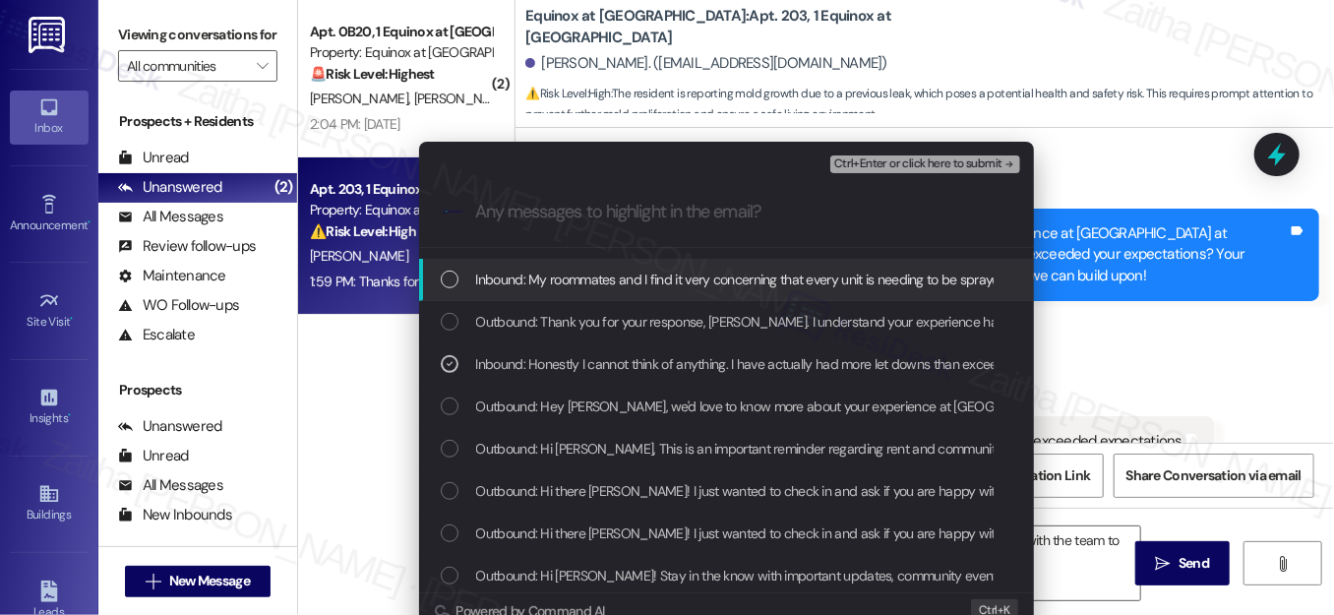
drag, startPoint x: 453, startPoint y: 274, endPoint x: 547, endPoint y: 426, distance: 178.0
click at [454, 275] on div "Inbound: My roommates and I find it very concerning that every unit is needing …" at bounding box center [728, 280] width 575 height 22
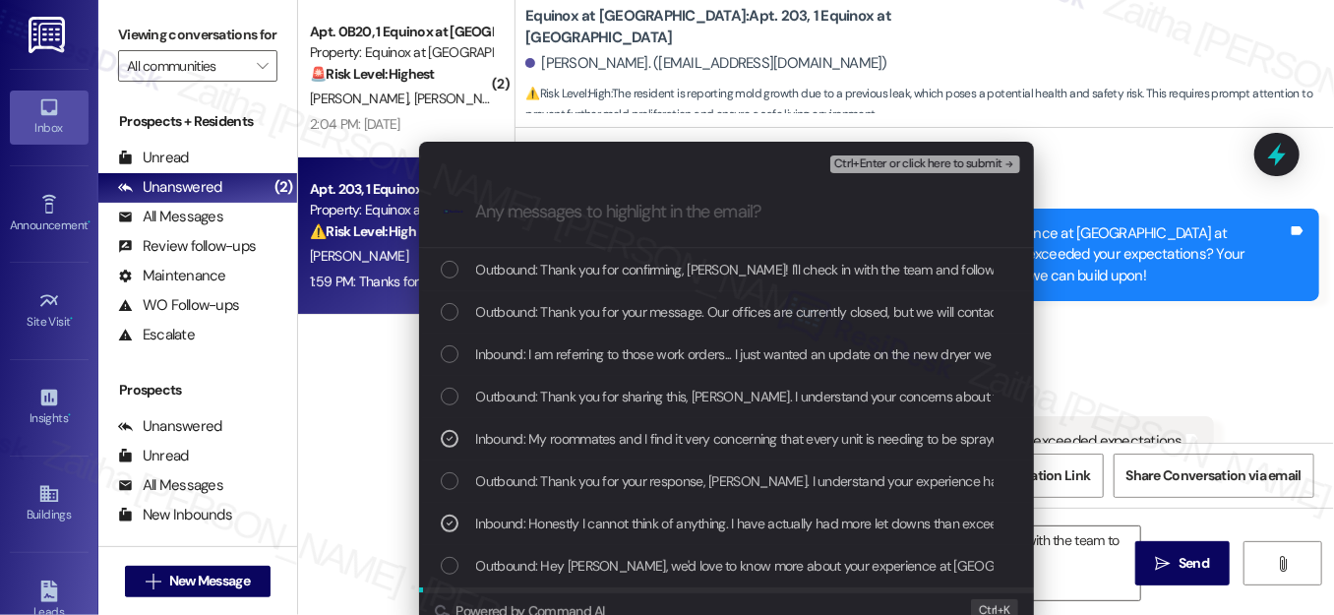
scroll to position [487, 0]
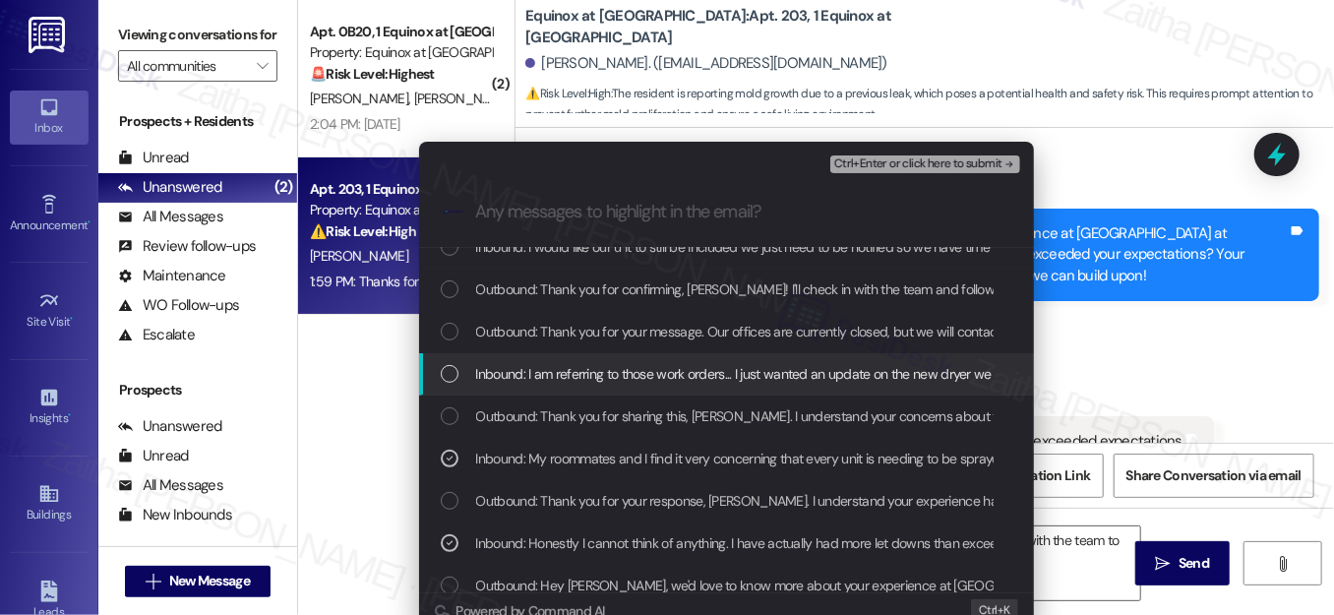
click at [435, 372] on div "Inbound: I am referring to those work orders... I just wanted an update on the …" at bounding box center [726, 374] width 615 height 42
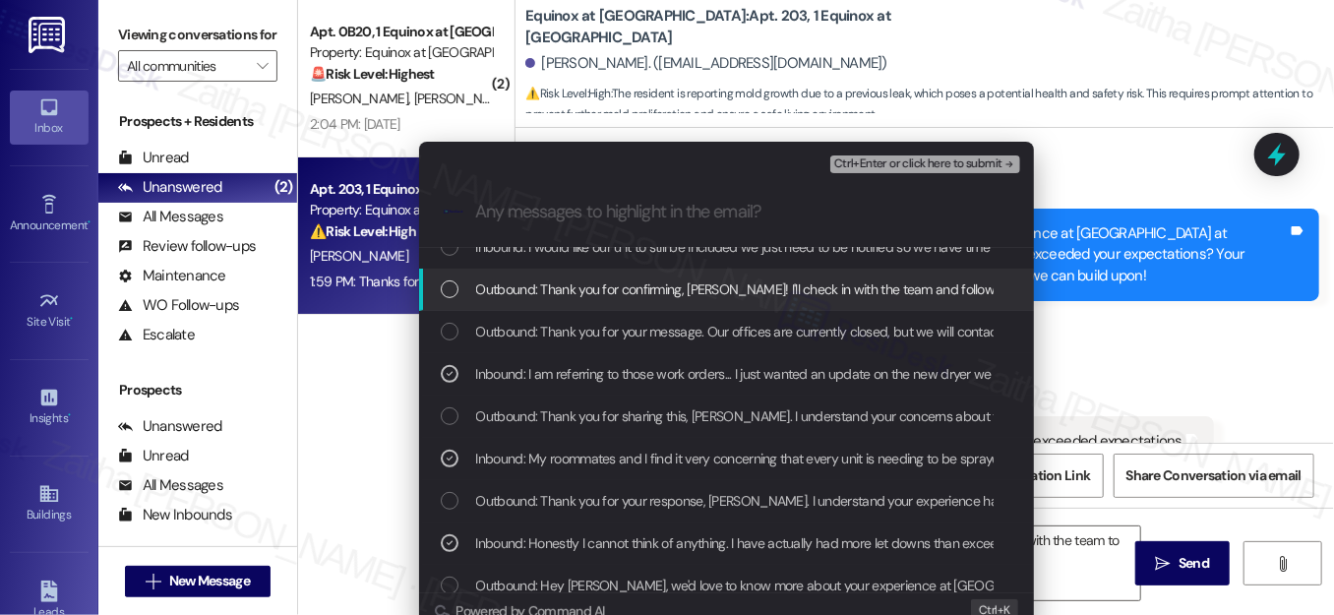
scroll to position [308, 0]
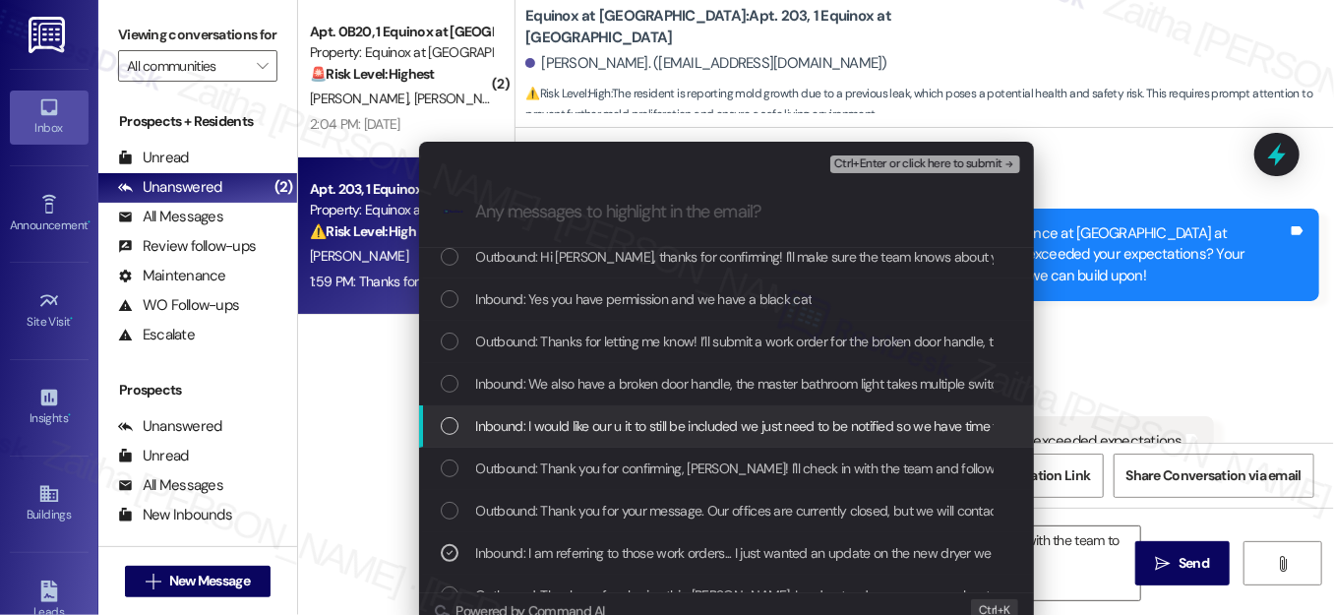
click at [441, 419] on div "List of options" at bounding box center [450, 426] width 18 height 18
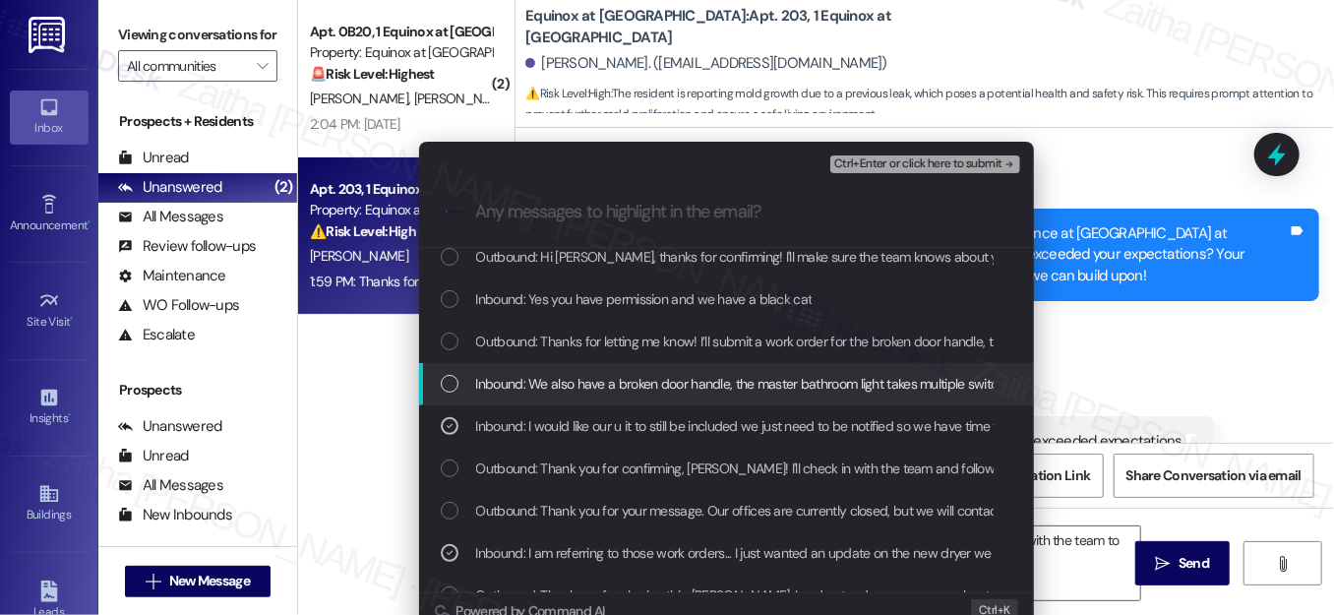
click at [446, 386] on div "List of options" at bounding box center [450, 384] width 18 height 18
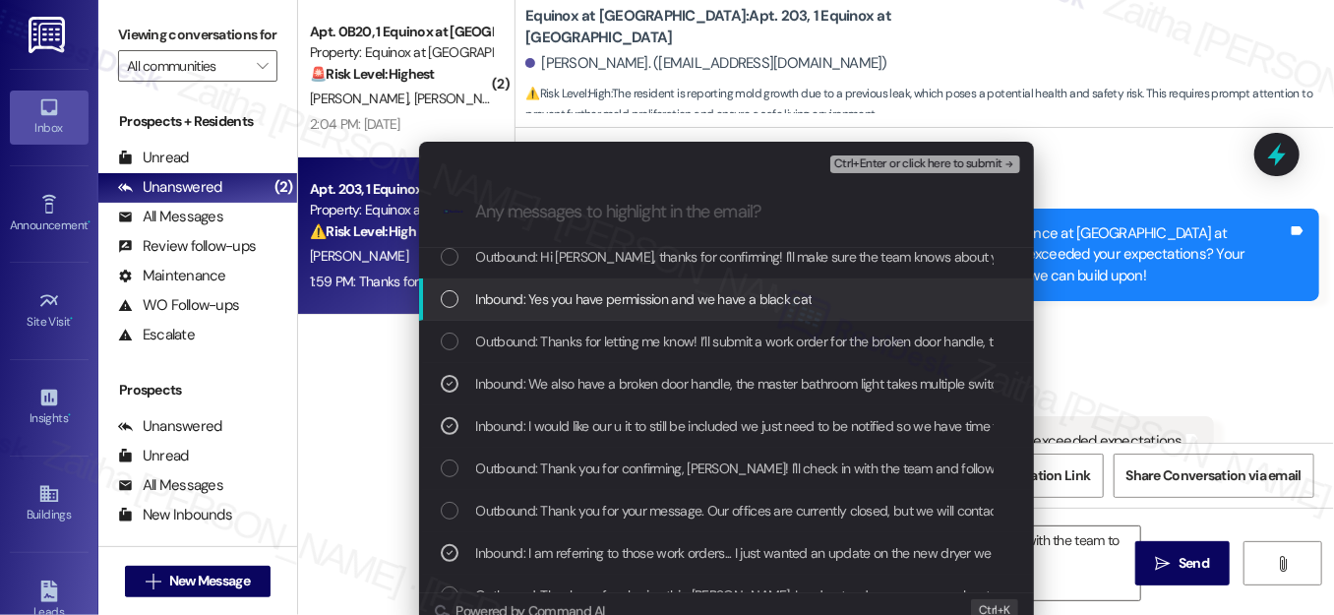
click at [438, 299] on div "Inbound: Yes you have permission and we have a black cat" at bounding box center [726, 299] width 615 height 42
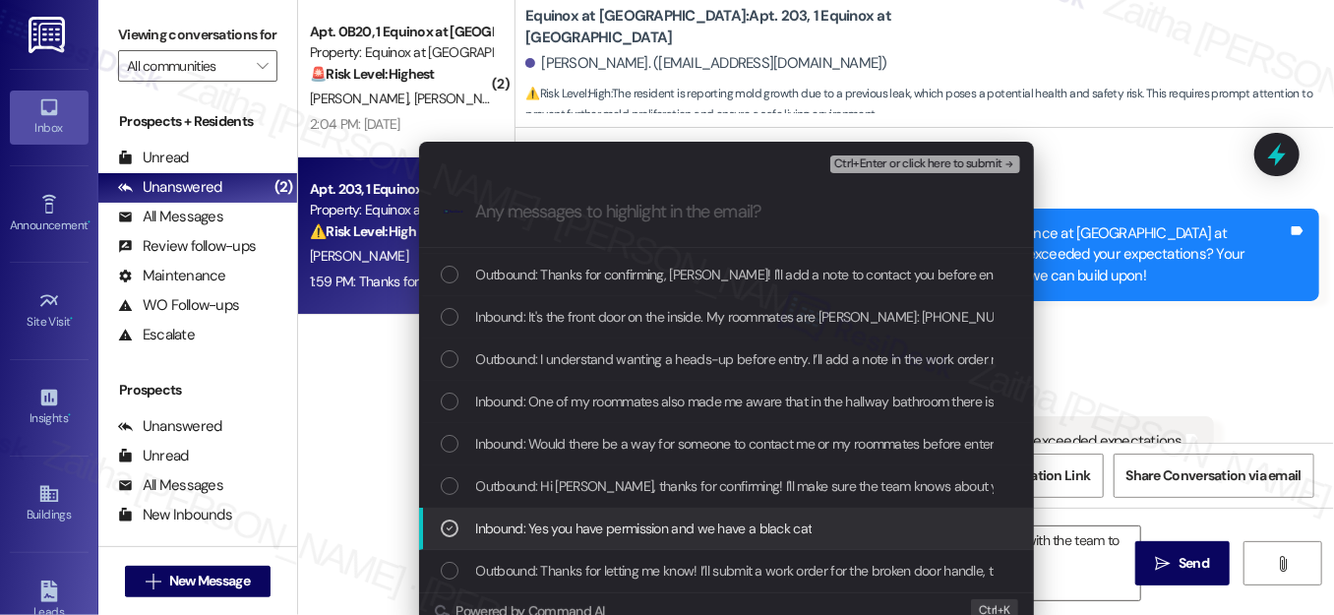
scroll to position [39, 0]
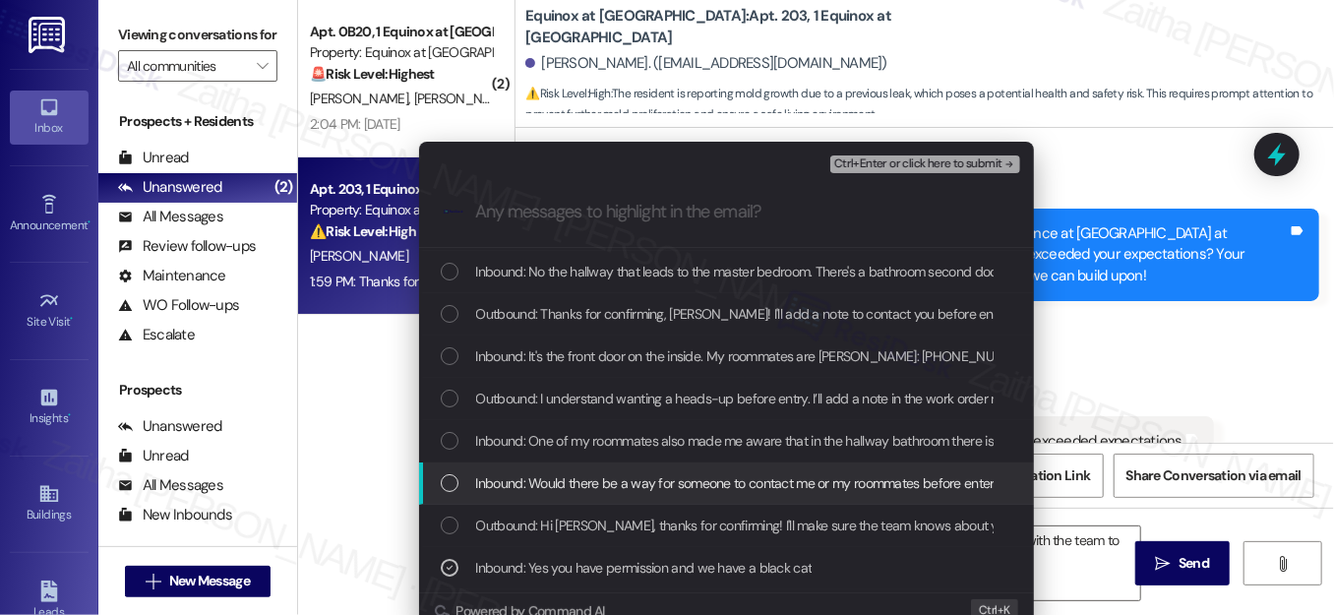
click at [441, 476] on div "List of options" at bounding box center [450, 483] width 18 height 18
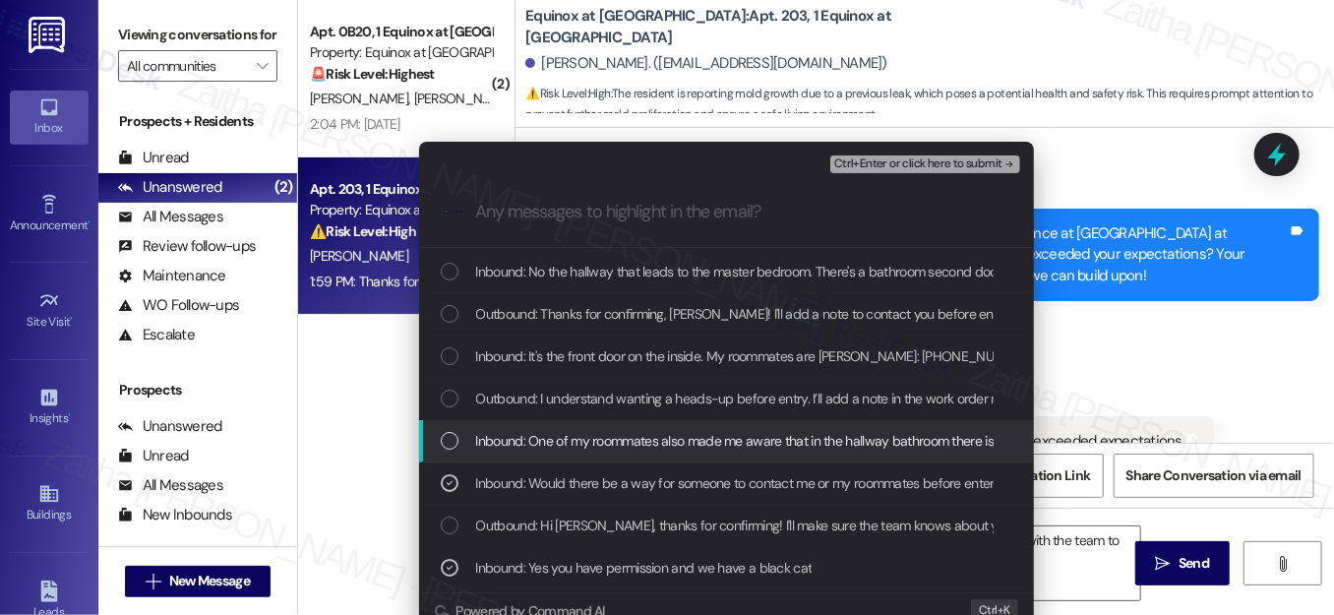
click at [447, 436] on div "List of options" at bounding box center [450, 441] width 18 height 18
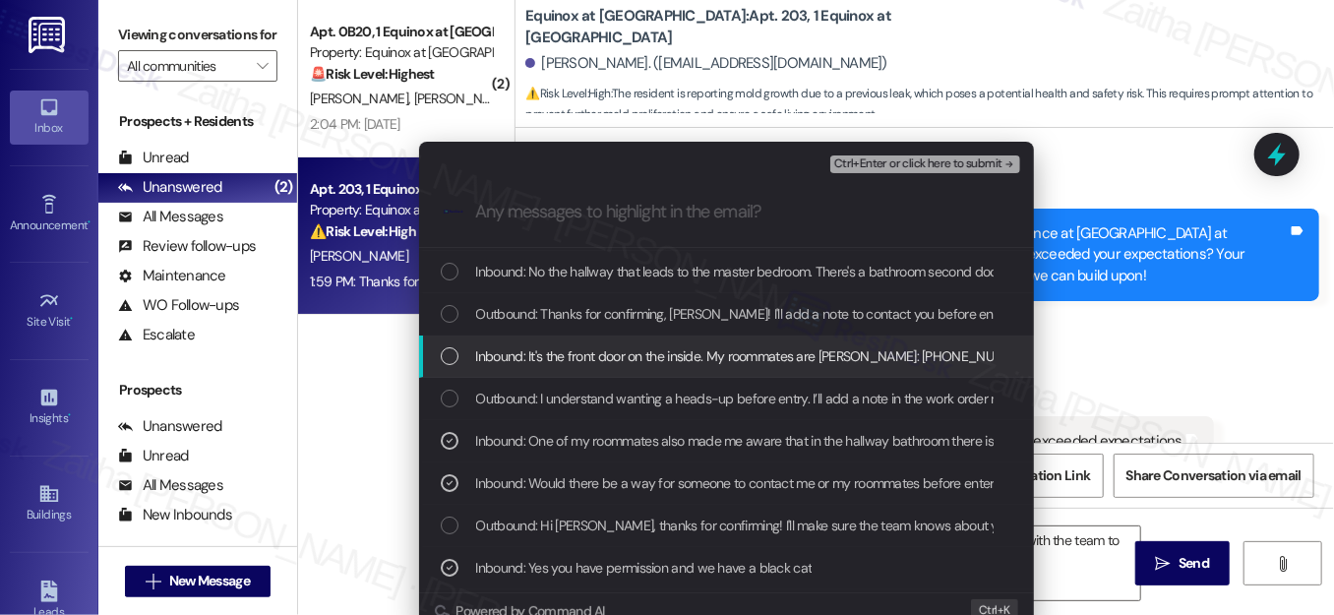
drag, startPoint x: 441, startPoint y: 351, endPoint x: 529, endPoint y: 395, distance: 99.0
click at [441, 352] on div "List of options" at bounding box center [450, 356] width 18 height 18
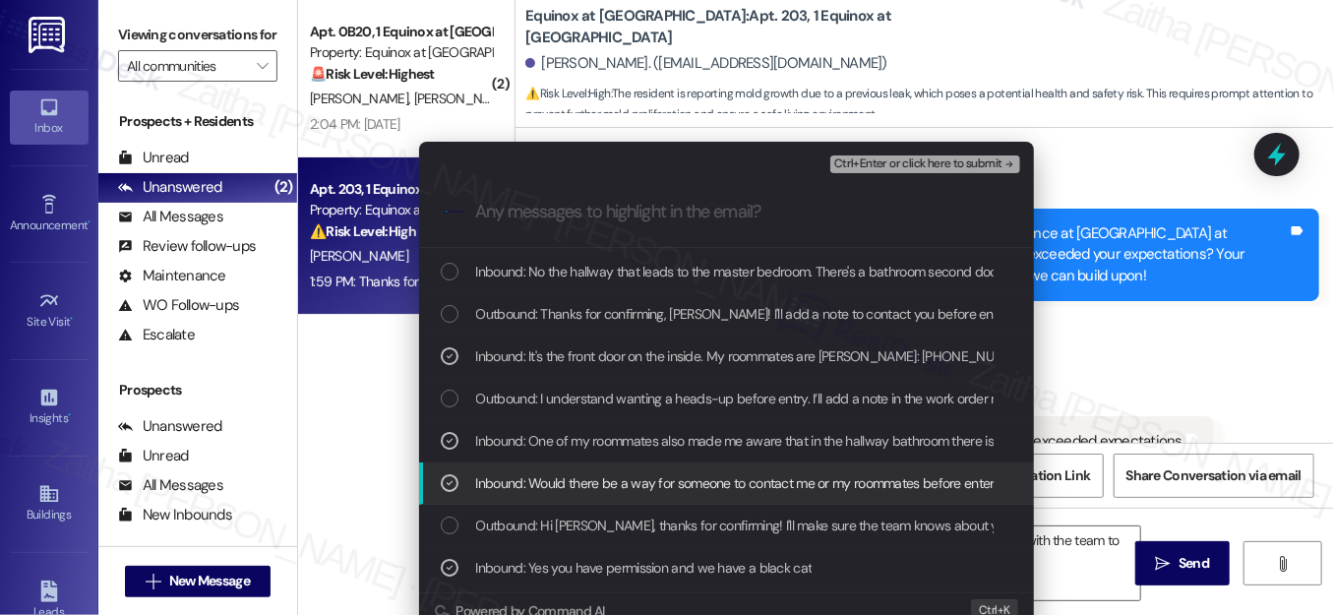
scroll to position [0, 0]
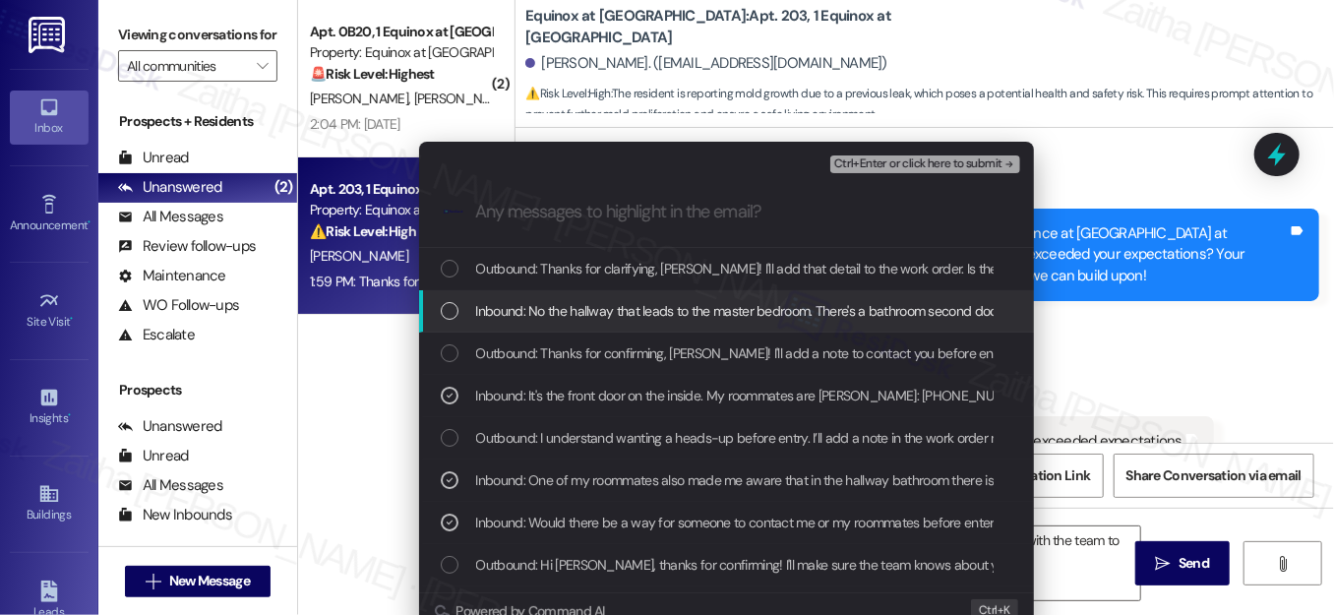
click at [450, 312] on div "List of options" at bounding box center [450, 311] width 18 height 18
click at [912, 168] on span "Ctrl+Enter or click here to submit" at bounding box center [918, 164] width 168 height 14
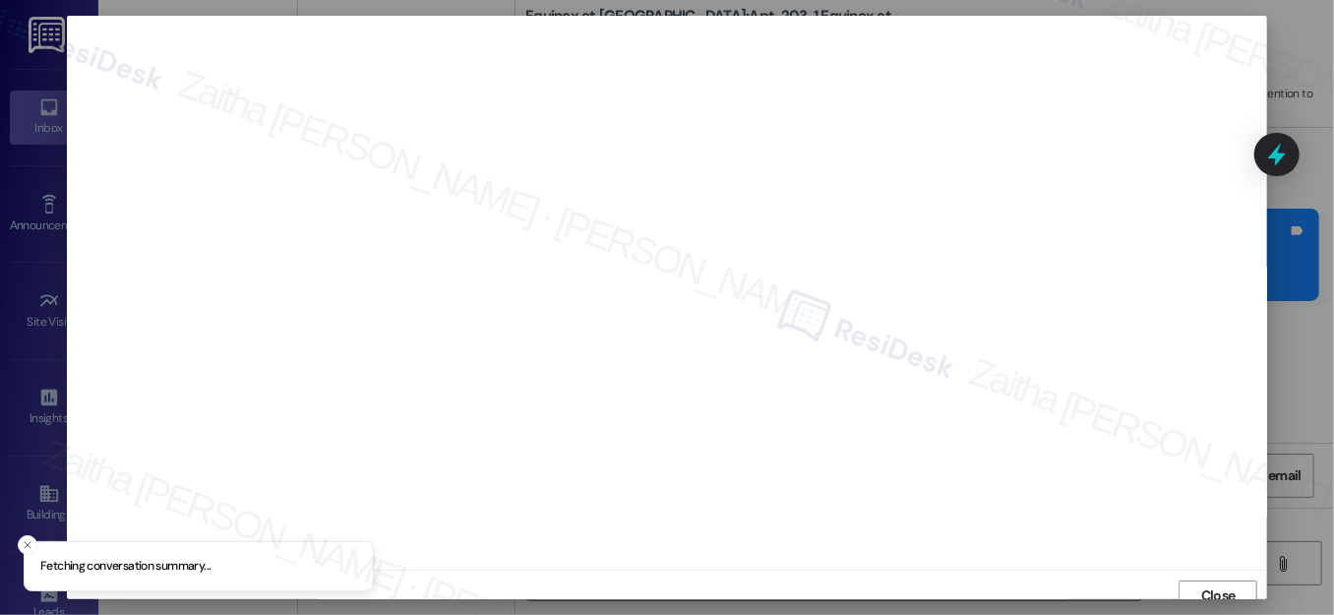
scroll to position [12, 0]
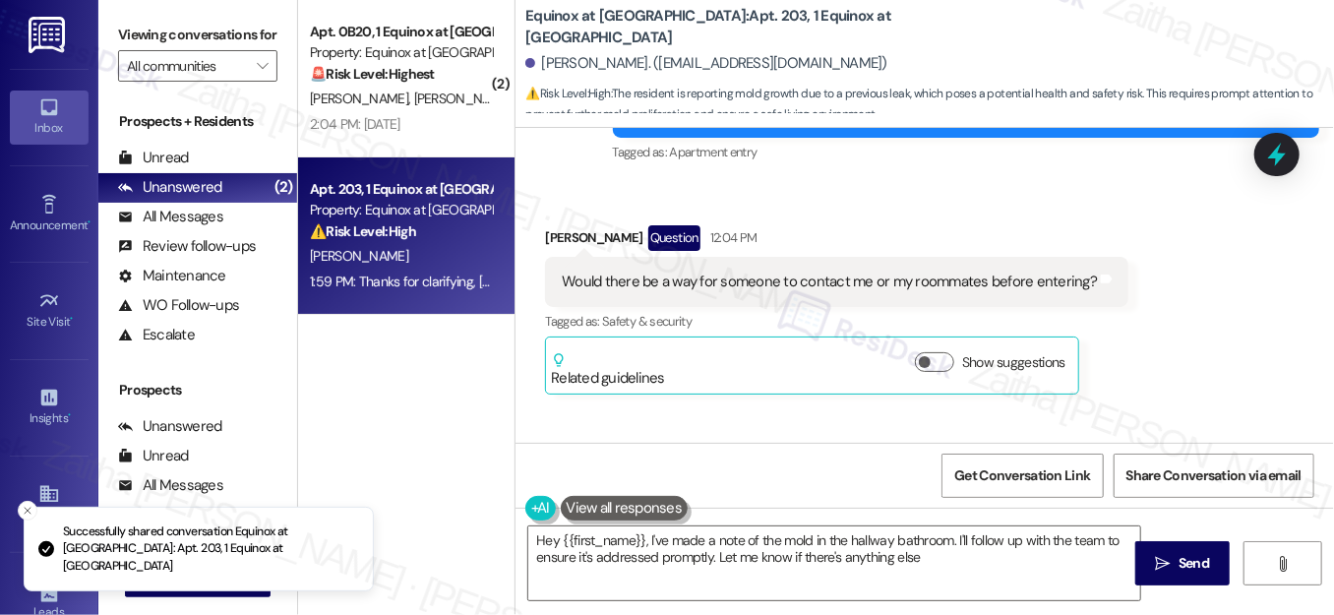
type textarea "Hey {{first_name}}, I've made a note of the mold in the hallway bathroom. I'll …"
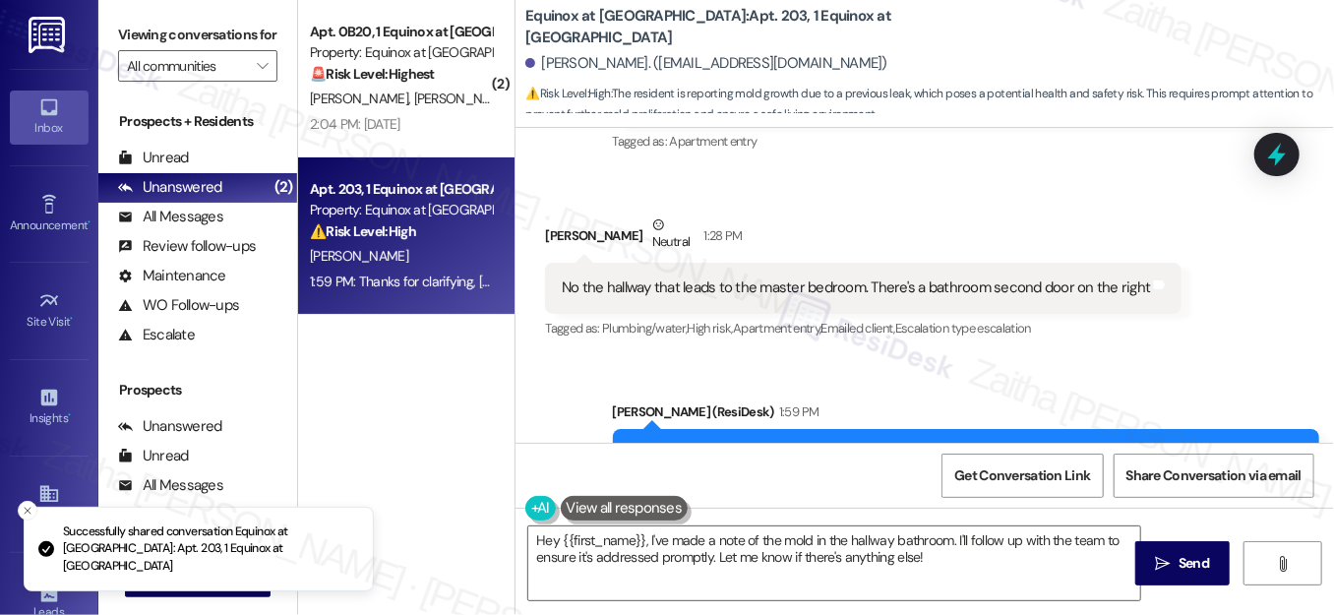
scroll to position [5682, 0]
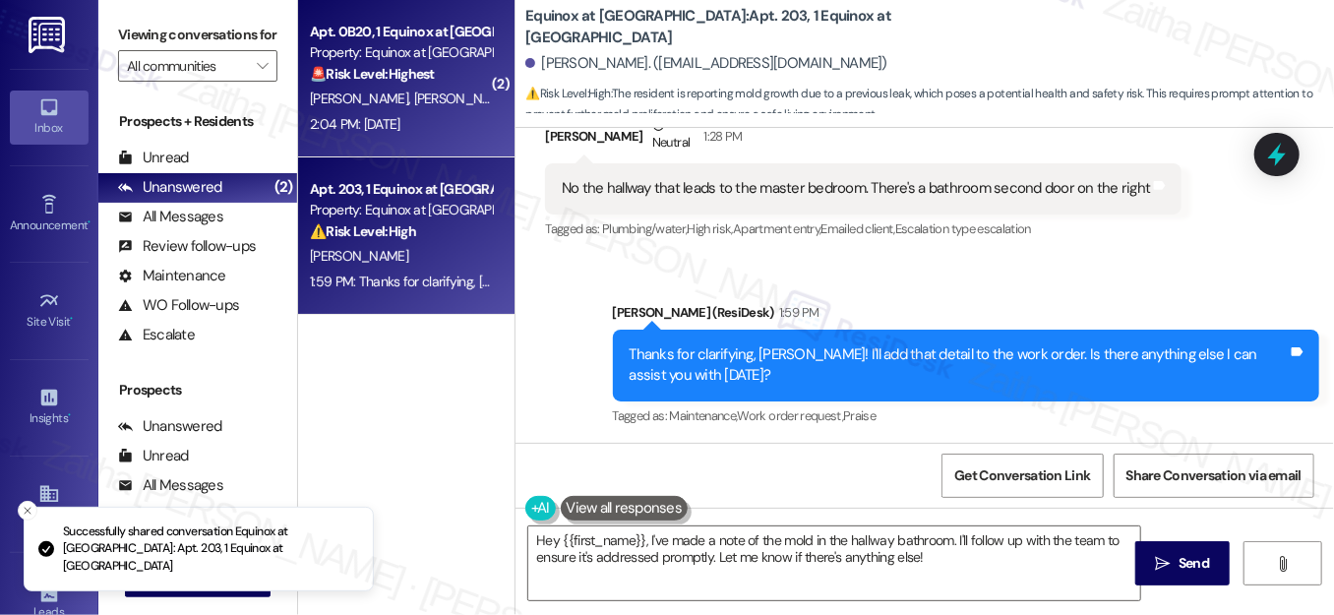
click at [450, 116] on div "2:04 PM: [DATE] 2:04 PM: [DATE]" at bounding box center [401, 124] width 186 height 25
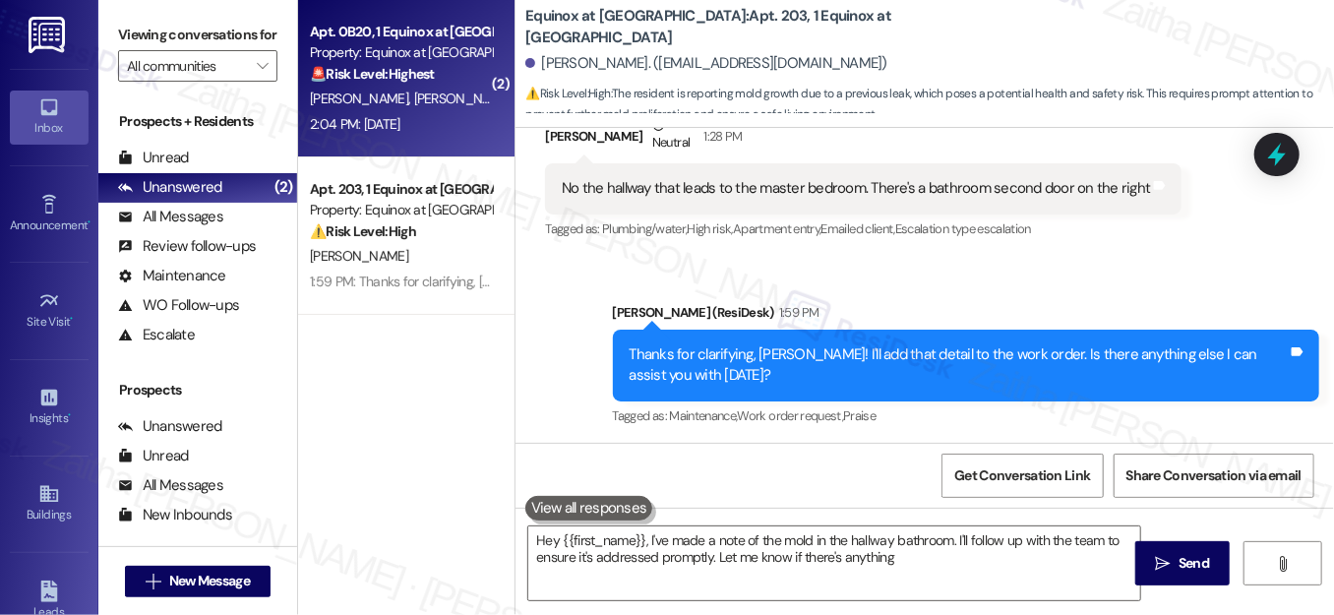
type textarea "Hey {{first_name}}, I've made a note of the mold in the hallway bathroom. I'll …"
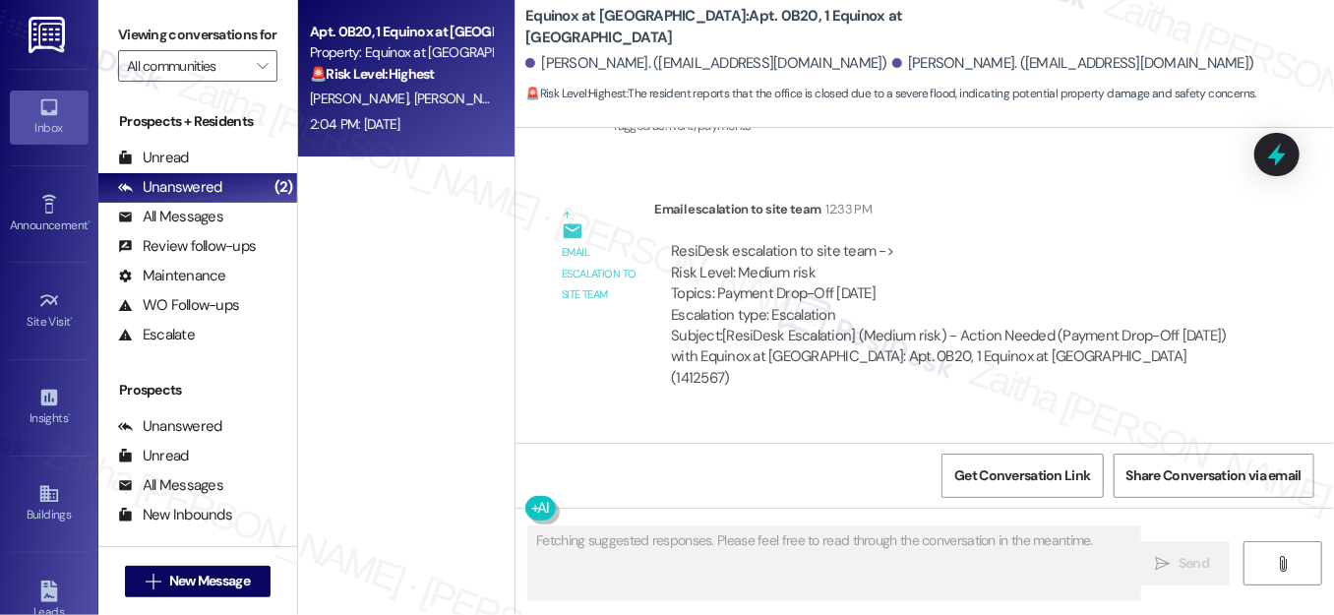
scroll to position [7097, 0]
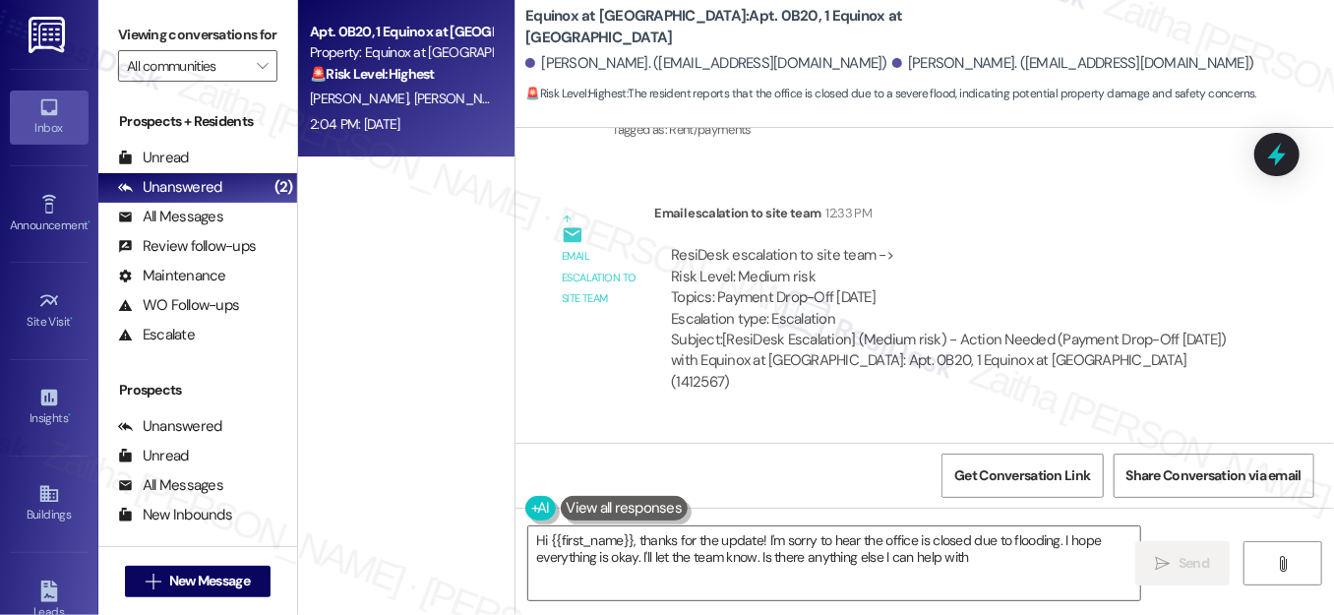
type textarea "Hi {{first_name}}, thanks for the update! I'm sorry to hear the office is close…"
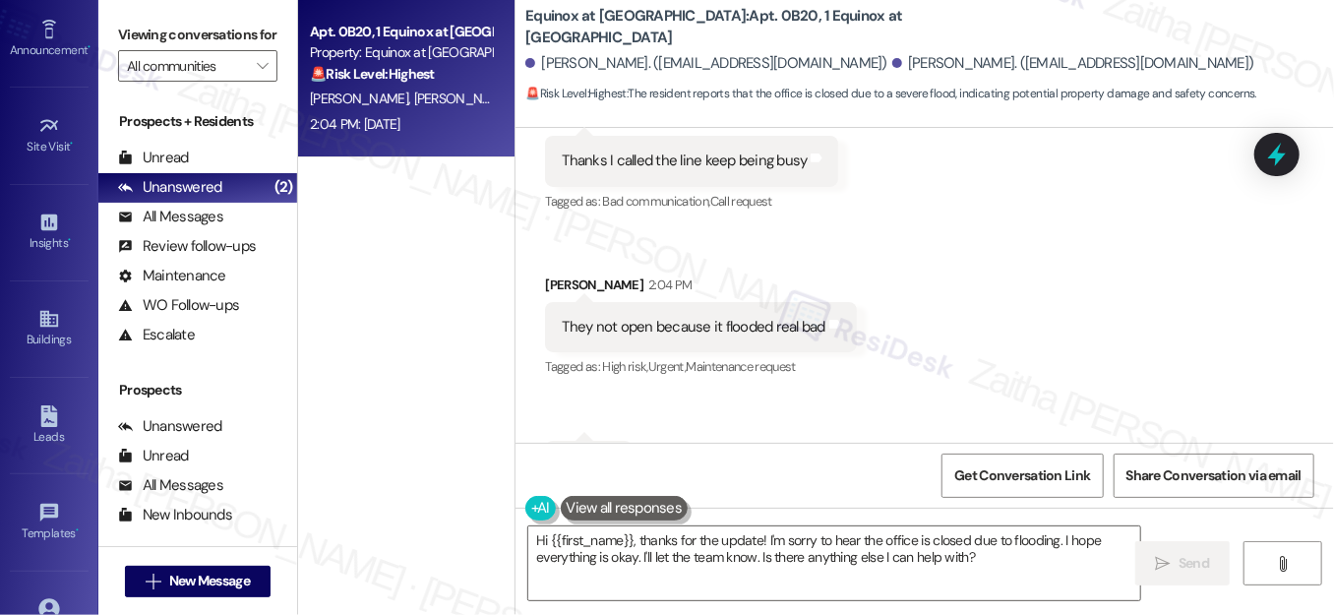
scroll to position [317, 0]
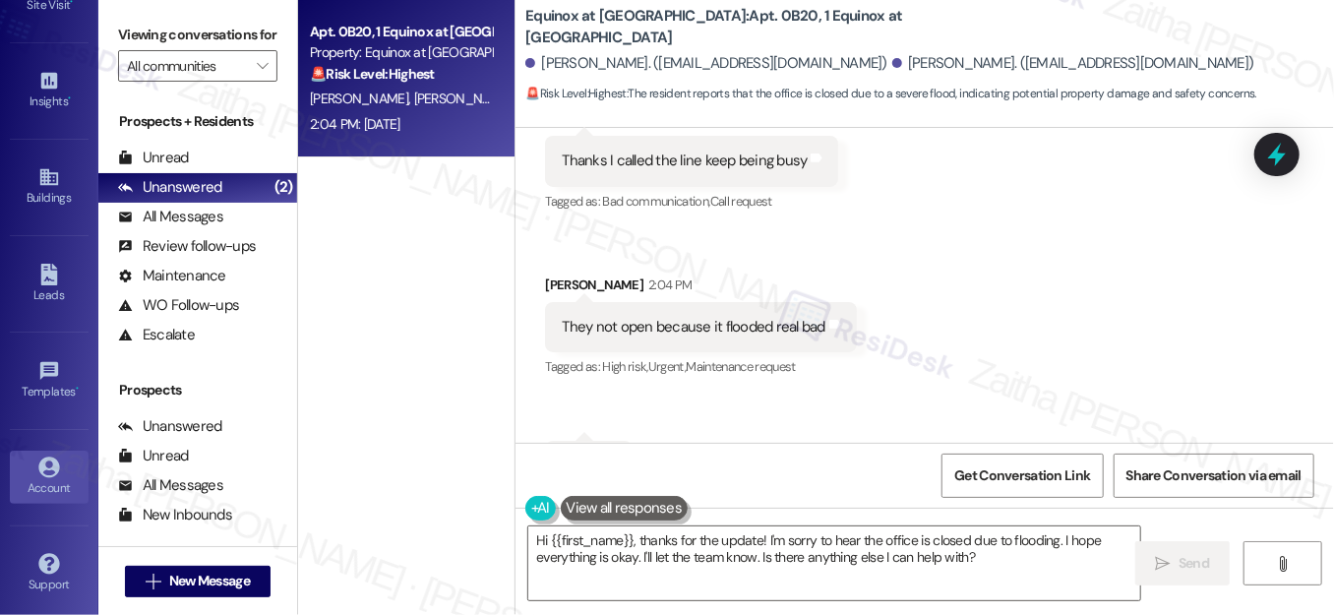
click at [31, 479] on div "Account" at bounding box center [49, 488] width 98 height 20
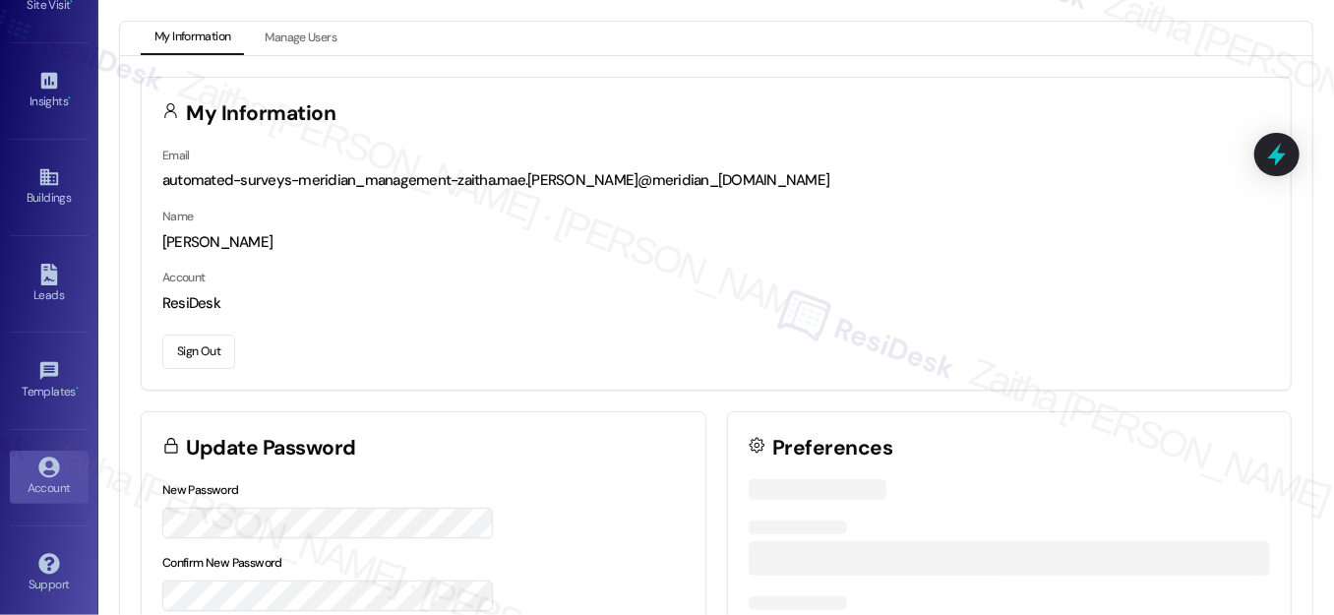
click at [201, 347] on button "Sign Out" at bounding box center [198, 351] width 73 height 34
